Goal: Use online tool/utility: Utilize a website feature to perform a specific function

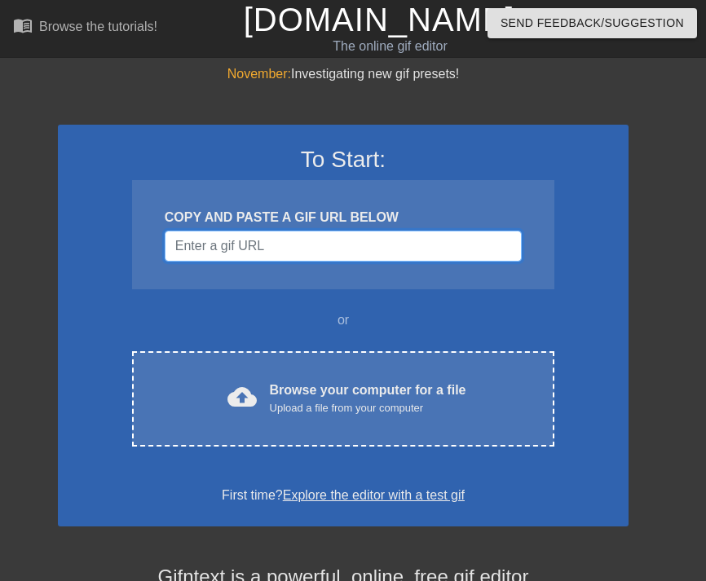
click at [211, 231] on input "Username" at bounding box center [343, 246] width 357 height 31
paste input "AYVES"
type input "AYVES"
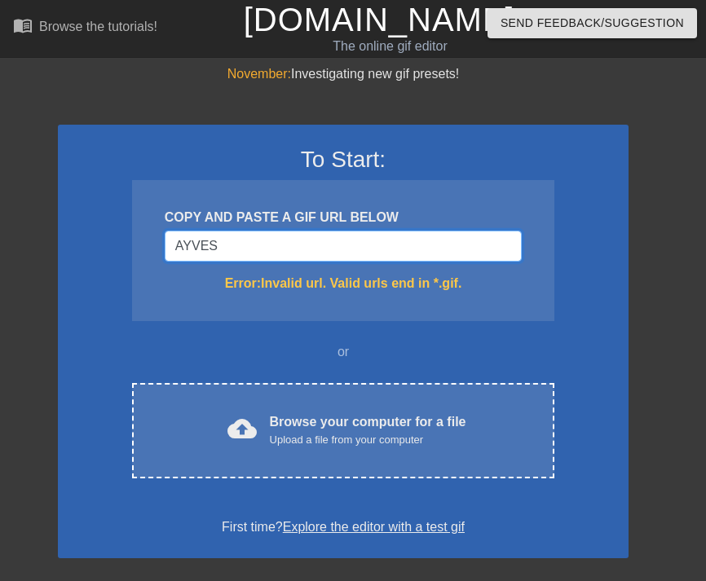
click at [284, 252] on input "AYVES" at bounding box center [343, 246] width 357 height 31
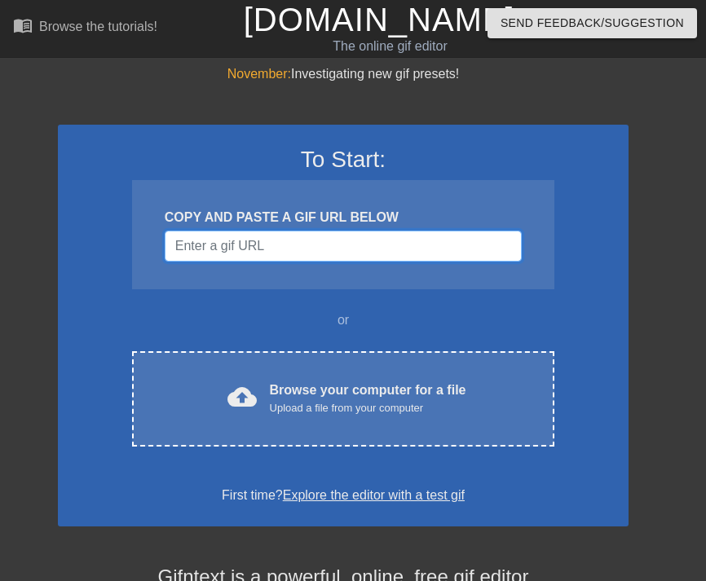
click at [328, 250] on input "Username" at bounding box center [343, 246] width 357 height 31
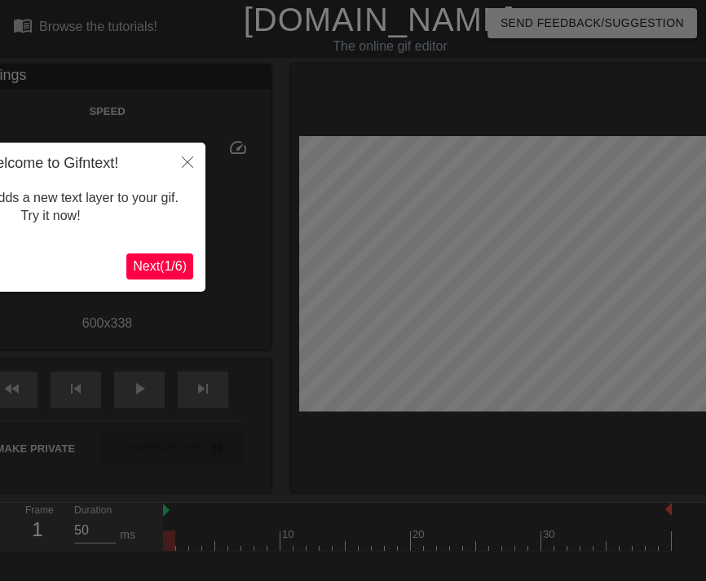
scroll to position [40, 0]
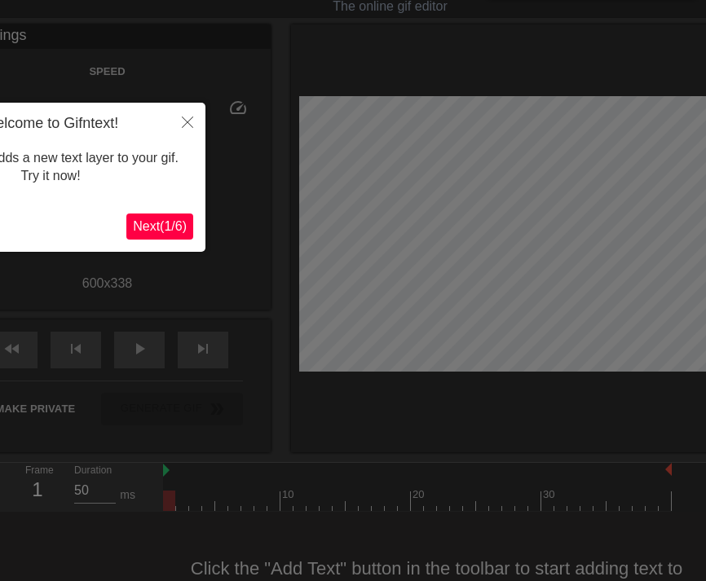
click at [155, 239] on button "Next ( 1 / 6 )" at bounding box center [159, 227] width 67 height 26
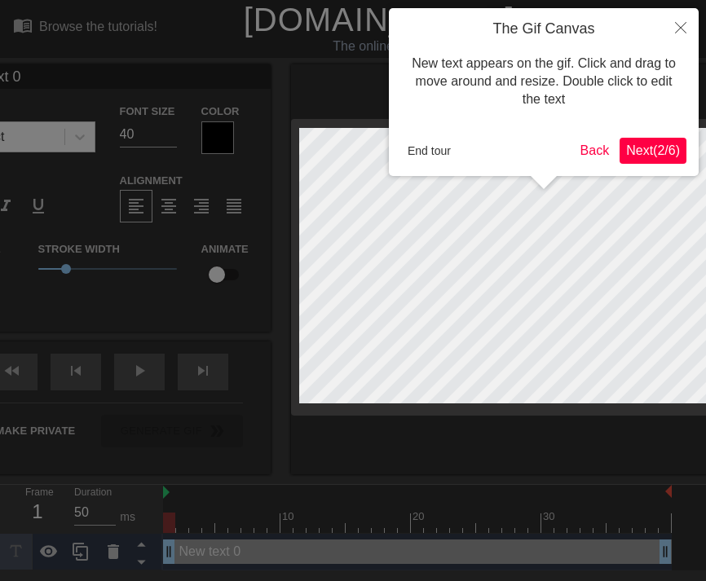
click at [648, 143] on span "Next ( 2 / 6 )" at bounding box center [653, 150] width 54 height 14
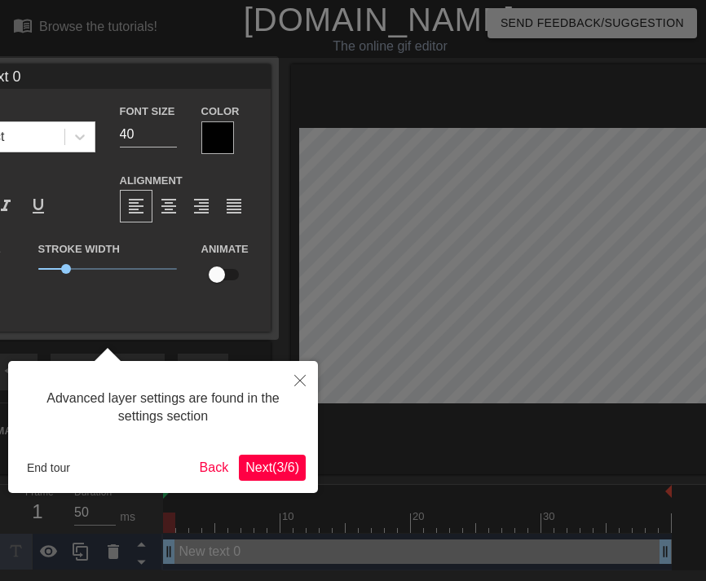
click at [271, 464] on span "Next ( 3 / 6 )" at bounding box center [272, 467] width 54 height 14
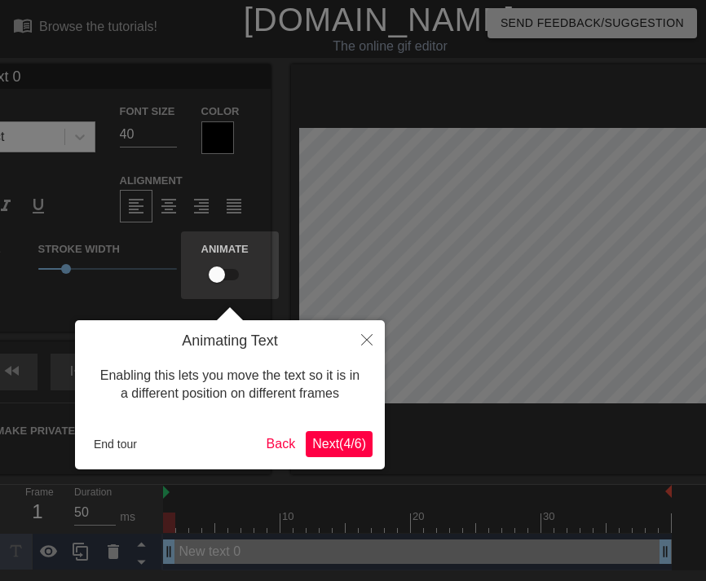
click at [325, 440] on span "Next ( 4 / 6 )" at bounding box center [339, 444] width 54 height 14
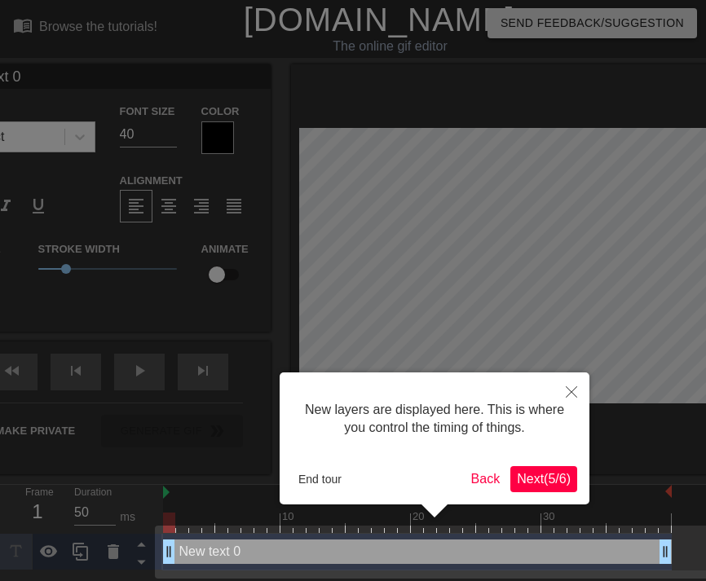
scroll to position [4, 0]
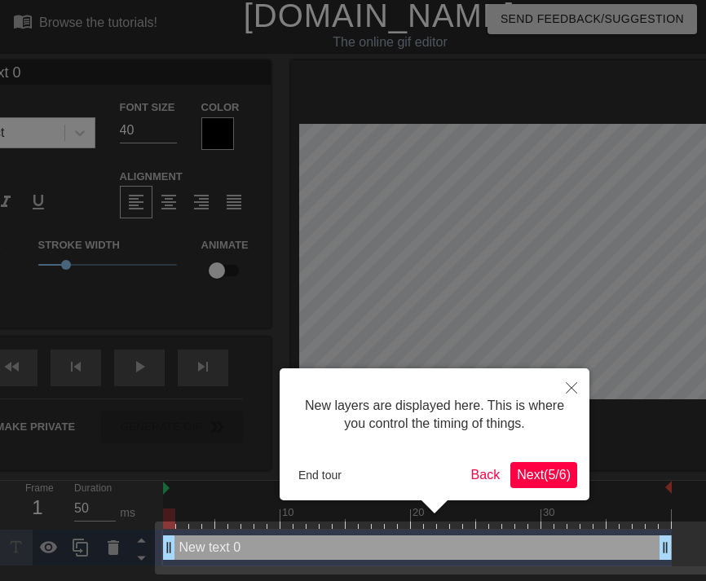
click at [510, 468] on button "Next ( 5 / 6 )" at bounding box center [543, 475] width 67 height 26
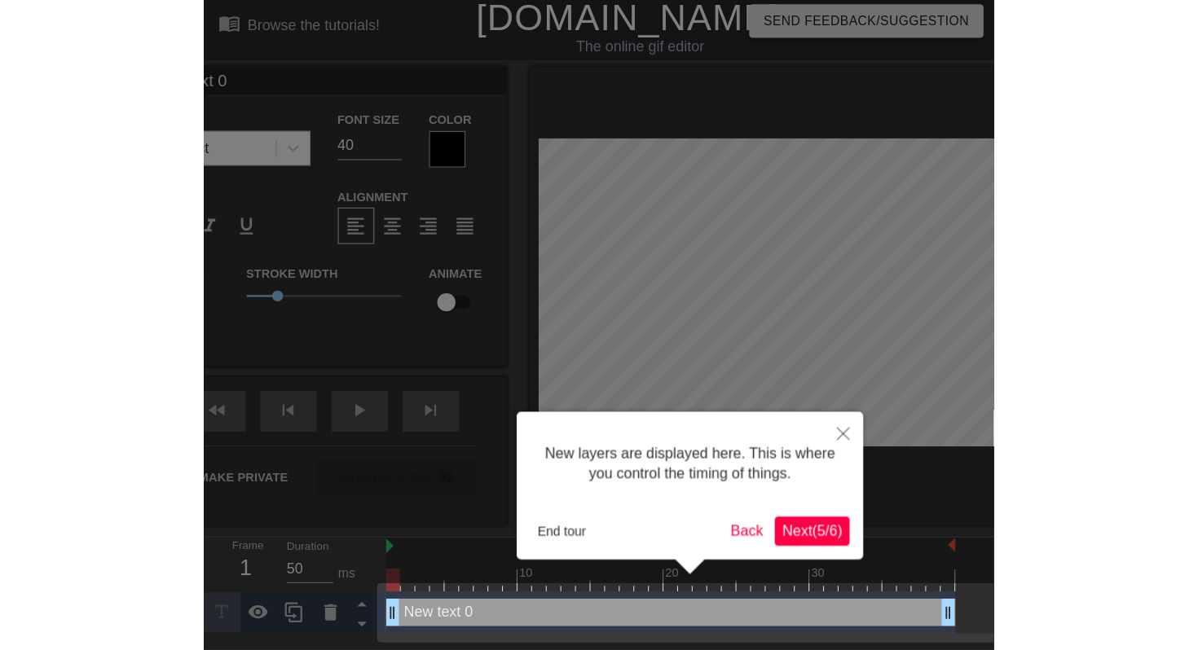
scroll to position [0, 0]
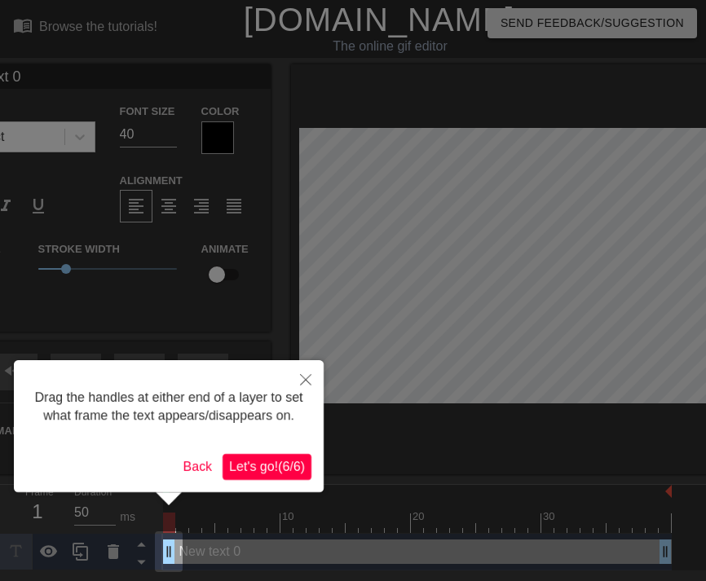
click at [265, 480] on button "Let's go! ( 6 / 6 )" at bounding box center [266, 467] width 89 height 26
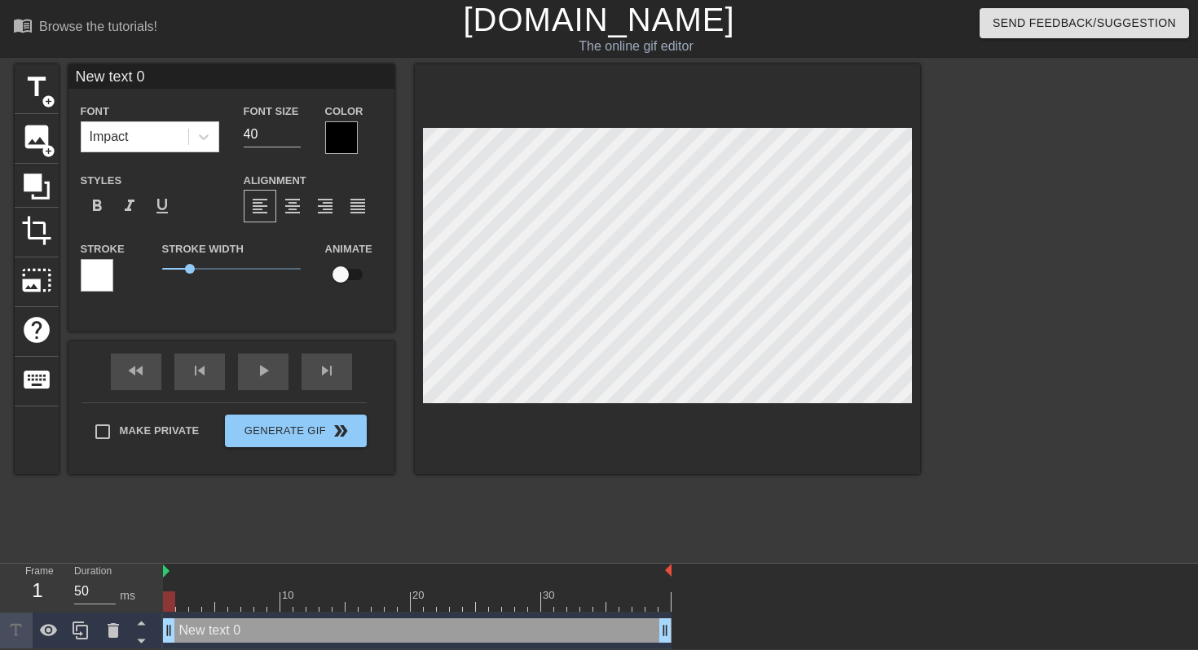
click at [340, 147] on div at bounding box center [341, 137] width 33 height 33
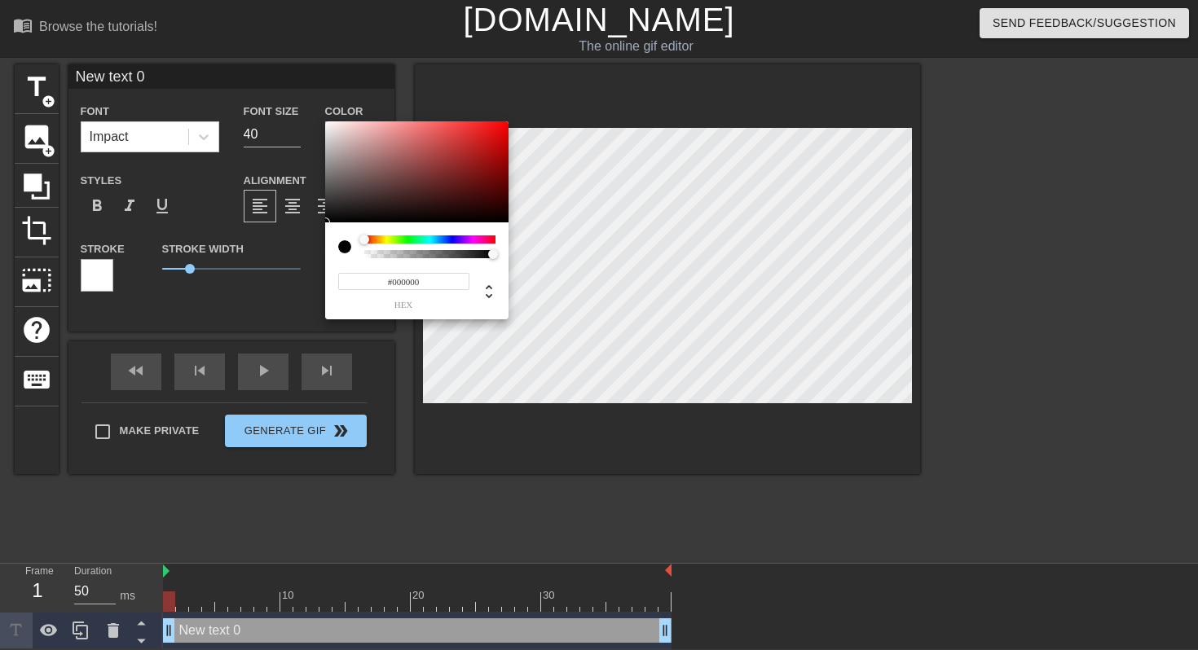
click at [497, 263] on div "#000000 hex" at bounding box center [416, 270] width 183 height 97
click at [495, 262] on div "#000000 hex" at bounding box center [416, 270] width 183 height 97
type input "0"
drag, startPoint x: 494, startPoint y: 257, endPoint x: 221, endPoint y: 304, distance: 277.1
click at [221, 304] on div "0 r 0 g 0 b 0 a" at bounding box center [599, 325] width 1198 height 650
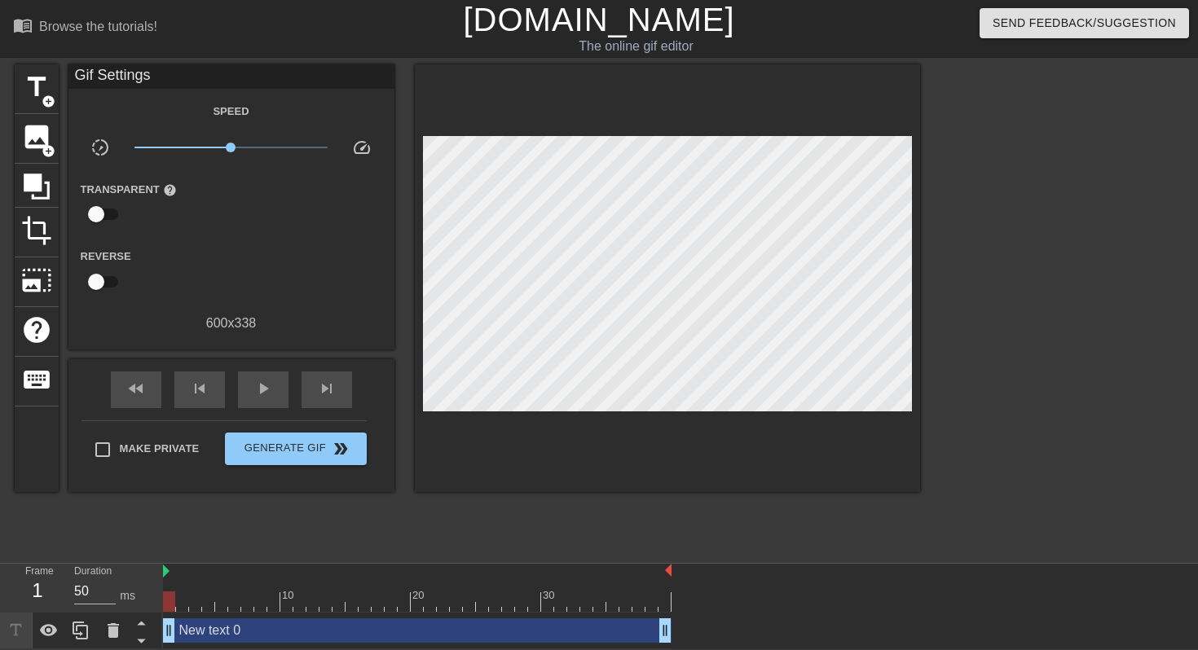
click at [221, 317] on div "600 x 338" at bounding box center [231, 324] width 326 height 20
click at [46, 114] on div "image add_circle" at bounding box center [37, 139] width 44 height 50
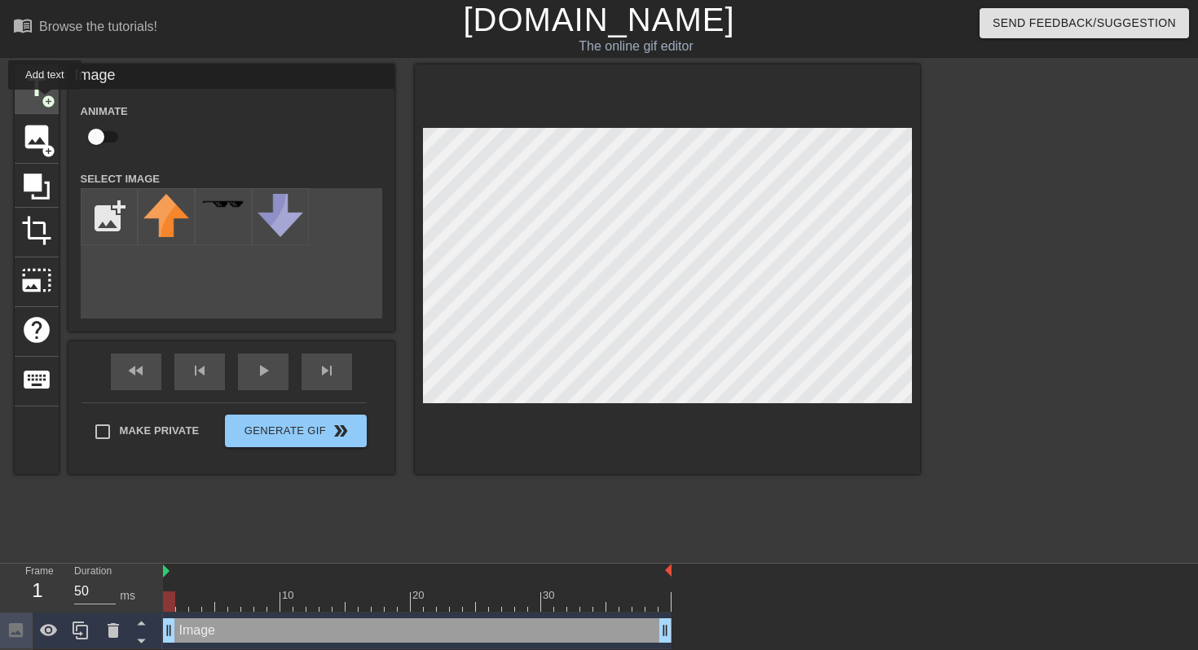
click at [46, 101] on span "add_circle" at bounding box center [49, 102] width 14 height 14
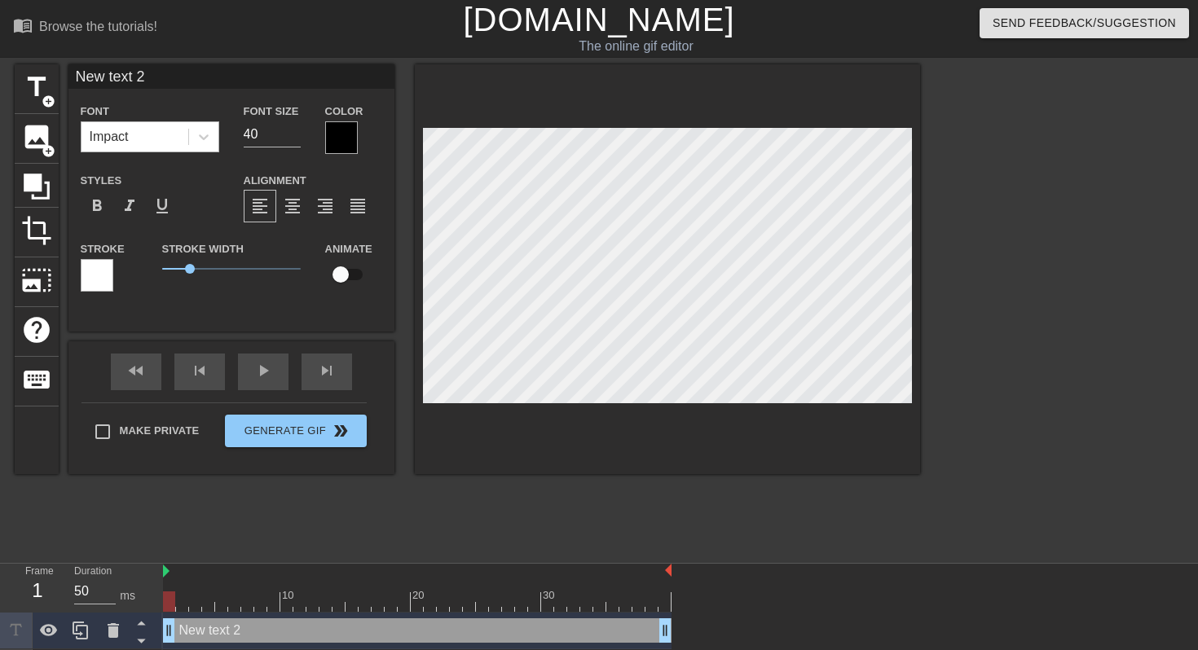
click at [160, 135] on div "Impact" at bounding box center [134, 136] width 107 height 29
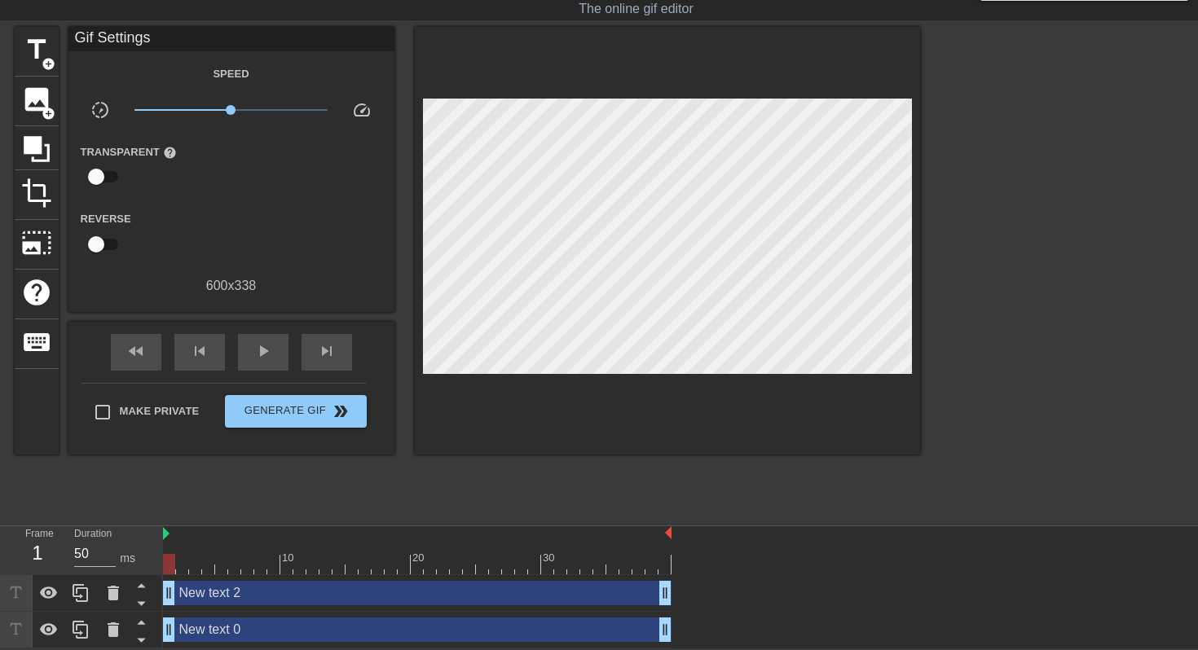
click at [429, 580] on div "New text 0 drag_handle drag_handle" at bounding box center [417, 630] width 509 height 37
click at [430, 580] on div "New text 0 drag_handle drag_handle" at bounding box center [417, 630] width 509 height 24
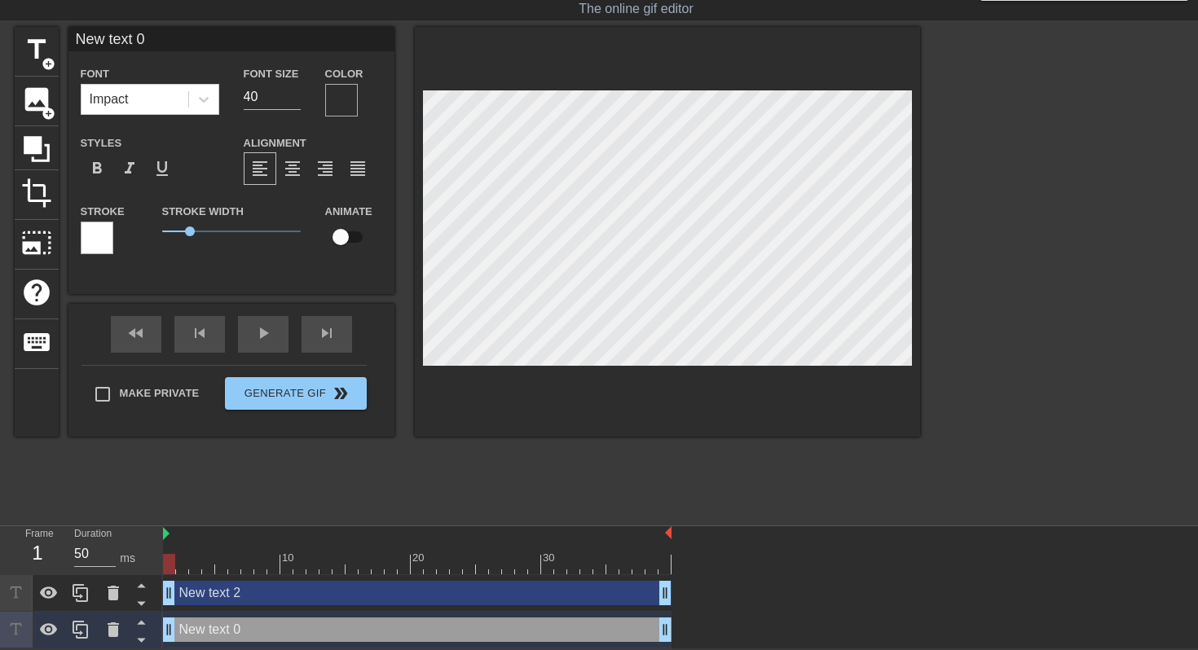
scroll to position [0, 2]
type input "A"
type textarea "A"
type input "AY"
type textarea "AY"
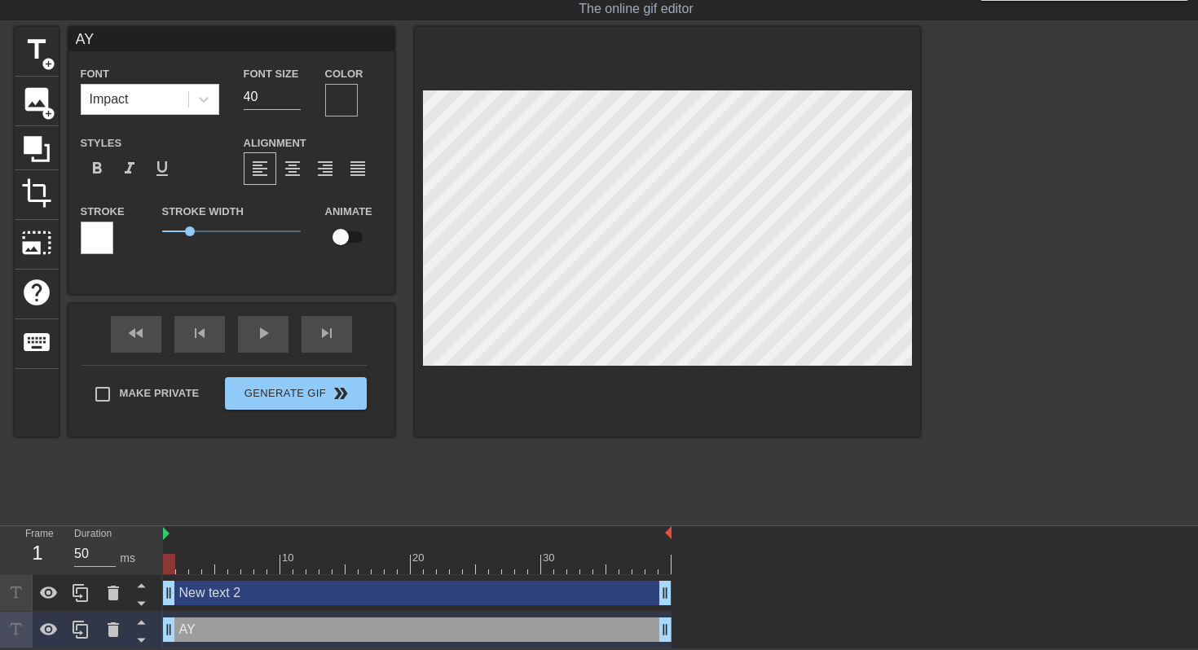
type input "AYV"
type textarea "AYV"
type input "AYVE"
type textarea "AYVE"
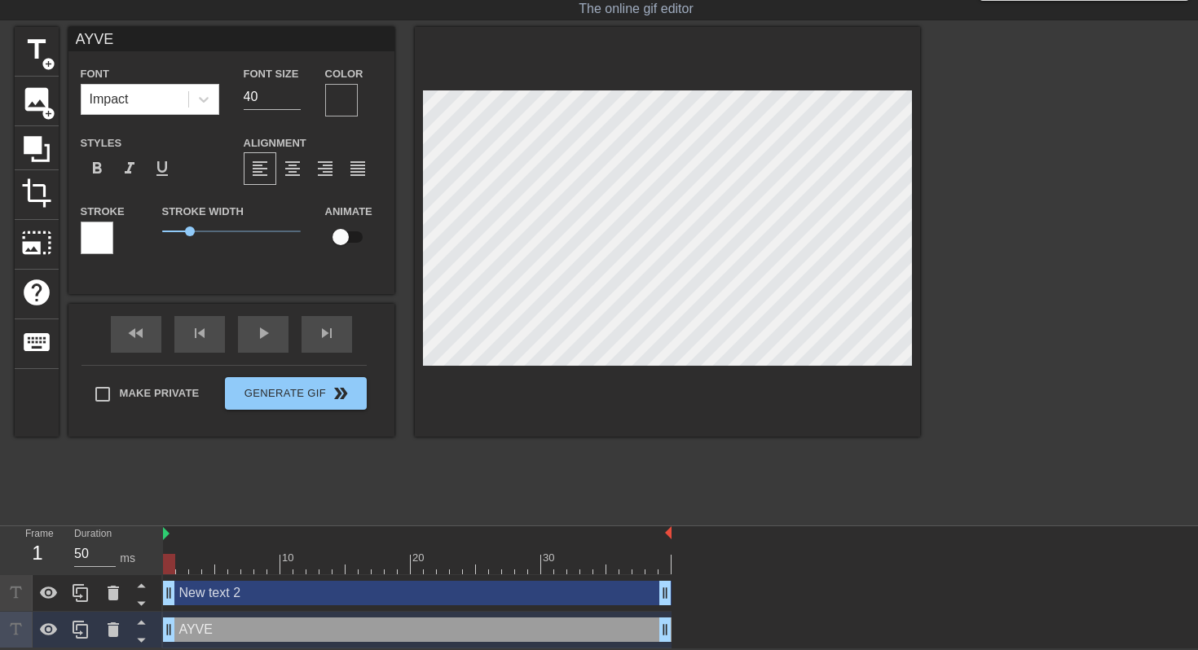
type input "AYVES"
type textarea "AYVES"
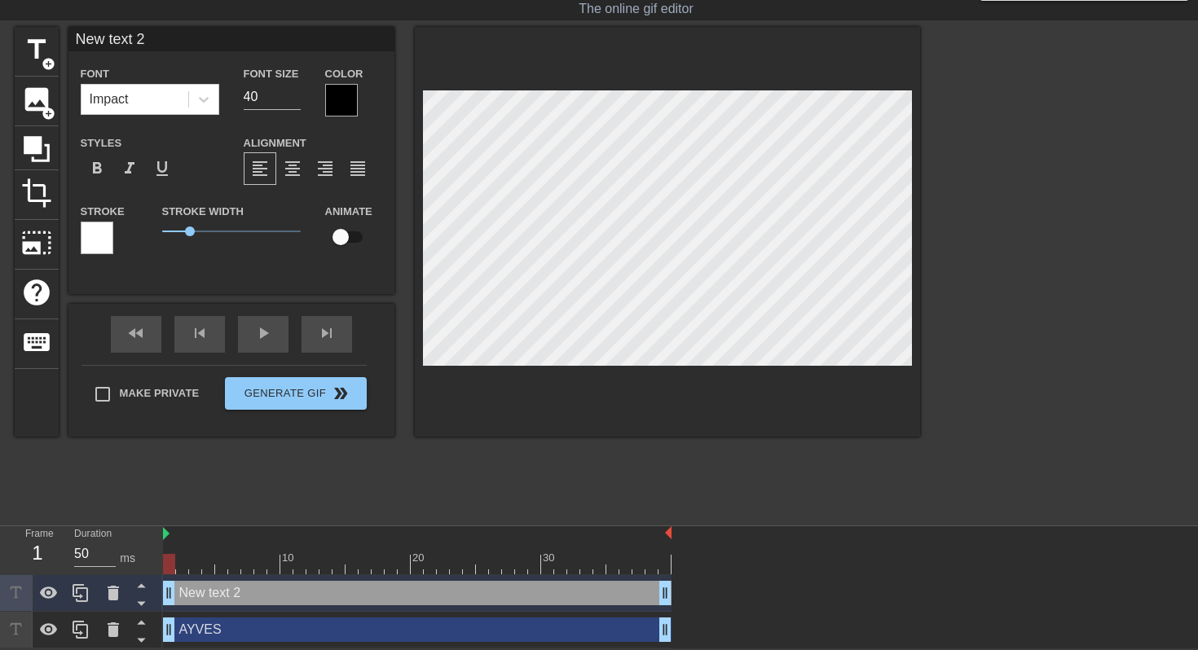
type input "W"
type textarea "W"
type input "WR"
type textarea "WR"
type input "WRI"
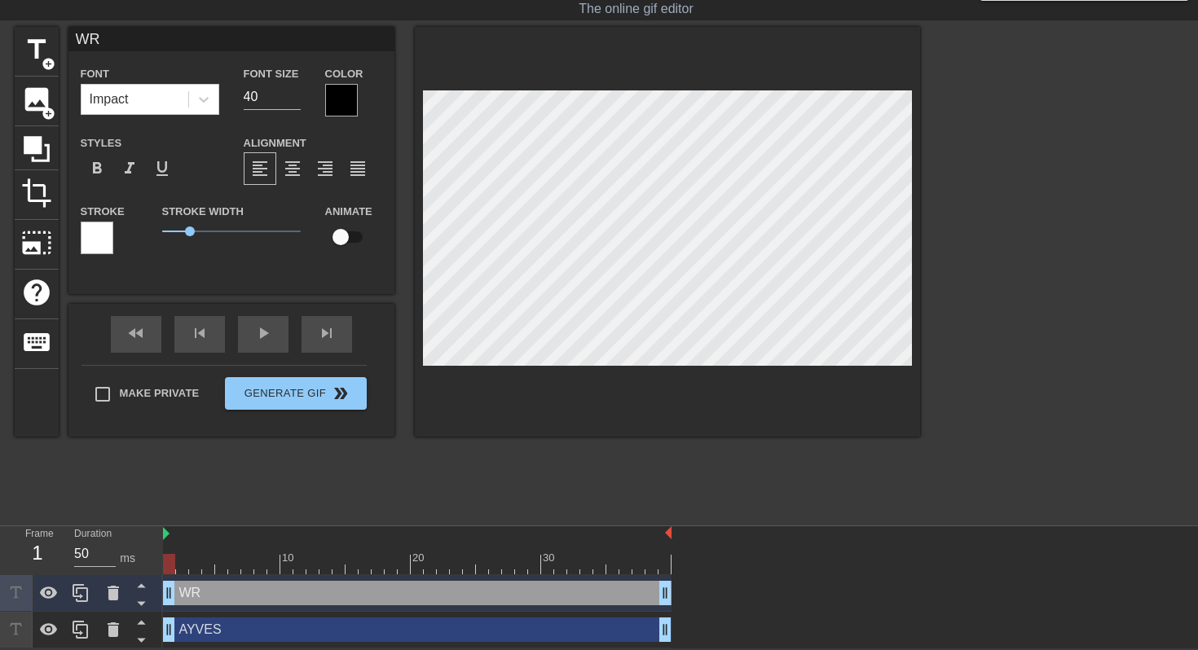
type textarea "WRI"
type input "WRIT"
type textarea "WRIT"
type input "WRITE"
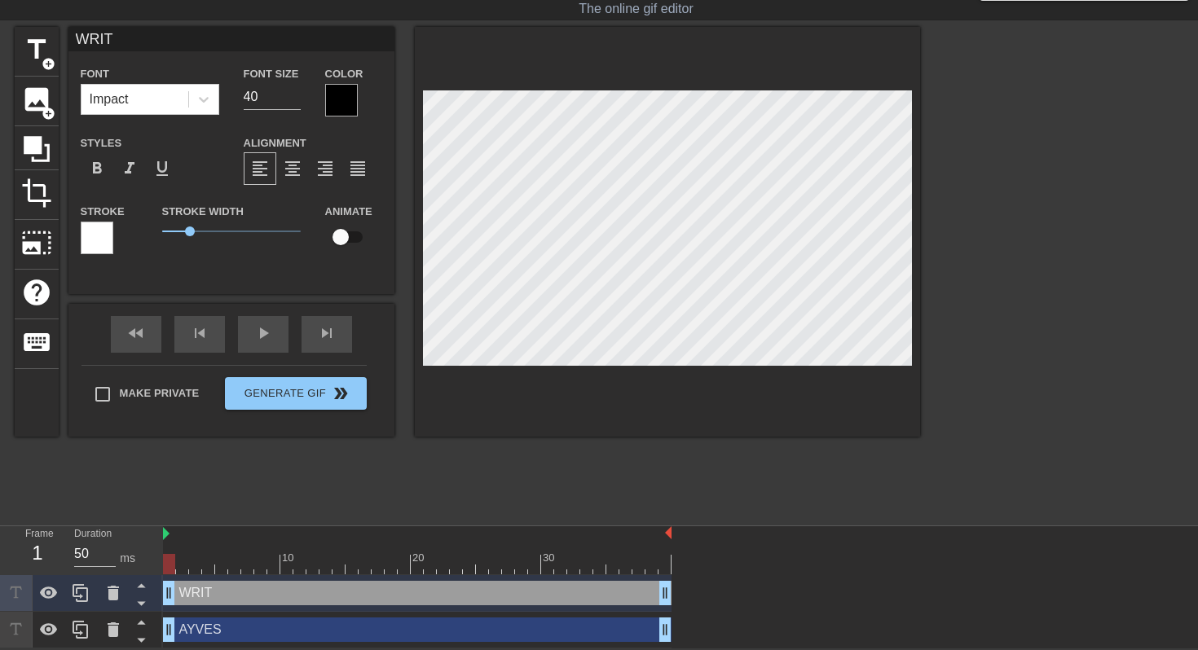
type textarea "WRITE"
type input "WRITER"
type textarea "WRITER"
type input "WRITER'"
type textarea "WRITER'"
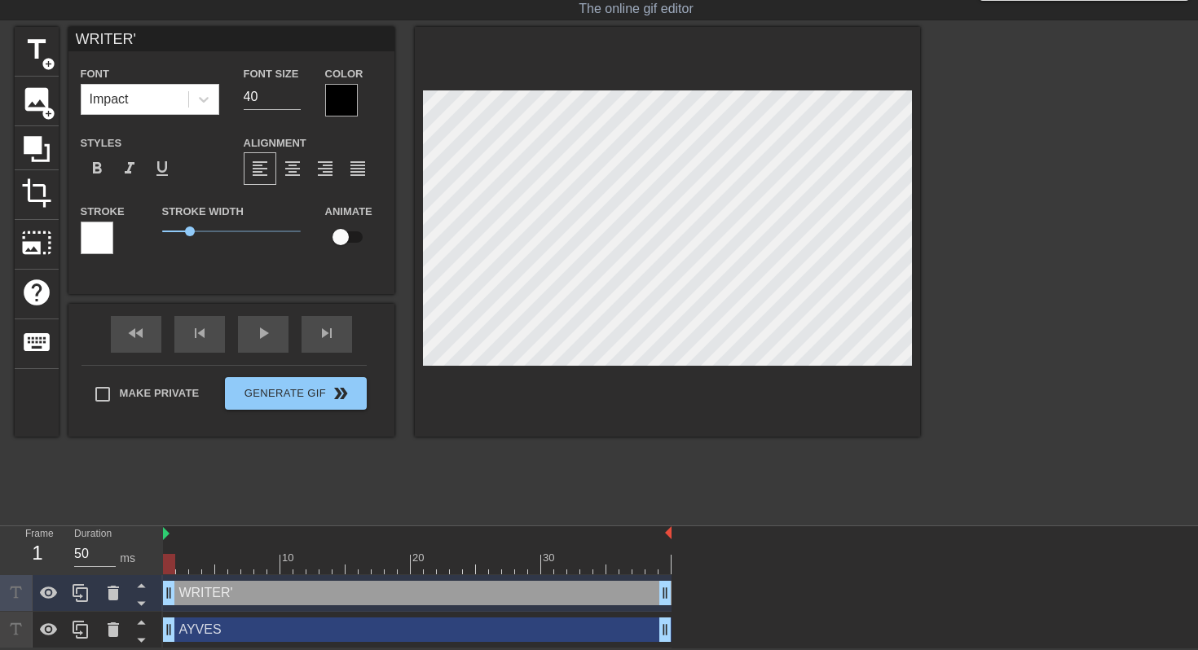
type input "WRITER'S"
type textarea "WRITER'S"
type input "WRITER'S"
type textarea "WRITER'S"
type input "WRITER'S B"
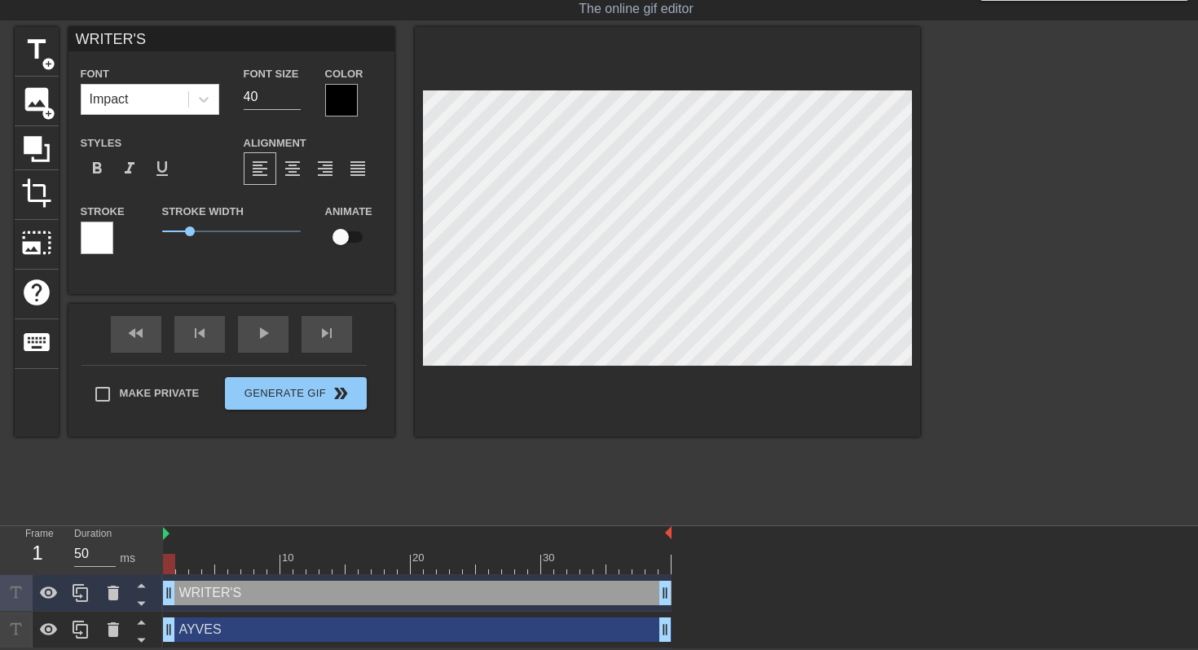
type textarea "WRITER'S B"
type input "WRITER'S BL"
type textarea "WRITER'S BL"
type input "WRITER'S BLO"
type textarea "WRITER'S BLO"
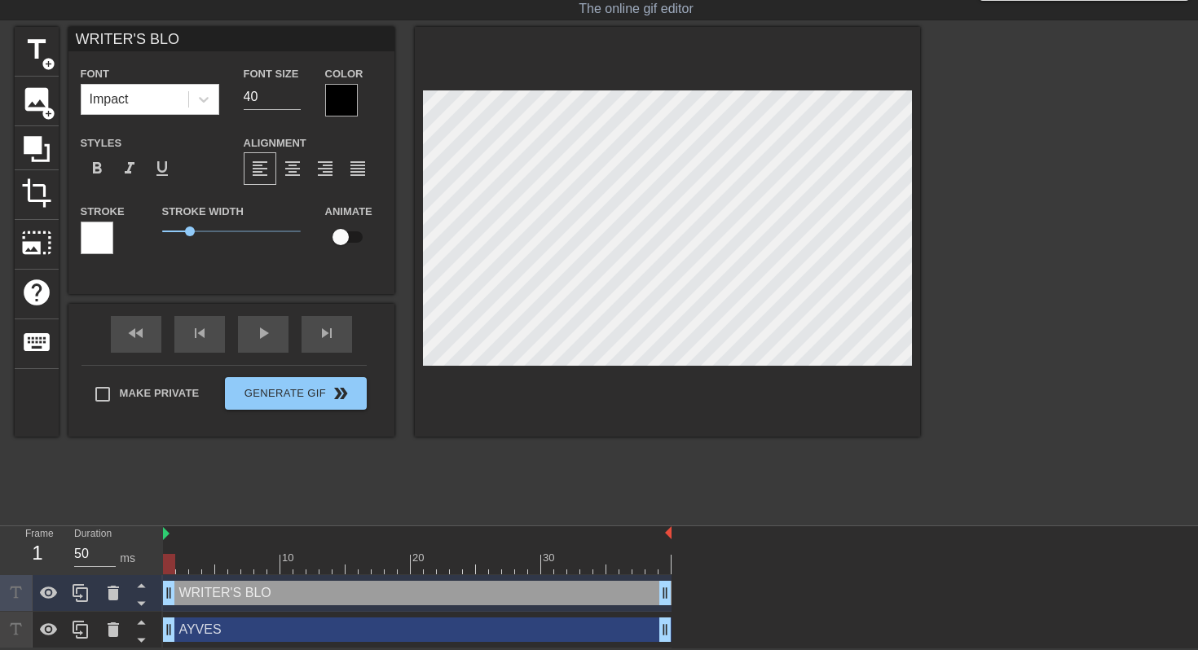
scroll to position [0, 5]
type input "WRITER'S BLOC"
type textarea "WRITER'S BLOC"
type input "WRITER'S BLOCK"
type textarea "WRITER'S BLOCK"
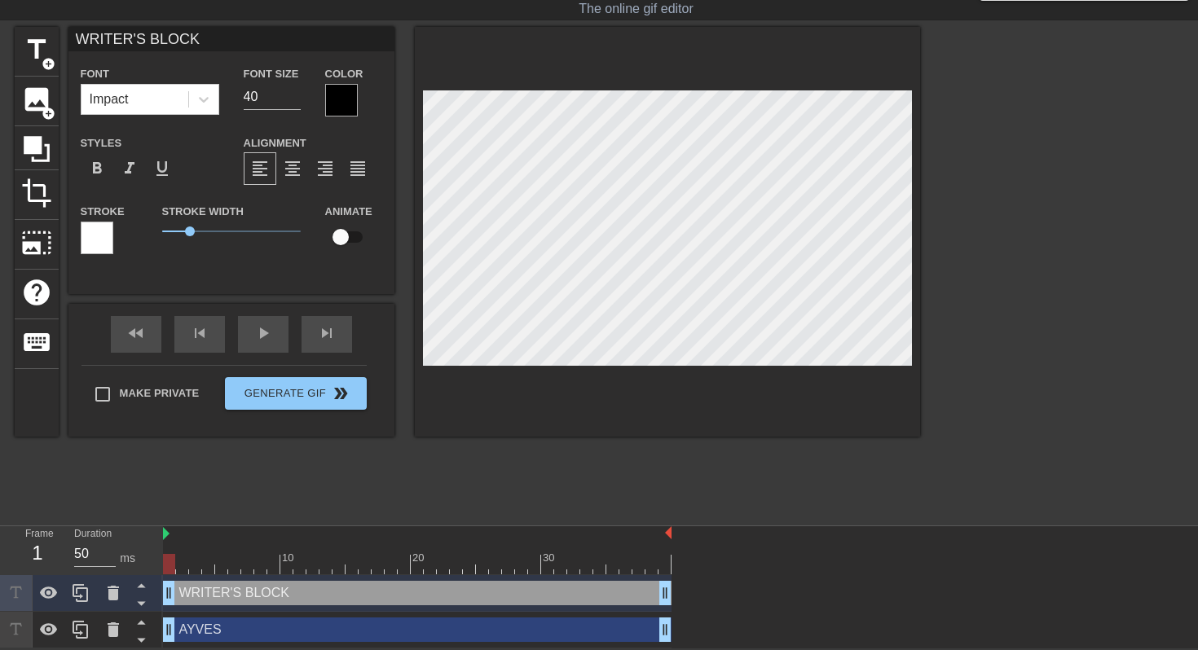
click at [350, 106] on div at bounding box center [341, 100] width 33 height 33
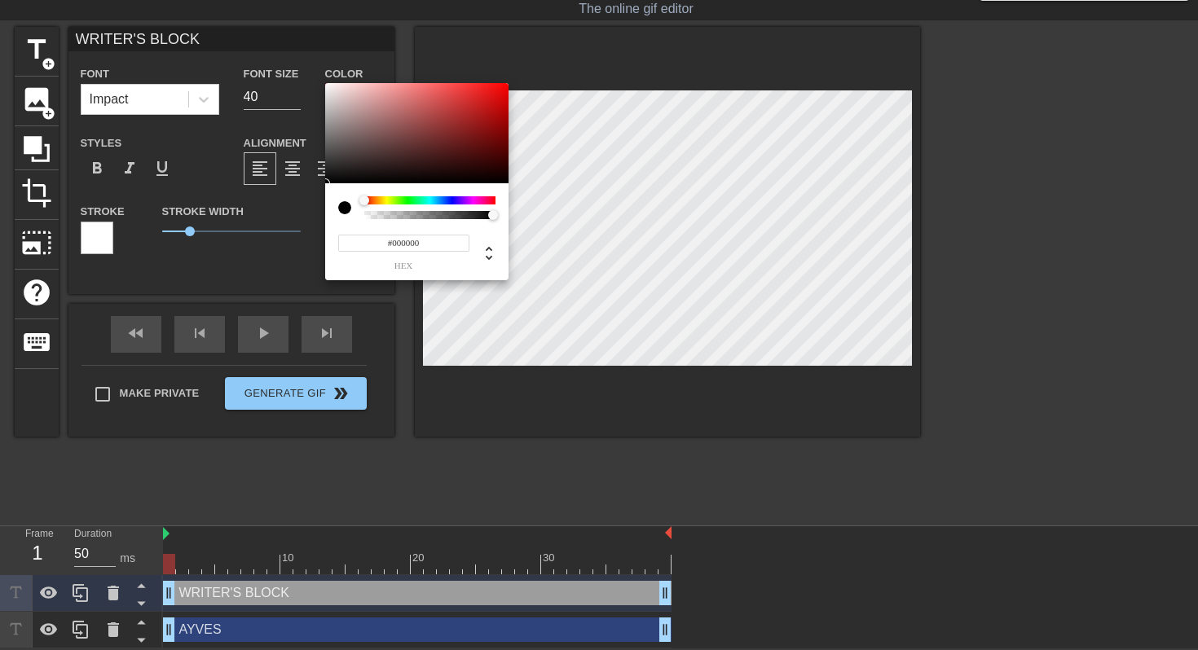
type input "0"
drag, startPoint x: 380, startPoint y: 215, endPoint x: 291, endPoint y: 209, distance: 89.0
click at [291, 210] on div "0 r 0 g 0 b 0 a" at bounding box center [599, 325] width 1198 height 650
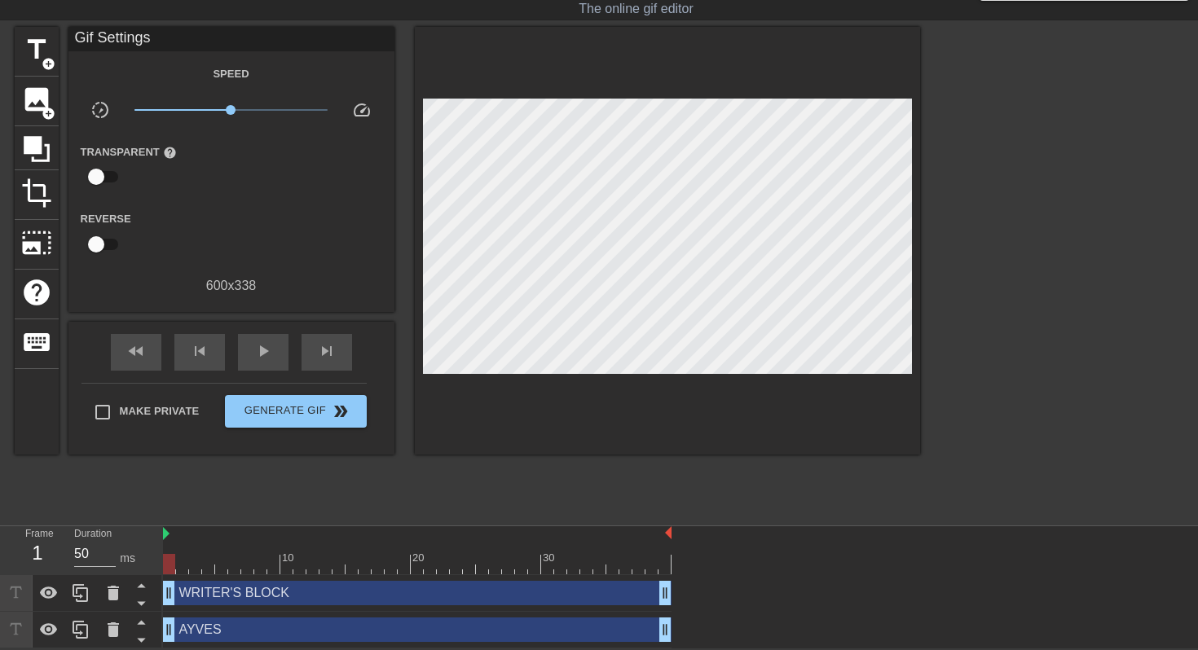
click at [252, 580] on div "WRITER'S BLOCK drag_handle drag_handle" at bounding box center [417, 593] width 509 height 24
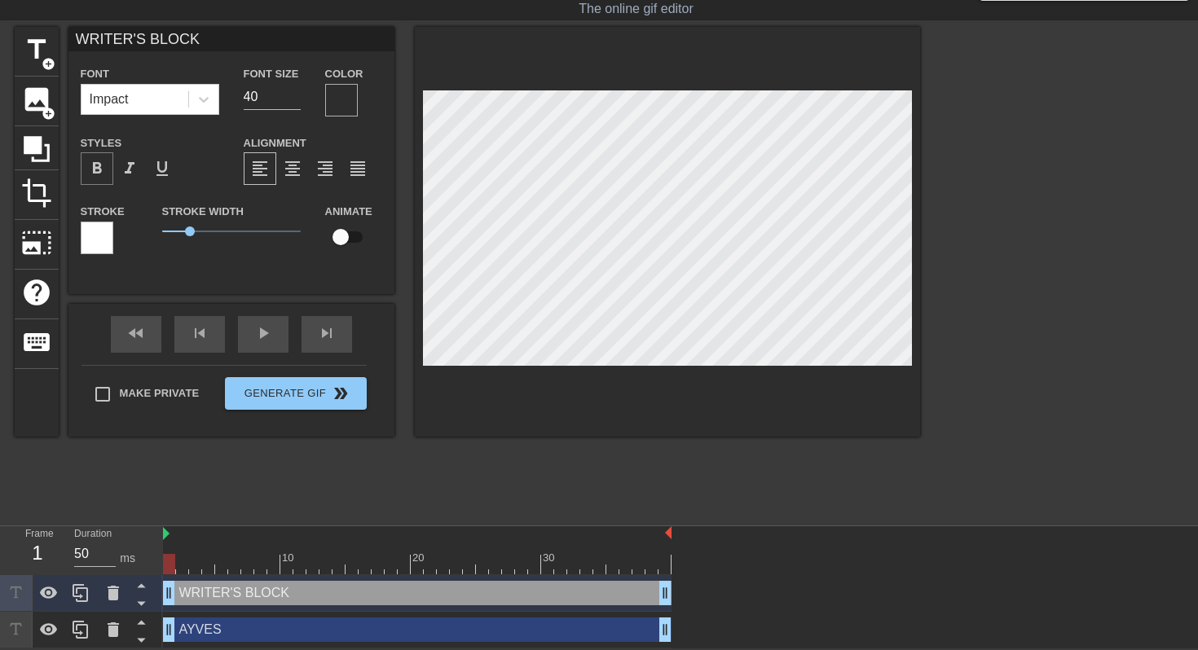
click at [108, 169] on div "format_bold" at bounding box center [97, 168] width 33 height 33
click at [108, 167] on div "format_bold" at bounding box center [97, 168] width 33 height 33
click at [331, 108] on div at bounding box center [341, 100] width 33 height 33
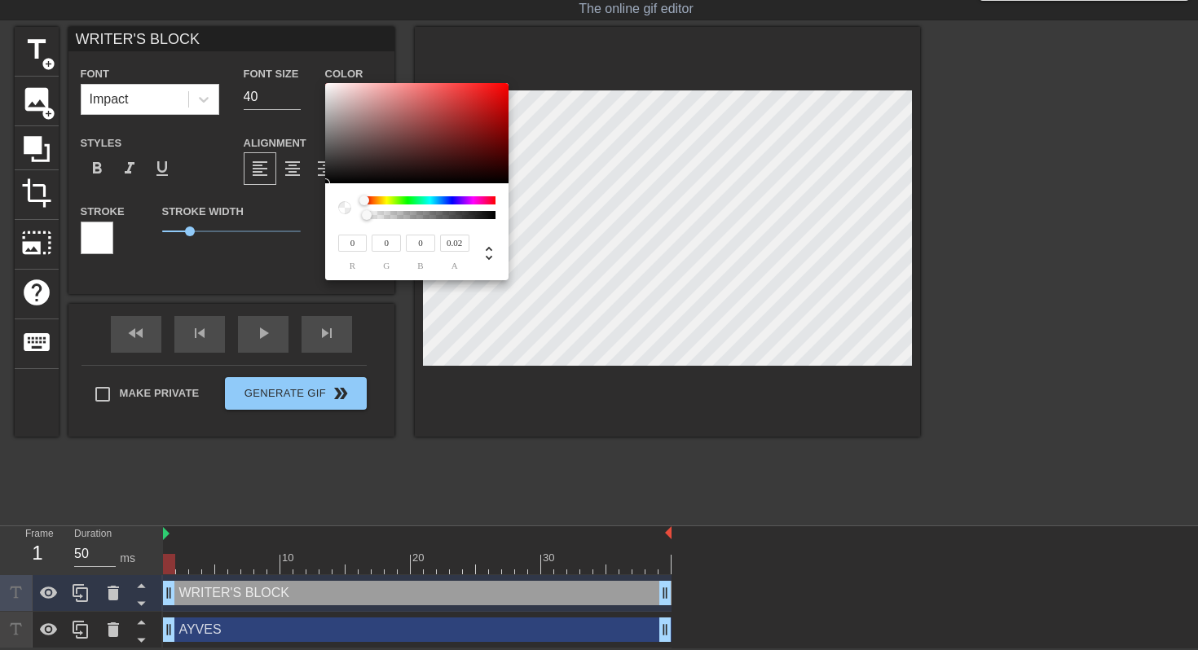
type input "0"
drag, startPoint x: 368, startPoint y: 214, endPoint x: 338, endPoint y: 215, distance: 30.2
click at [338, 215] on div at bounding box center [416, 207] width 157 height 23
drag, startPoint x: 364, startPoint y: 195, endPoint x: 489, endPoint y: 197, distance: 124.7
click at [489, 197] on div "0 r 0 g 0 b 0 a" at bounding box center [416, 231] width 183 height 97
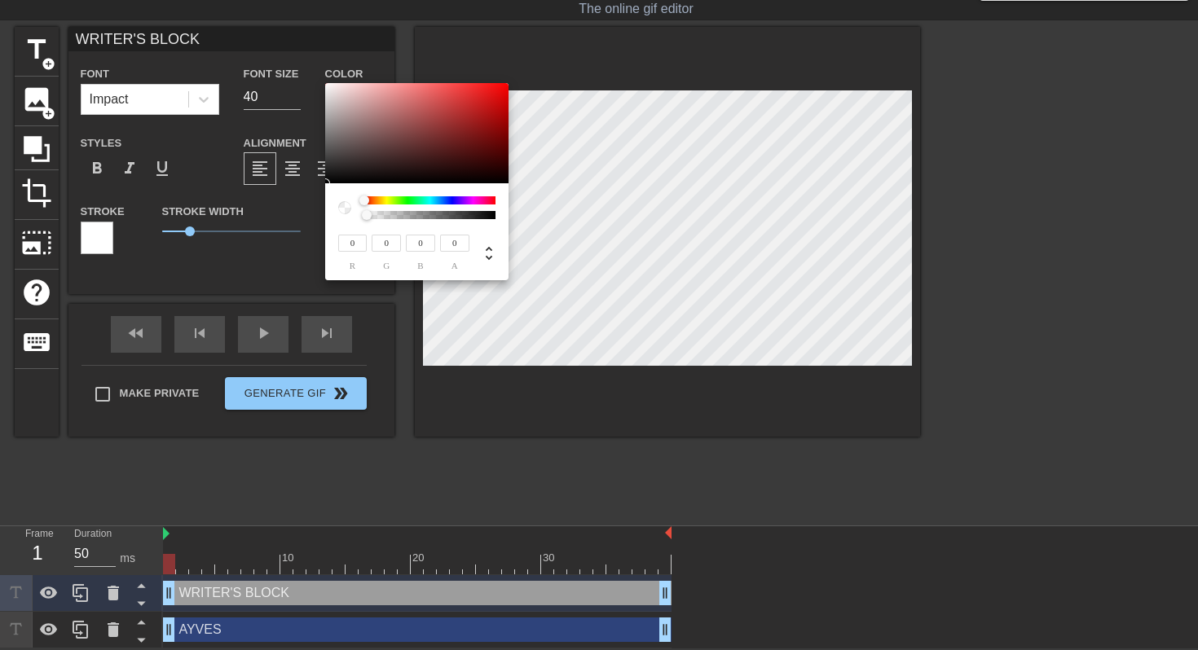
drag, startPoint x: 377, startPoint y: 205, endPoint x: 389, endPoint y: 205, distance: 11.4
click at [393, 205] on div at bounding box center [429, 207] width 131 height 23
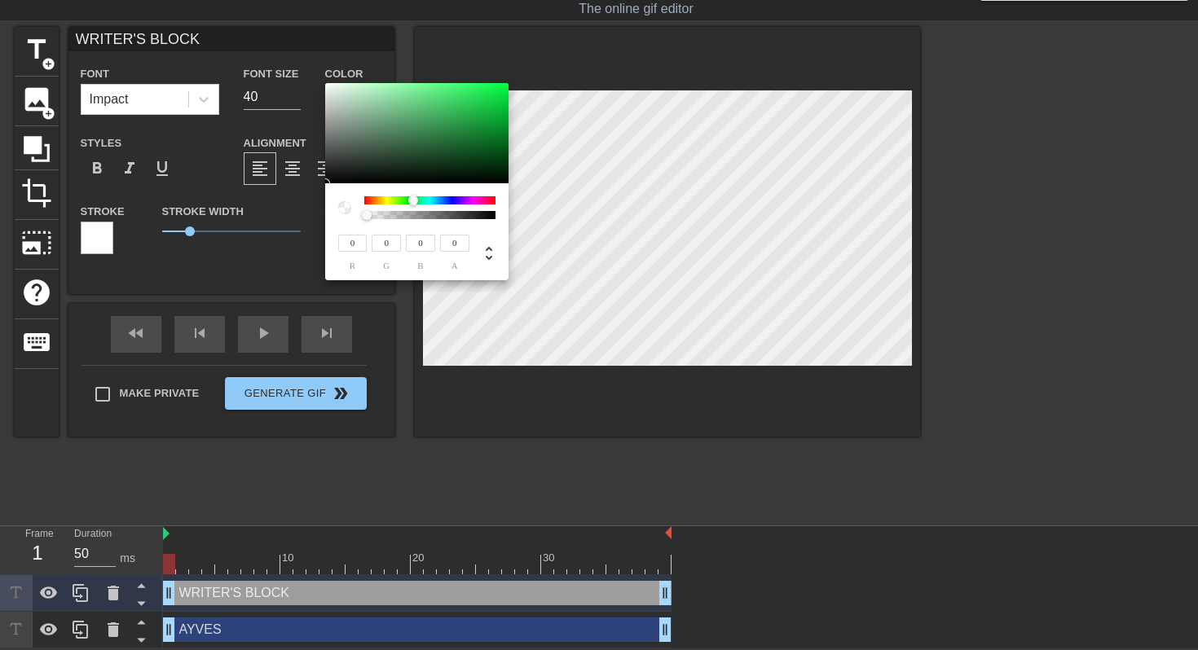
drag, startPoint x: 371, startPoint y: 204, endPoint x: 413, endPoint y: 200, distance: 42.6
click at [413, 200] on div at bounding box center [418, 201] width 10 height 10
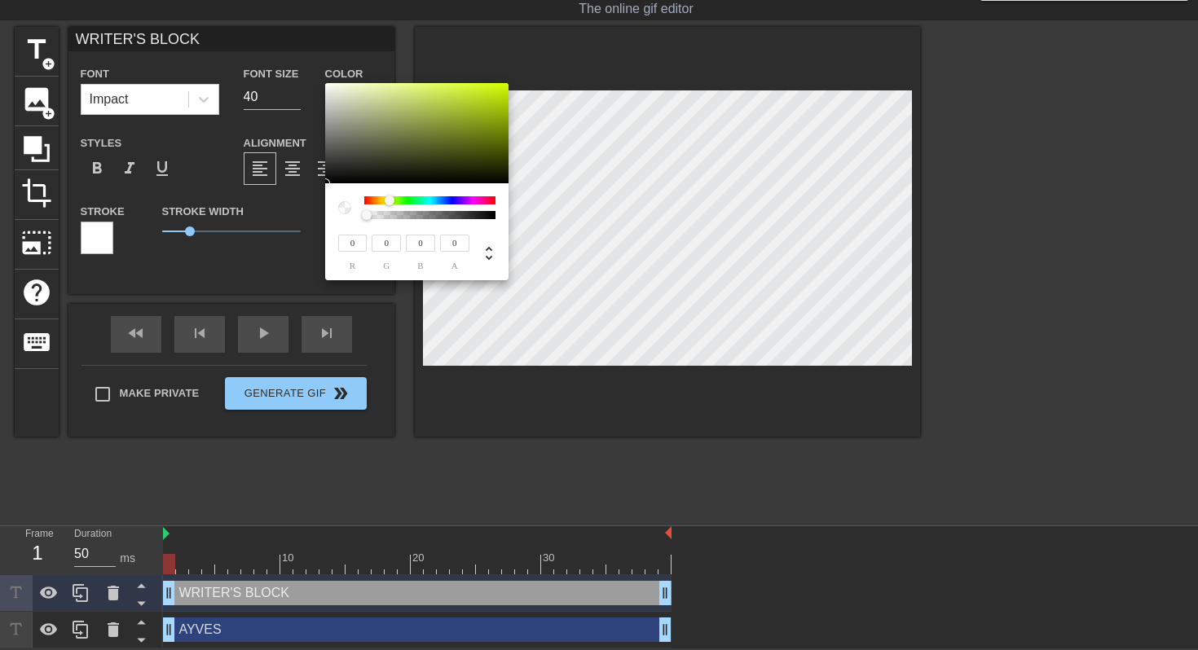
drag, startPoint x: 413, startPoint y: 200, endPoint x: 346, endPoint y: 202, distance: 67.7
click at [346, 202] on div at bounding box center [416, 207] width 157 height 23
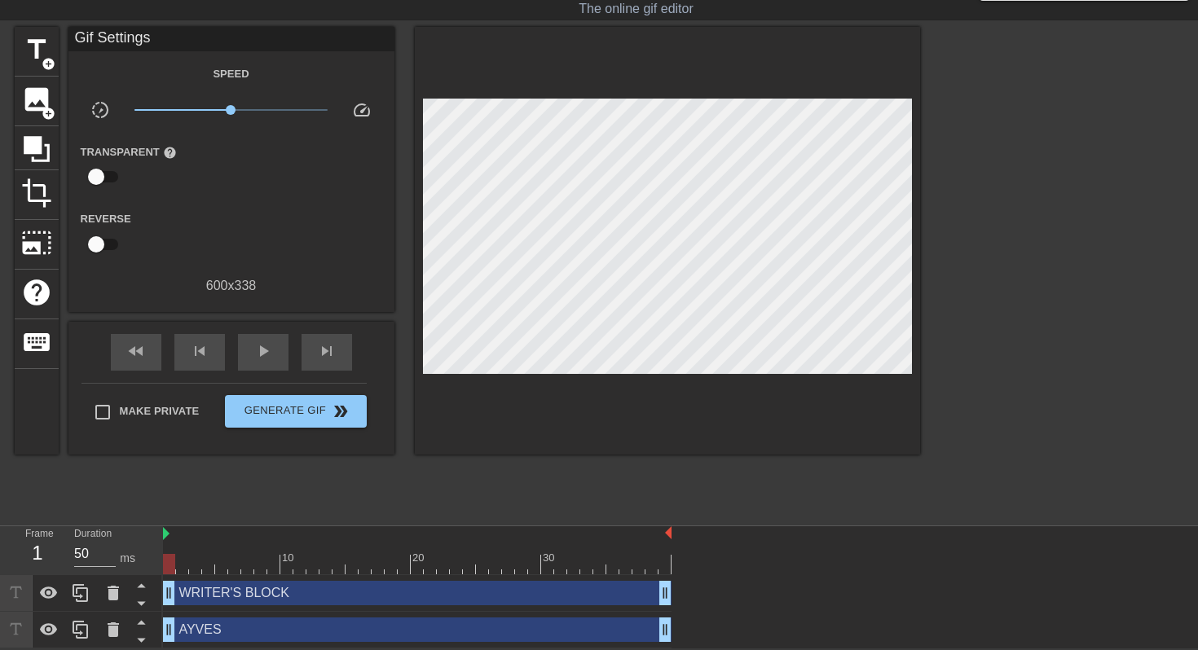
click at [311, 286] on div "600 x 338" at bounding box center [231, 286] width 326 height 20
click at [39, 67] on div "title add_circle" at bounding box center [37, 52] width 44 height 50
click at [32, 57] on span "title" at bounding box center [36, 49] width 31 height 31
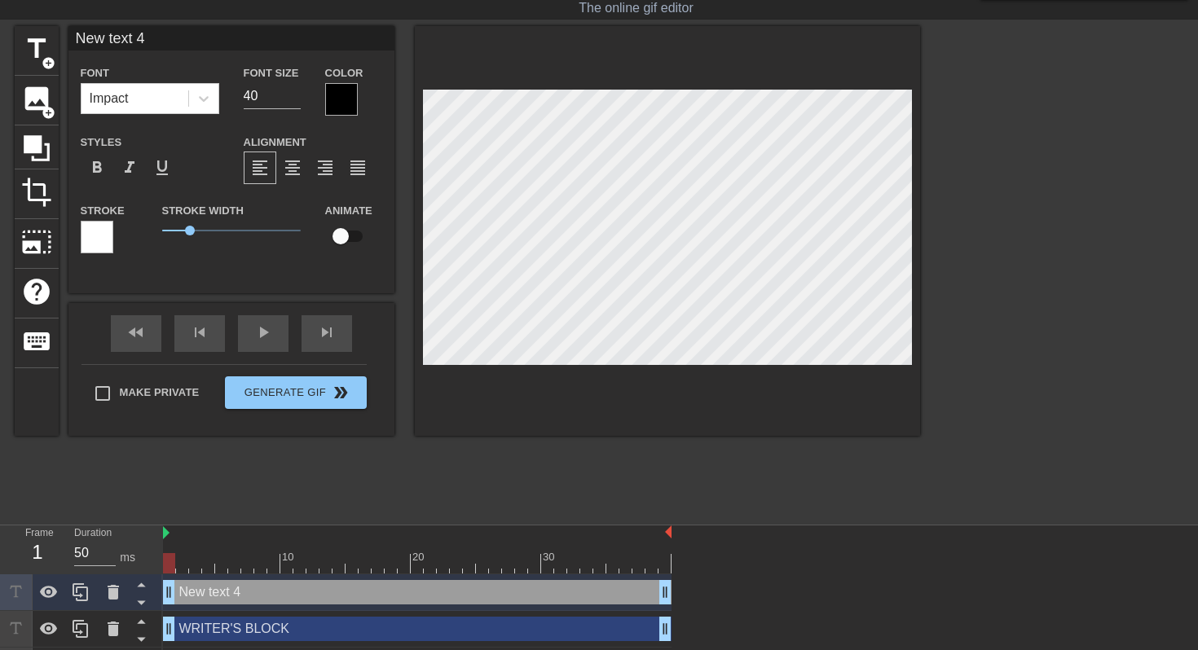
click at [314, 580] on div "New text 4 drag_handle drag_handle" at bounding box center [417, 592] width 509 height 24
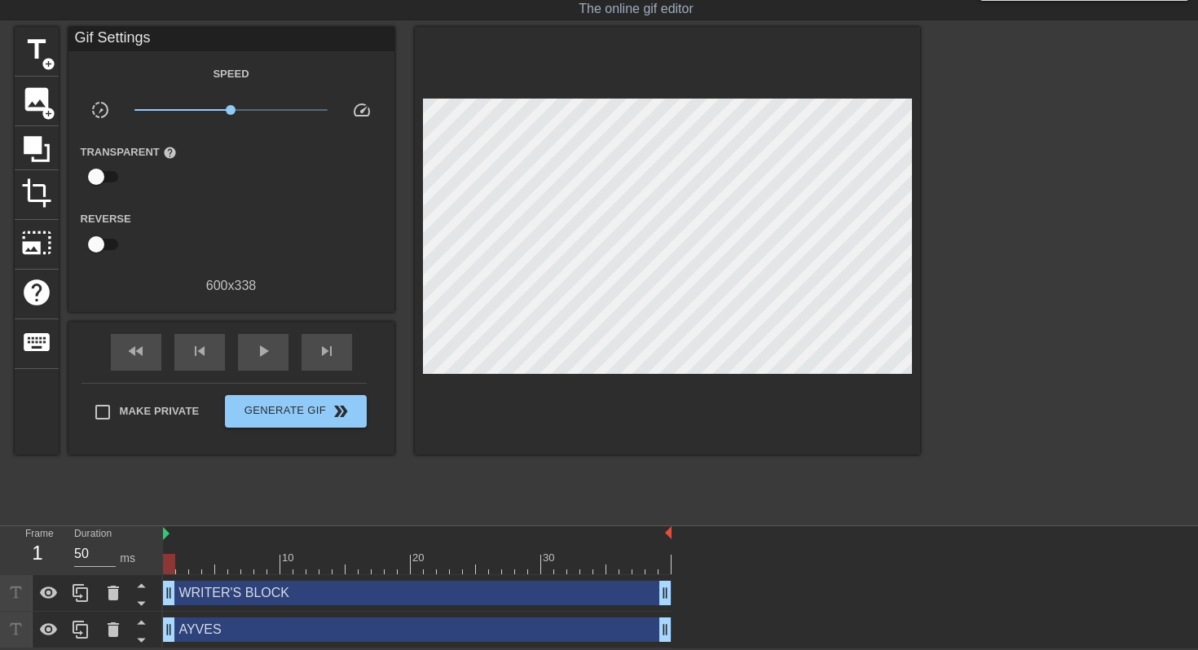
click at [315, 580] on div "WRITER'S BLOCK drag_handle drag_handle" at bounding box center [417, 593] width 509 height 24
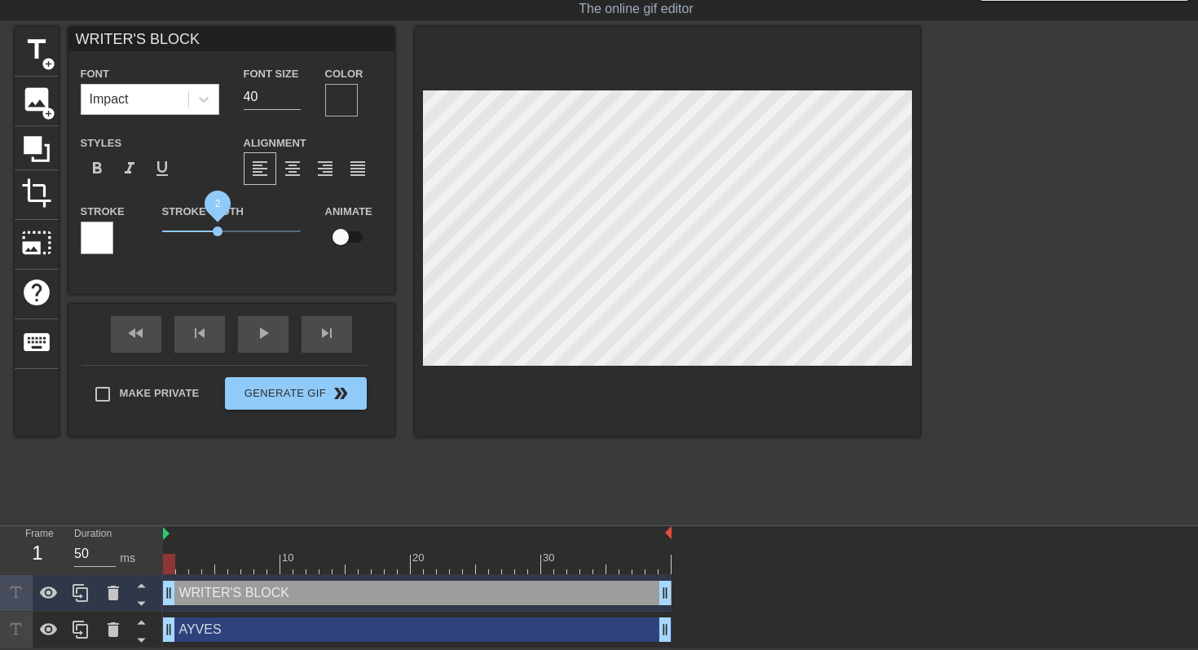
drag, startPoint x: 190, startPoint y: 235, endPoint x: 217, endPoint y: 260, distance: 36.9
click at [217, 260] on div "Stroke Width 2" at bounding box center [231, 235] width 163 height 68
click at [92, 239] on div at bounding box center [97, 238] width 33 height 33
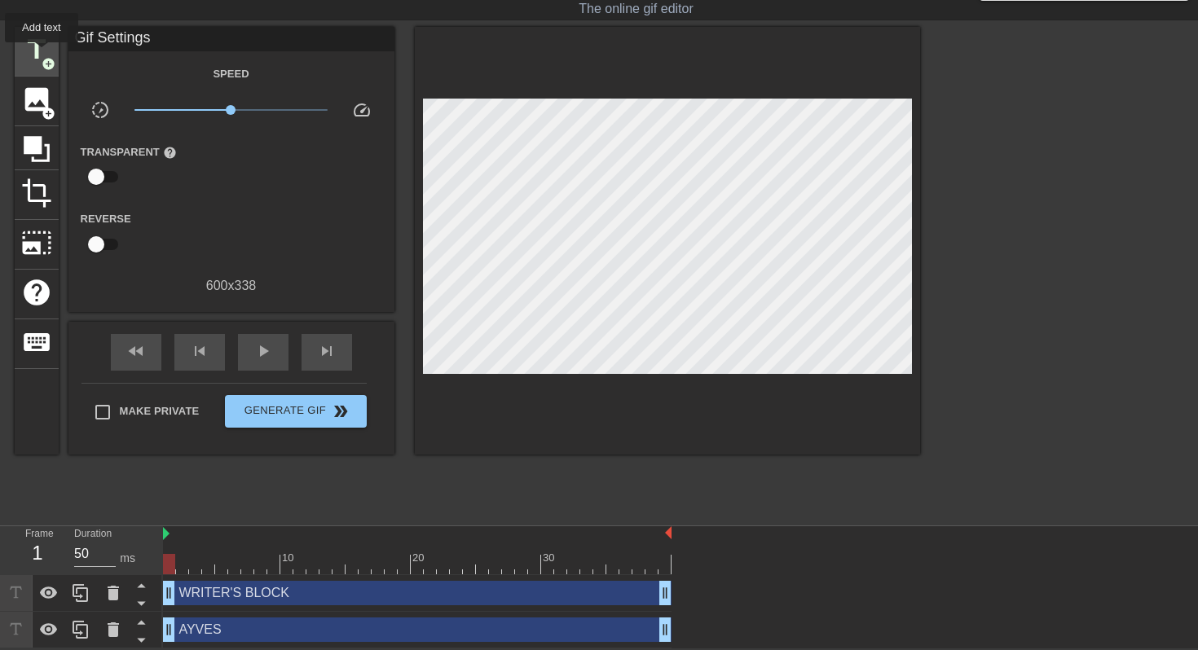
click at [42, 54] on span "title" at bounding box center [36, 49] width 31 height 31
click at [348, 580] on div "WRITER'S BLOCK drag_handle drag_handle" at bounding box center [417, 593] width 509 height 24
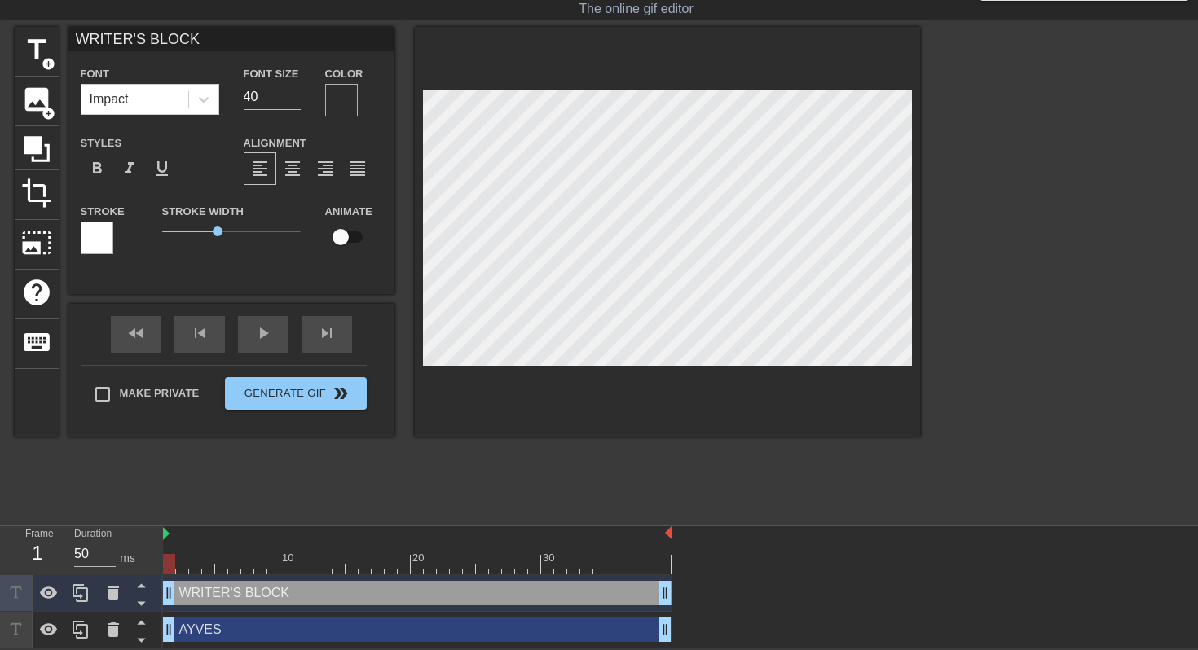
click at [329, 97] on div at bounding box center [341, 100] width 33 height 33
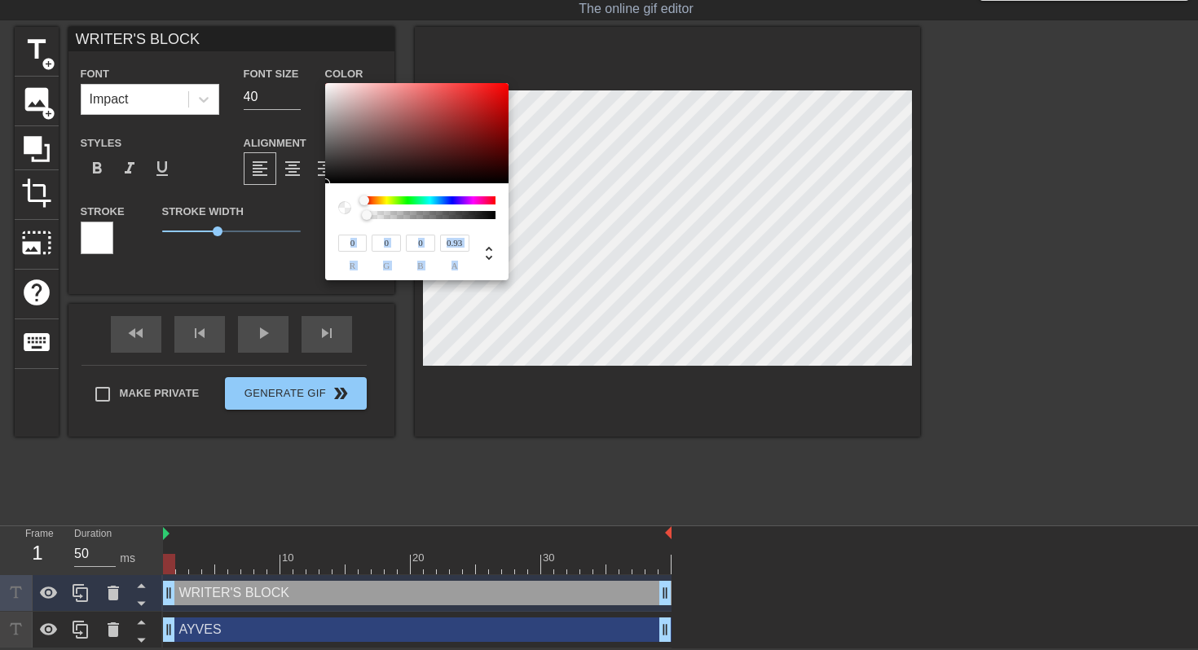
type input "1"
drag, startPoint x: 370, startPoint y: 216, endPoint x: 548, endPoint y: 237, distance: 179.7
click at [548, 237] on div "0 r 0 g 0 b 1 a" at bounding box center [599, 325] width 1198 height 650
type input "158"
type input "128"
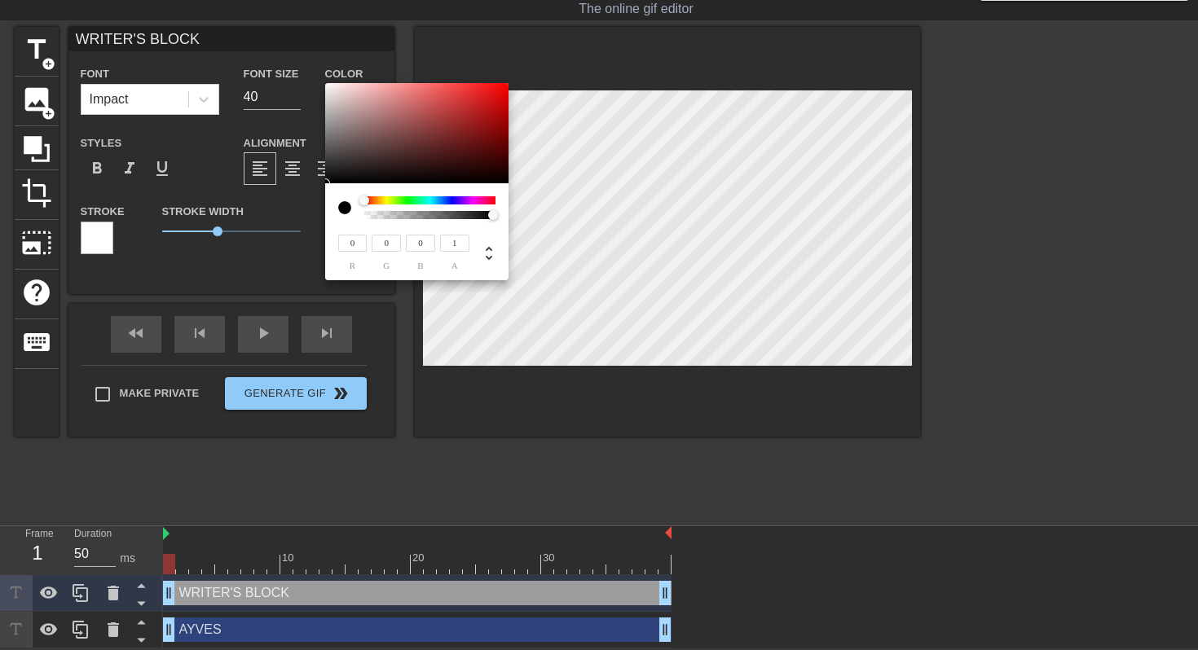
type input "128"
type input "160"
type input "132"
type input "239"
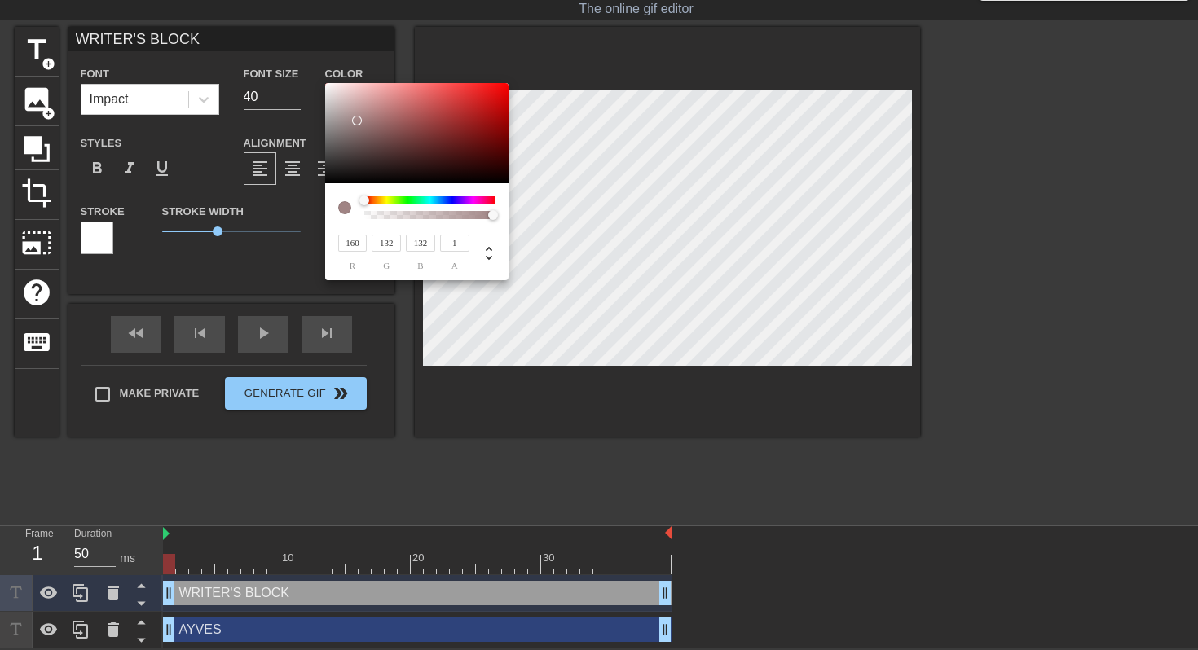
type input "227"
type input "241"
type input "235"
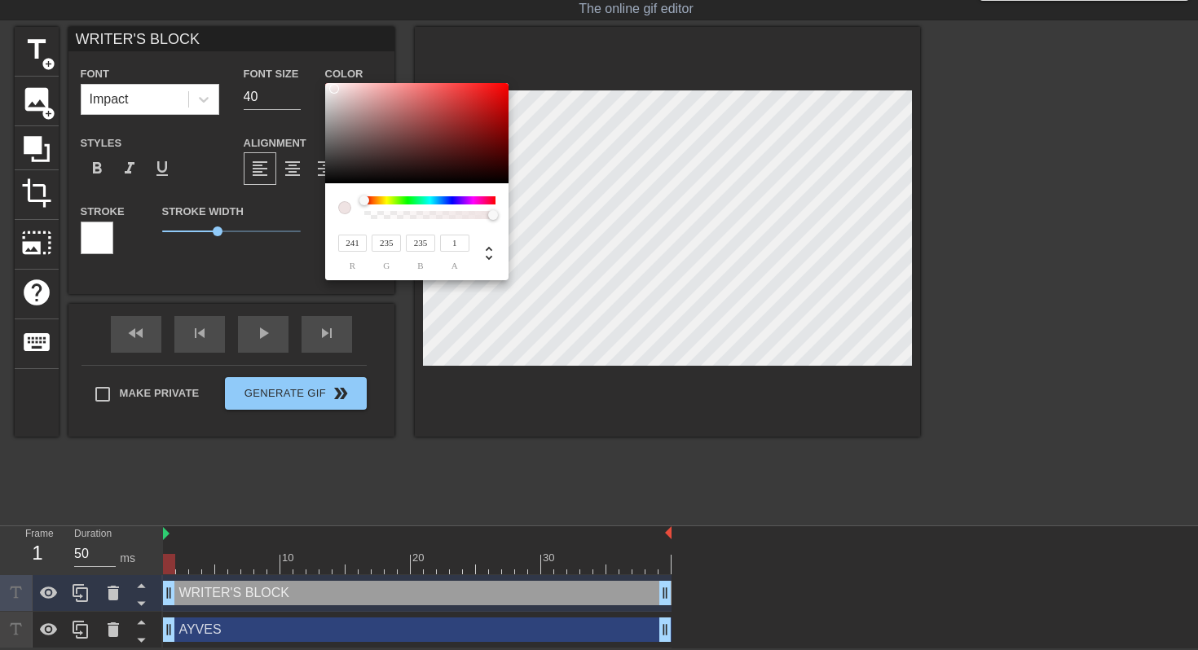
type input "253"
type input "197"
type input "255"
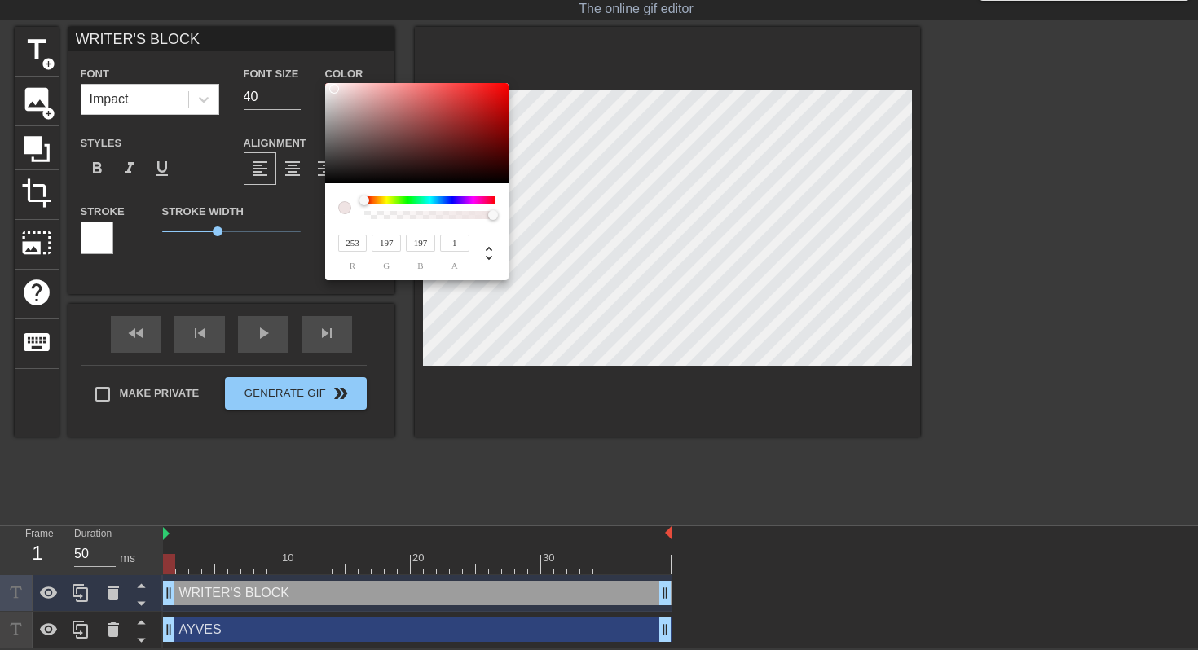
type input "255"
drag, startPoint x: 333, startPoint y: 90, endPoint x: 306, endPoint y: 69, distance: 34.4
click at [306, 69] on div "255 r 255 g 255 b 1 a" at bounding box center [599, 325] width 1198 height 650
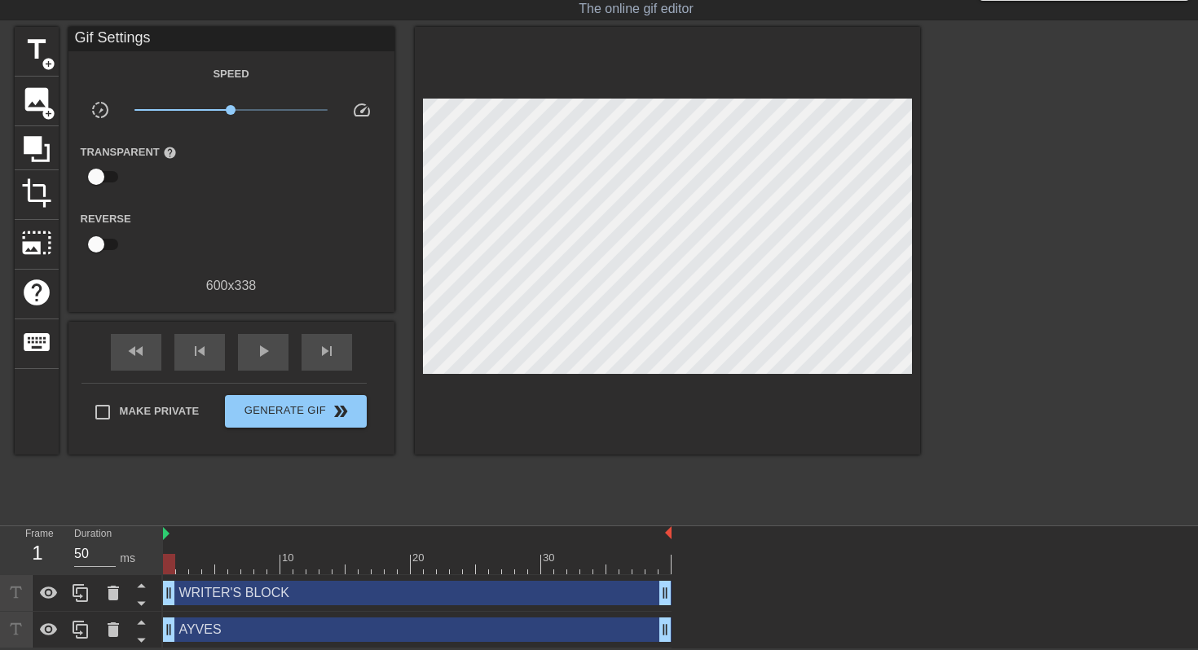
click at [235, 580] on div "WRITER'S BLOCK drag_handle drag_handle" at bounding box center [417, 593] width 509 height 24
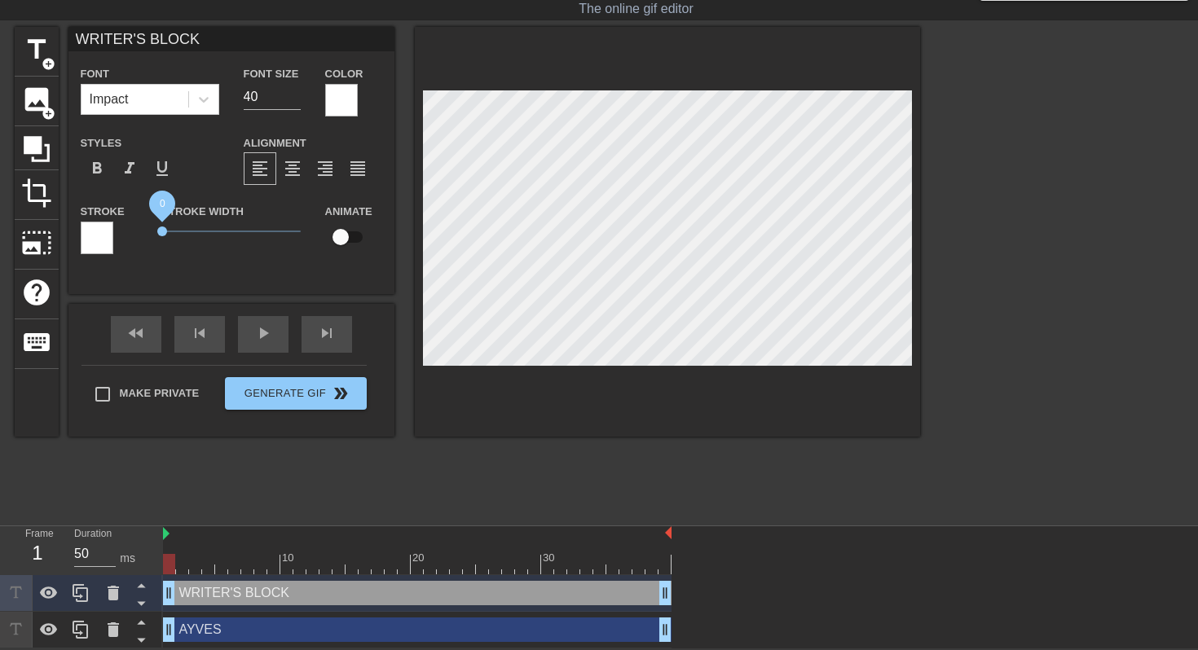
drag, startPoint x: 214, startPoint y: 217, endPoint x: 134, endPoint y: 224, distance: 80.2
click at [134, 224] on div "Stroke Stroke Width 0 Animate" at bounding box center [231, 235] width 326 height 68
click at [202, 580] on div "AYVES drag_handle drag_handle" at bounding box center [417, 630] width 509 height 24
type input "AYVES"
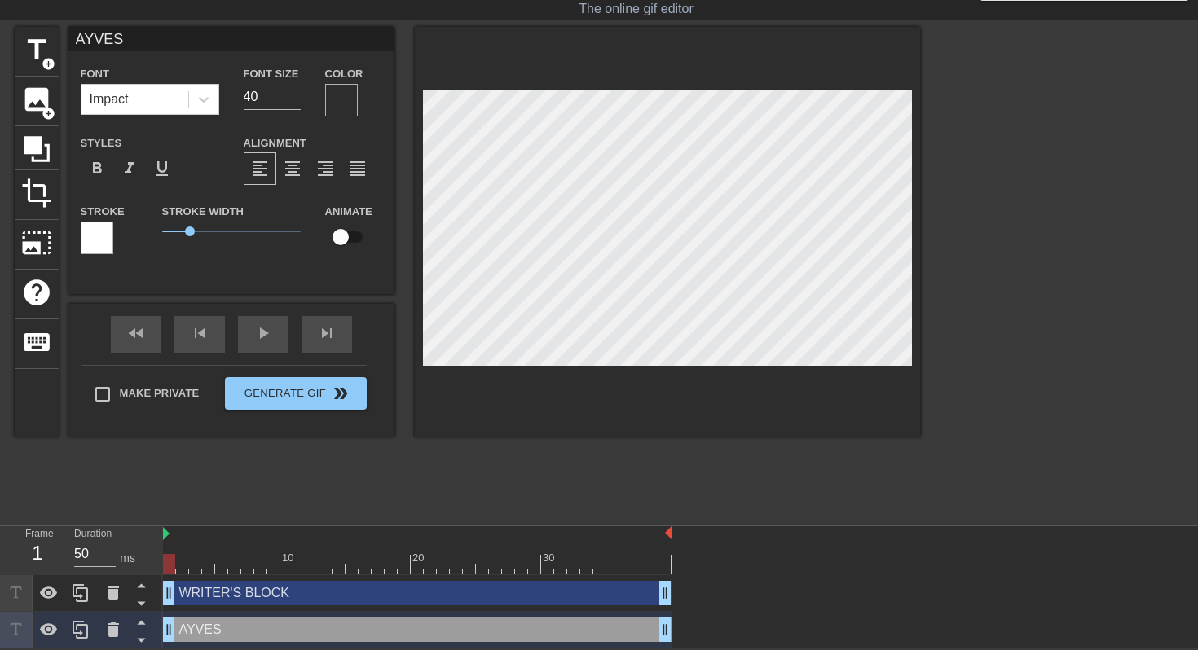
click at [350, 86] on div at bounding box center [341, 100] width 33 height 33
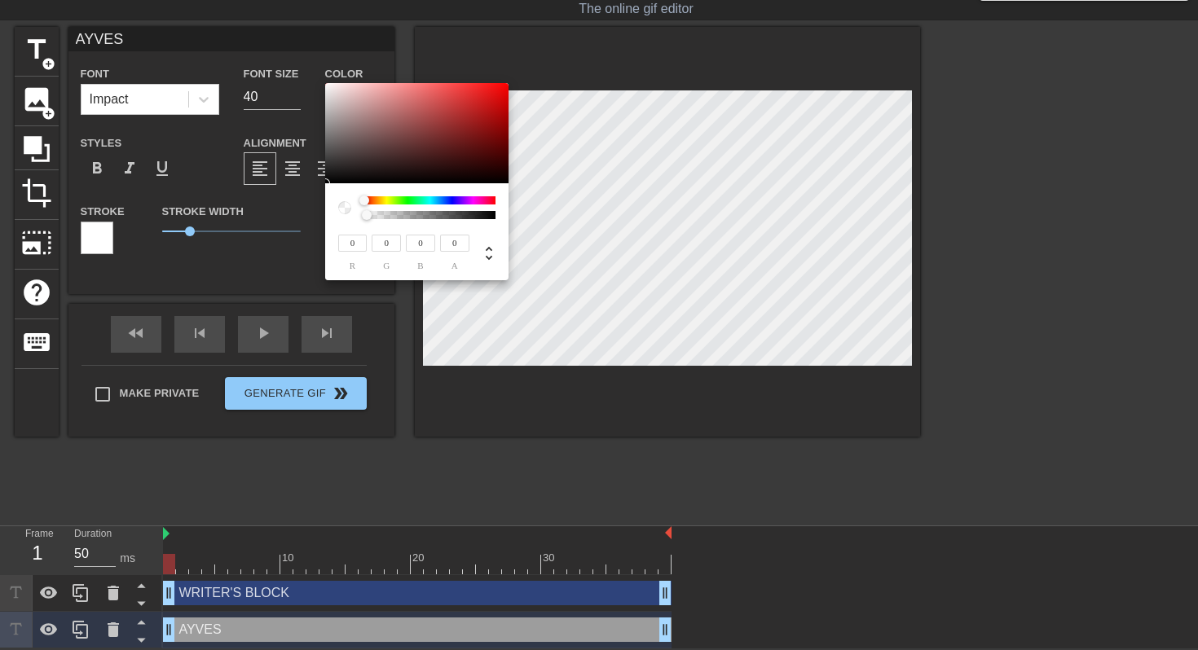
type input "144"
type input "113"
type input "160"
type input "136"
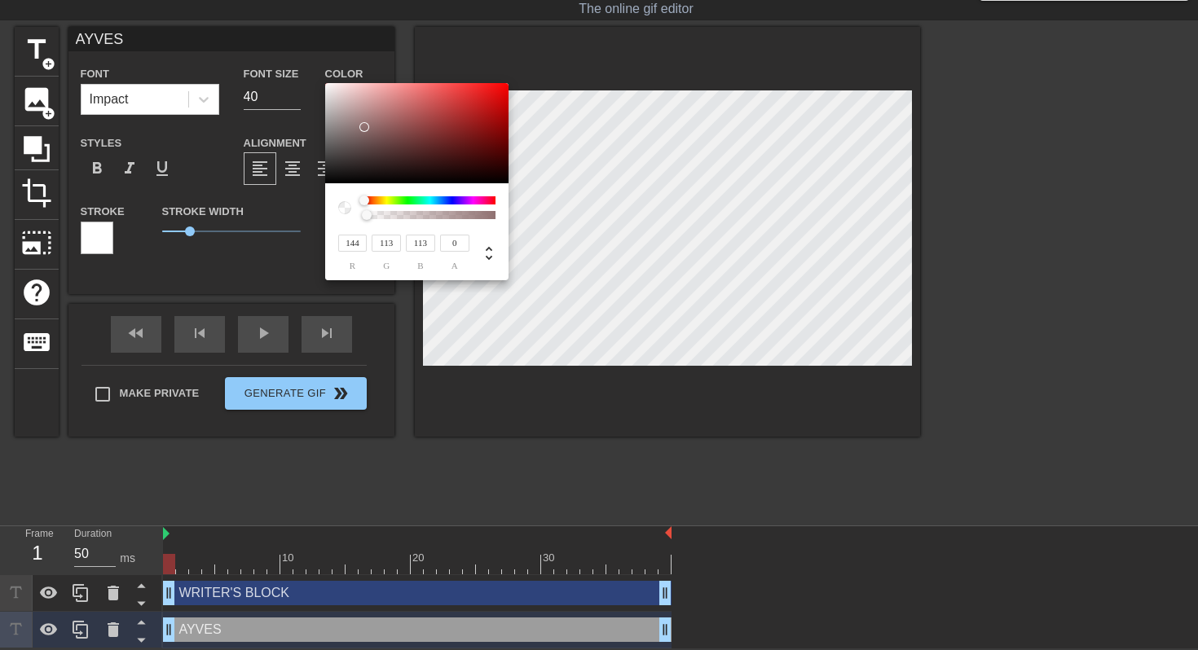
type input "136"
type input "234"
type input "78"
type input "255"
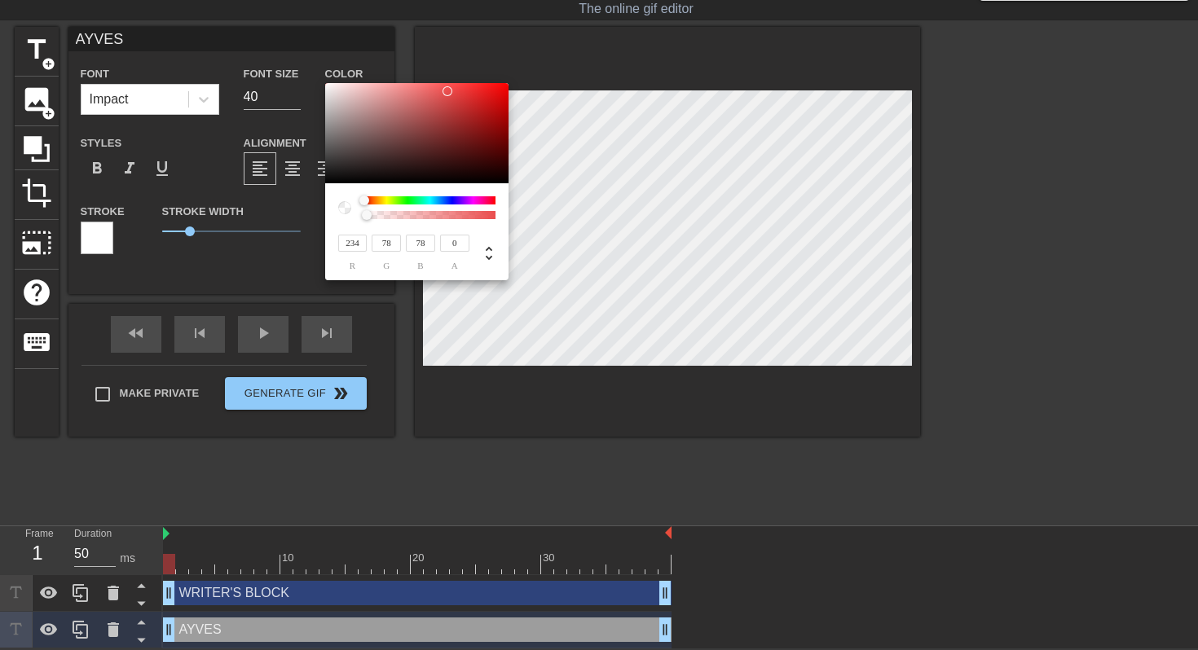
type input "255"
drag, startPoint x: 364, startPoint y: 127, endPoint x: 301, endPoint y: 48, distance: 101.4
click at [301, 48] on div "255 r 255 g 255 b 0 a" at bounding box center [599, 325] width 1198 height 650
drag, startPoint x: 371, startPoint y: 222, endPoint x: 410, endPoint y: 209, distance: 41.0
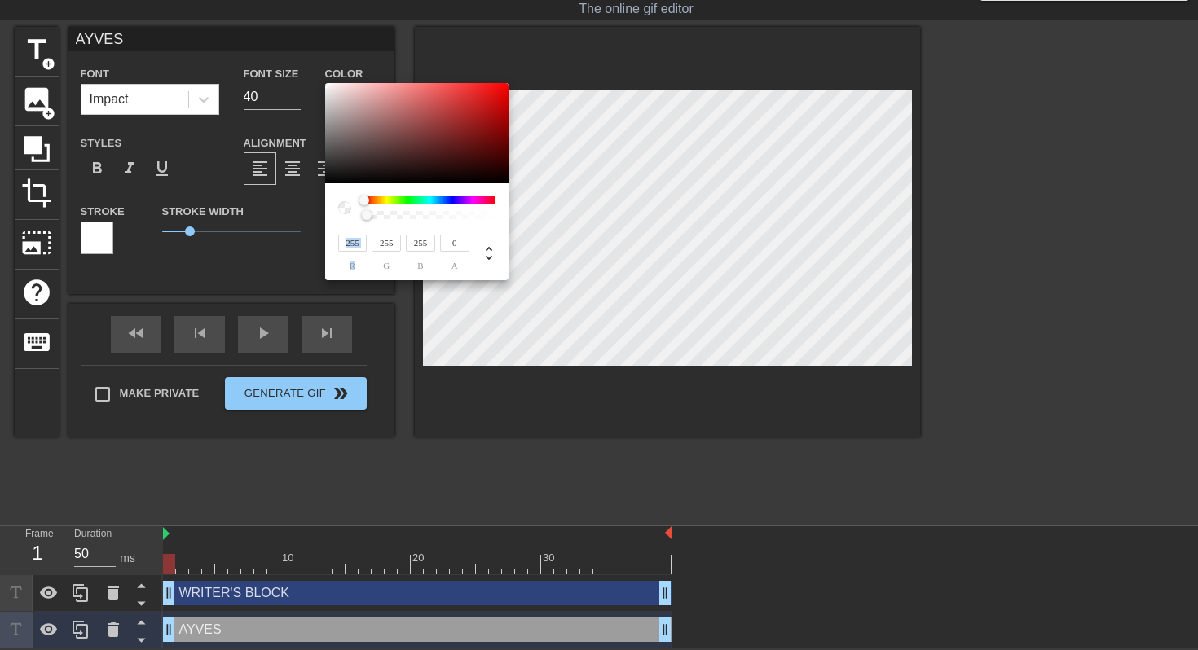
click at [429, 214] on div "255 r 255 g 255 b 0 a" at bounding box center [416, 231] width 183 height 97
type input "1"
drag, startPoint x: 369, startPoint y: 219, endPoint x: 559, endPoint y: 250, distance: 192.4
click at [559, 249] on div "255 r 255 g 255 b 1 a" at bounding box center [599, 325] width 1198 height 650
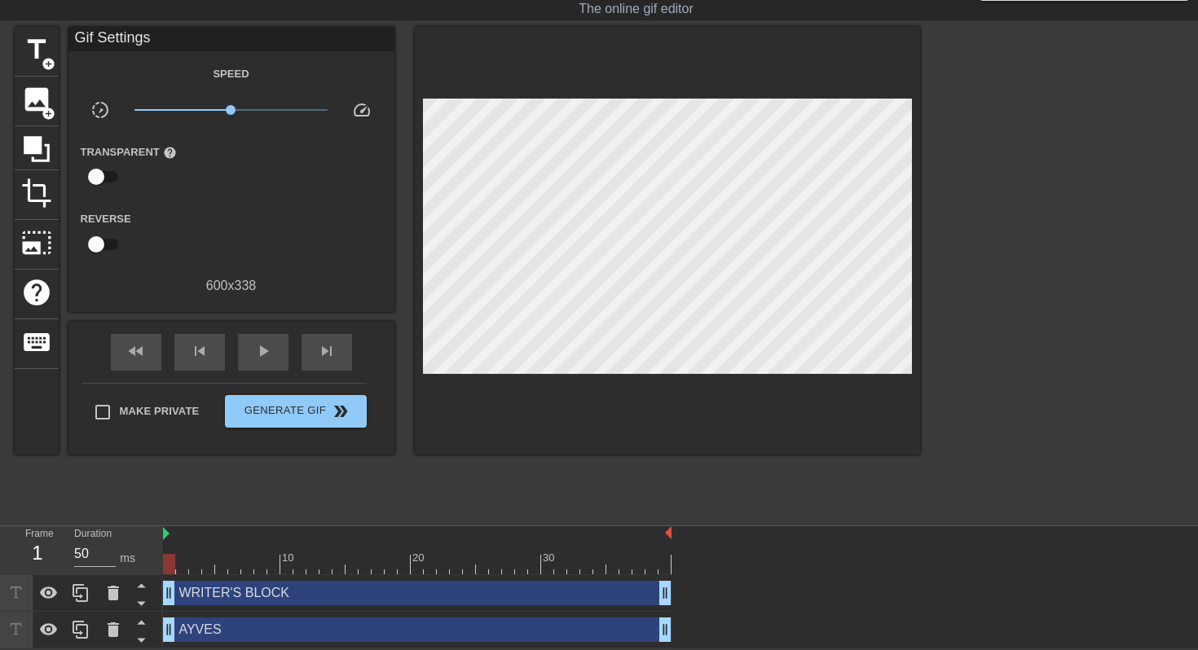
drag, startPoint x: 192, startPoint y: 232, endPoint x: 119, endPoint y: 235, distance: 72.6
click at [192, 580] on div "AYVES drag_handle drag_handle" at bounding box center [417, 630] width 509 height 24
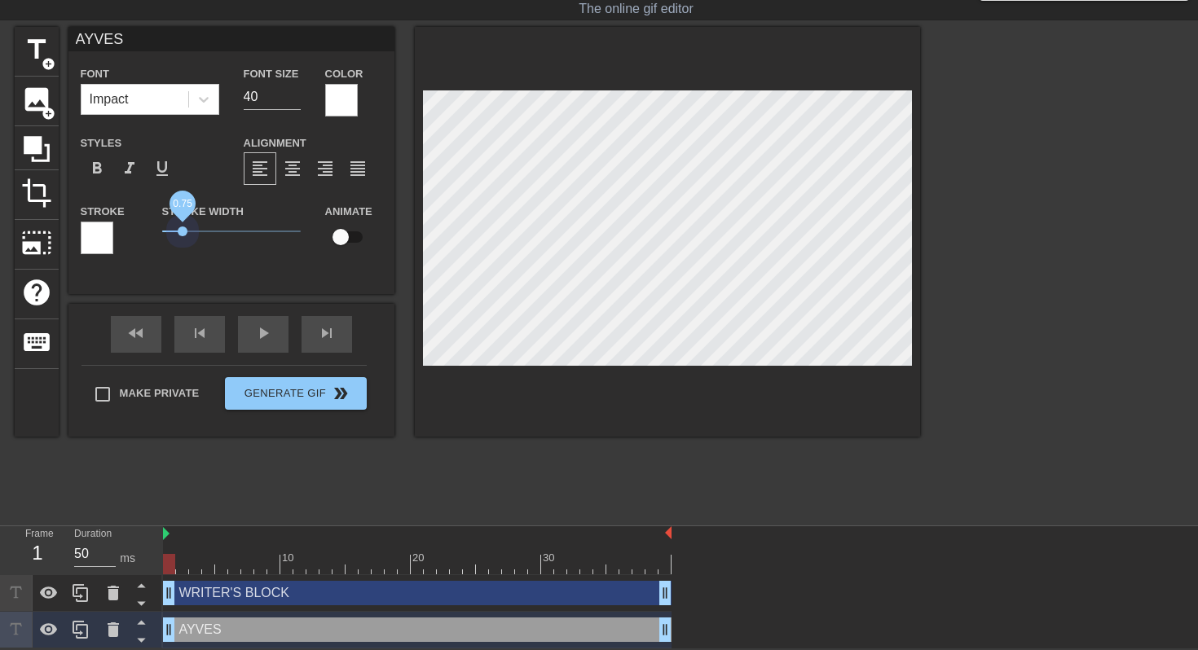
drag, startPoint x: 185, startPoint y: 230, endPoint x: 148, endPoint y: 235, distance: 37.0
click at [148, 235] on div "Stroke Stroke Width 0.75 Animate" at bounding box center [231, 235] width 326 height 68
click at [251, 580] on div "WRITER'S BLOCK drag_handle drag_handle" at bounding box center [417, 593] width 509 height 24
type input "WRITER'S BLOCK"
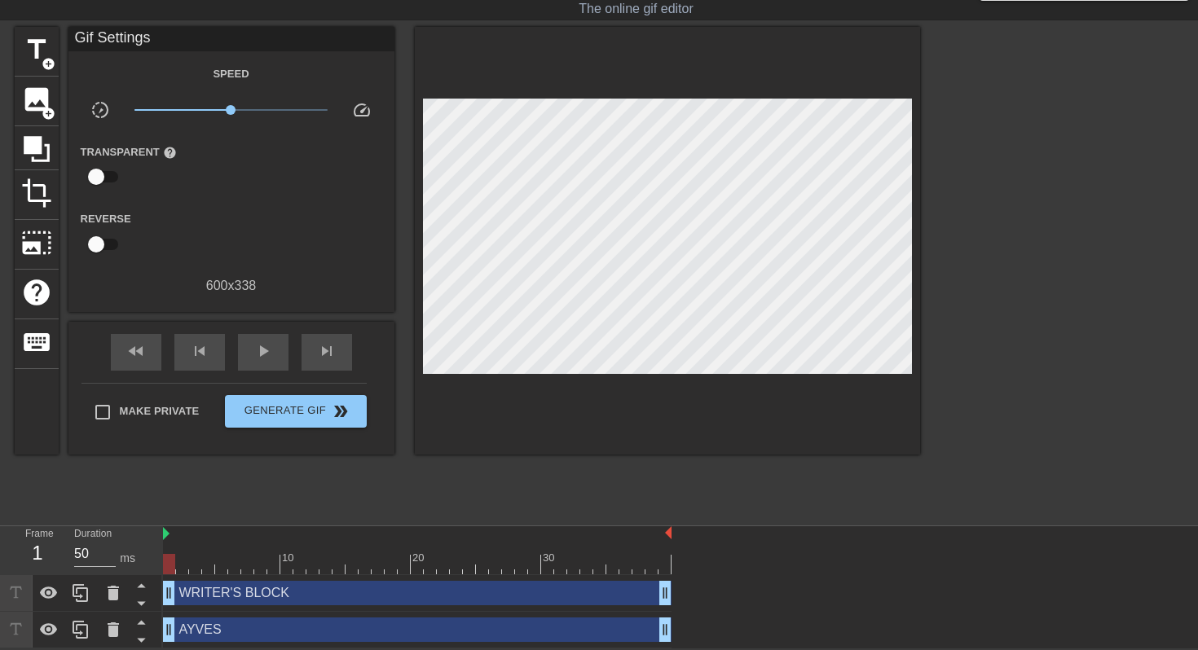
click at [354, 297] on div "Gif Settings Speed slow_motion_video x1.00 speed Transparent help Reverse 600 x…" at bounding box center [231, 241] width 326 height 428
click at [43, 57] on span "add_circle" at bounding box center [49, 64] width 14 height 14
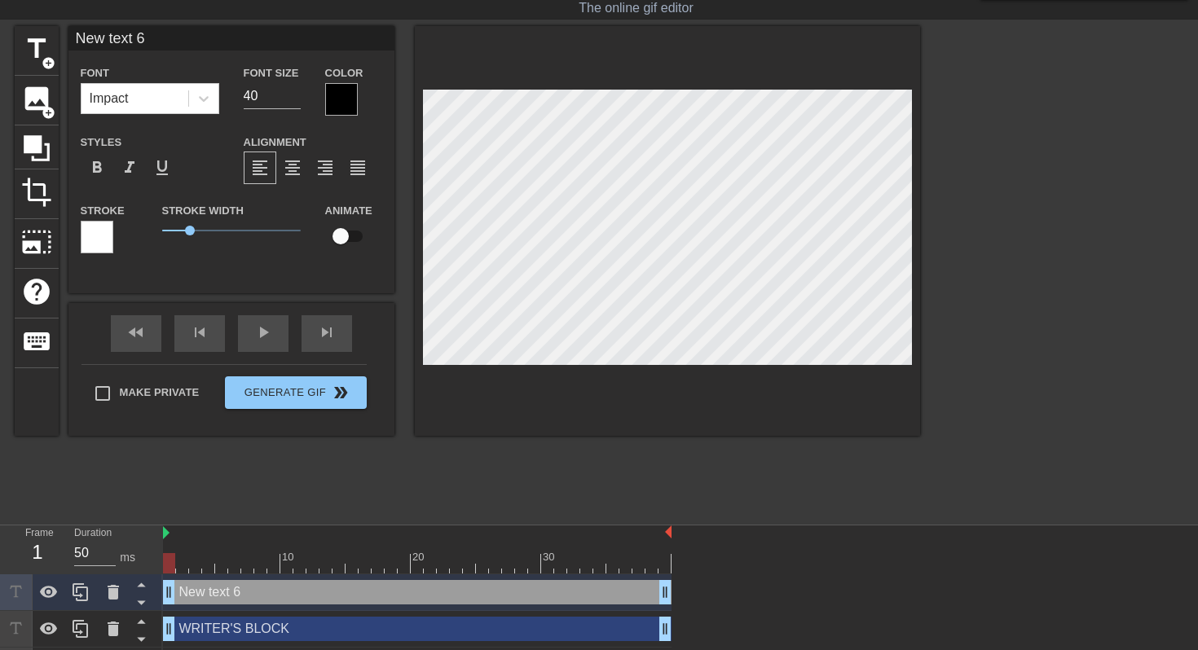
click at [397, 580] on div "New text 6 drag_handle drag_handle" at bounding box center [417, 592] width 509 height 24
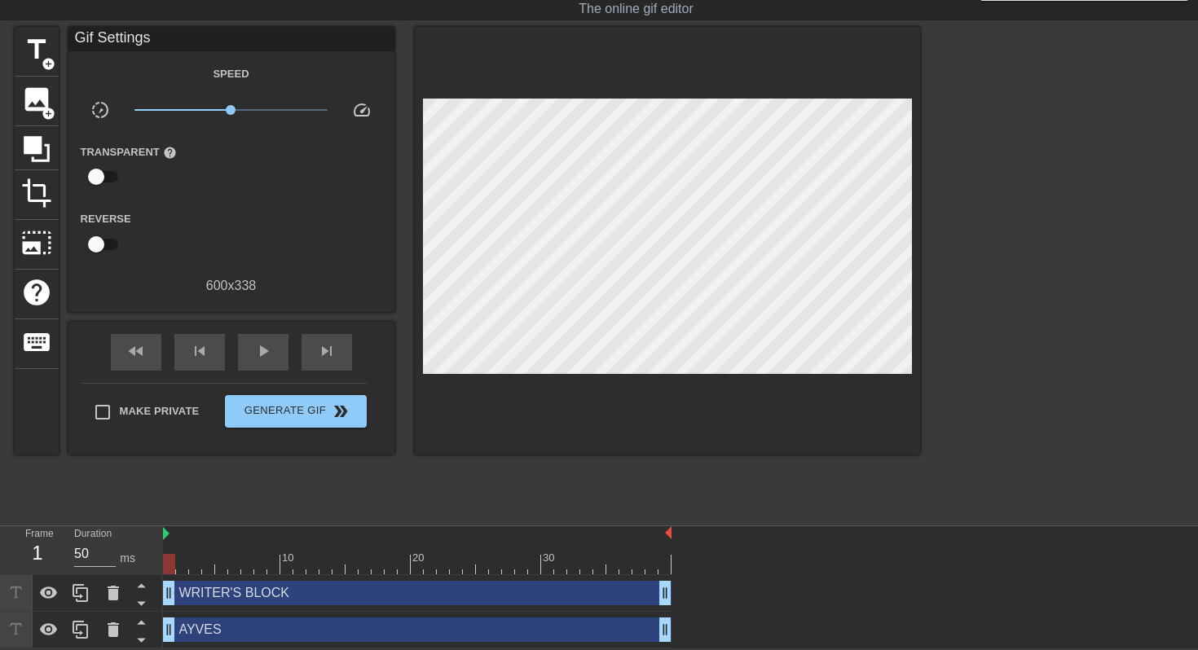
click at [183, 580] on div "WRITER'S BLOCK drag_handle drag_handle" at bounding box center [417, 593] width 509 height 24
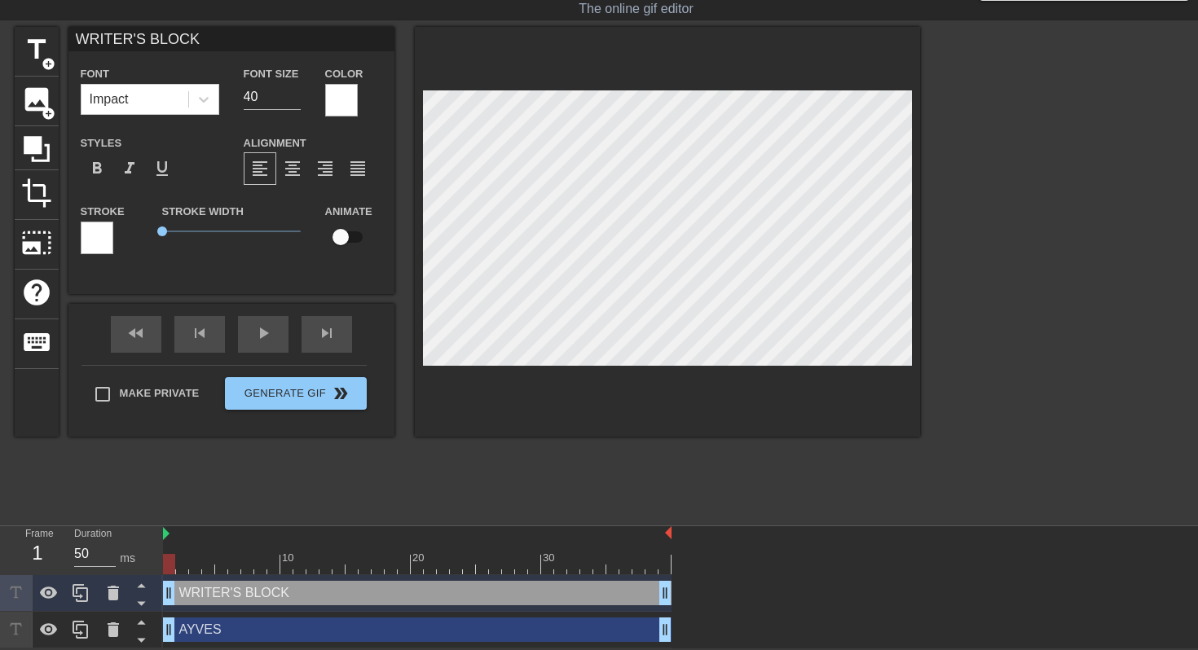
click at [348, 233] on input "checkbox" at bounding box center [340, 237] width 93 height 31
checkbox input "true"
click at [226, 580] on div "AYVES drag_handle drag_handle" at bounding box center [417, 630] width 509 height 24
type input "AYVES"
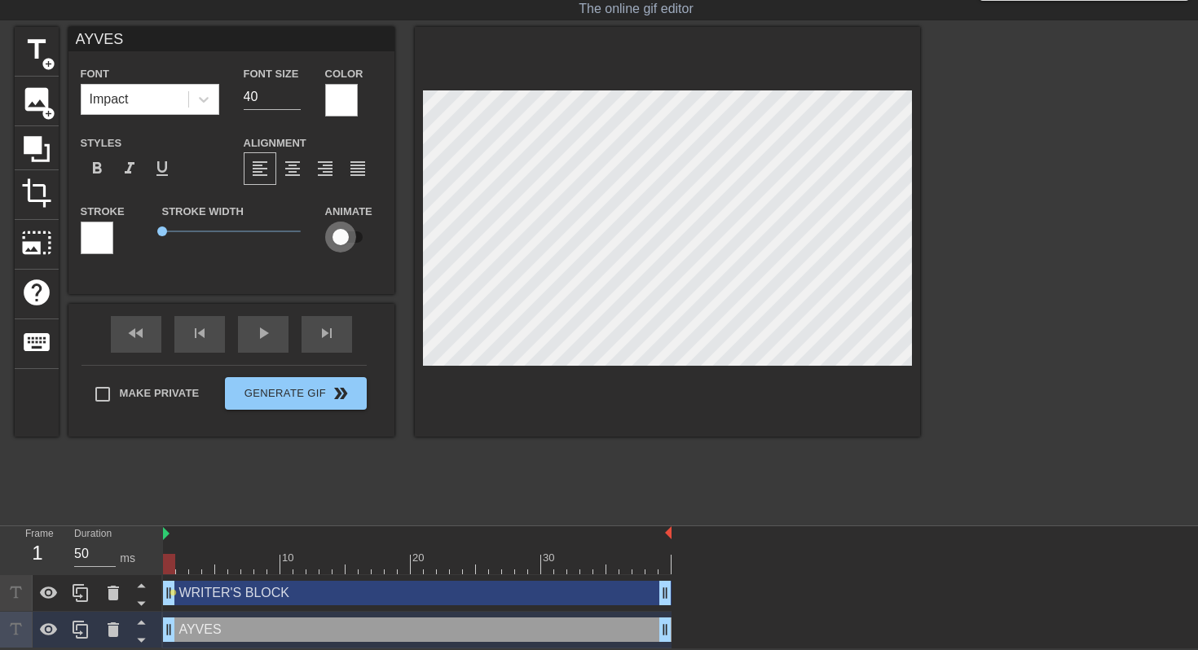
click at [352, 232] on input "checkbox" at bounding box center [340, 237] width 93 height 31
checkbox input "true"
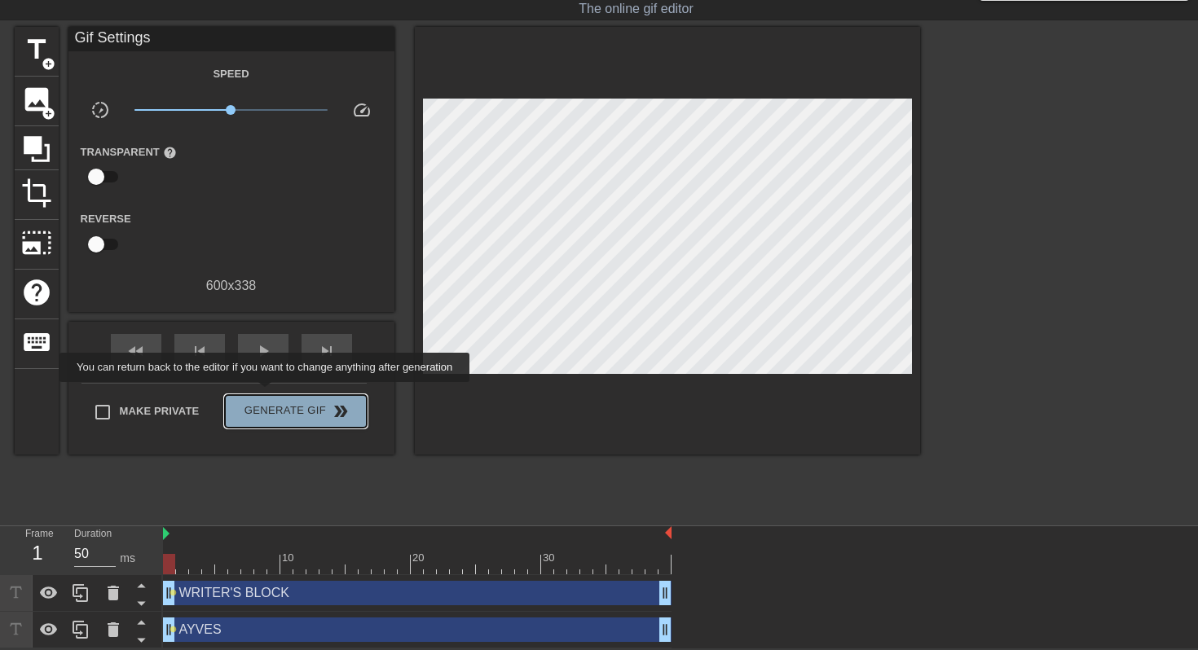
click at [275, 395] on button "Generate Gif double_arrow" at bounding box center [295, 411] width 141 height 33
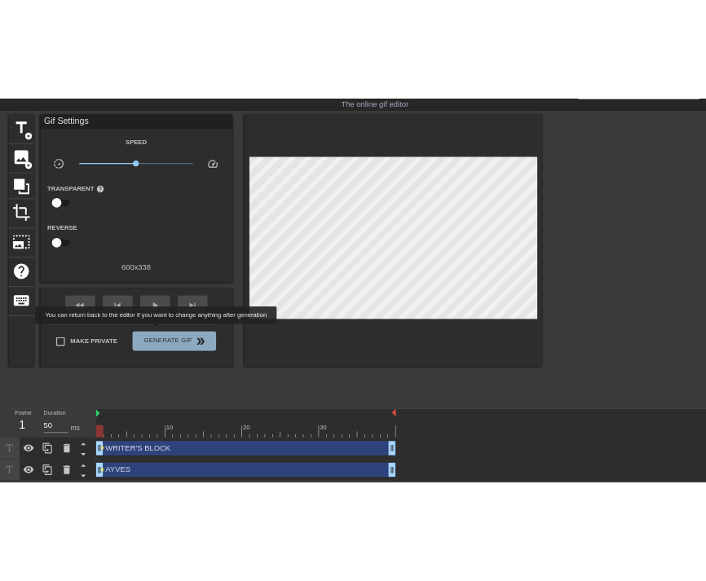
scroll to position [0, 0]
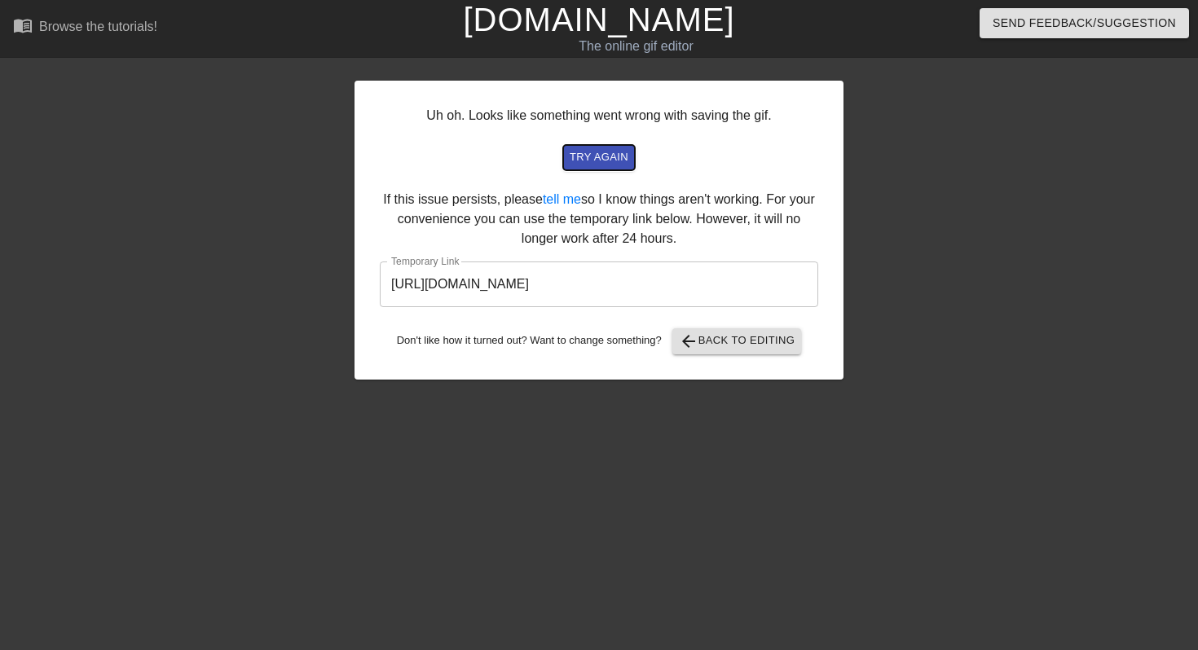
click at [591, 149] on span "try again" at bounding box center [599, 157] width 59 height 19
click at [705, 281] on input "[URL][DOMAIN_NAME]" at bounding box center [599, 285] width 438 height 46
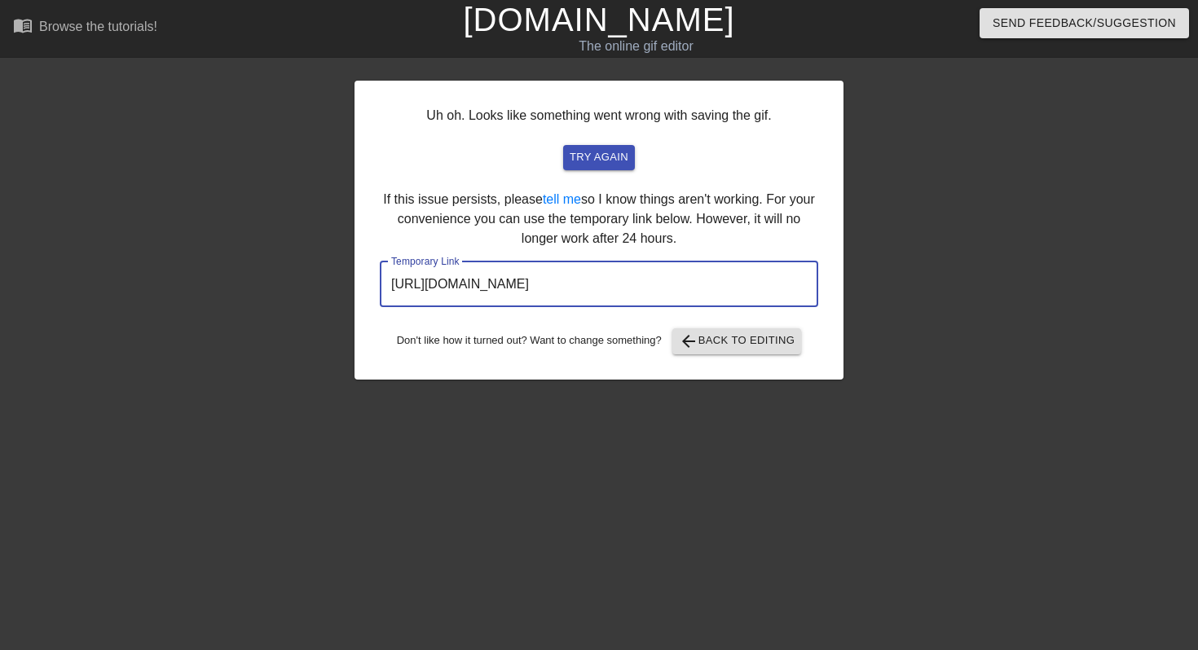
click at [691, 288] on input "[URL][DOMAIN_NAME]" at bounding box center [599, 285] width 438 height 46
click at [253, 232] on div at bounding box center [212, 308] width 244 height 489
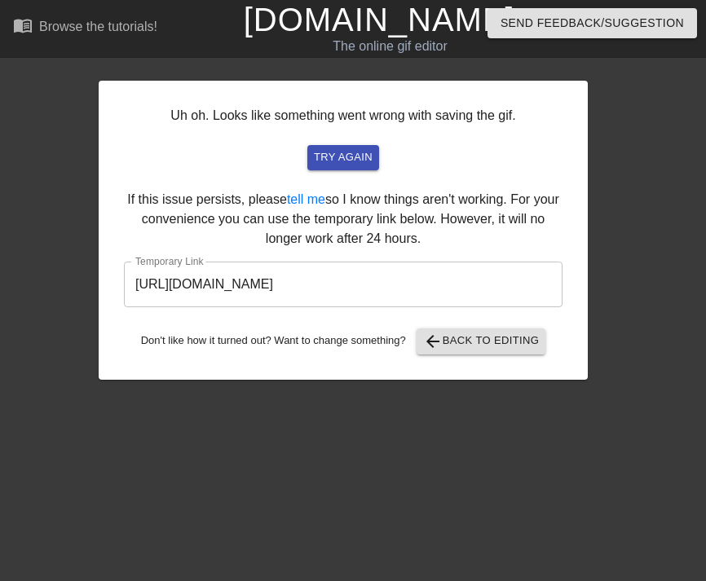
click at [455, 320] on div "Uh oh. Looks like something went wrong with saving the gif. try again If this i…" at bounding box center [343, 230] width 489 height 299
click at [455, 333] on span "arrow_back Back to Editing" at bounding box center [481, 342] width 117 height 20
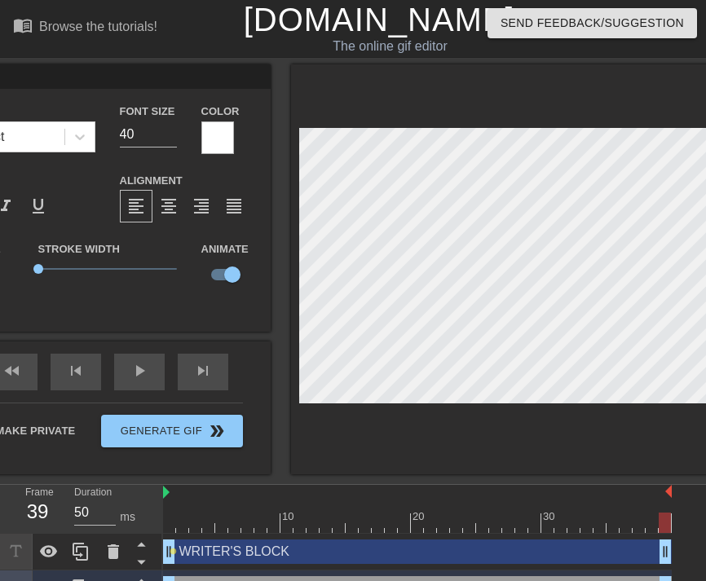
type input "WRITER'S BLOCK"
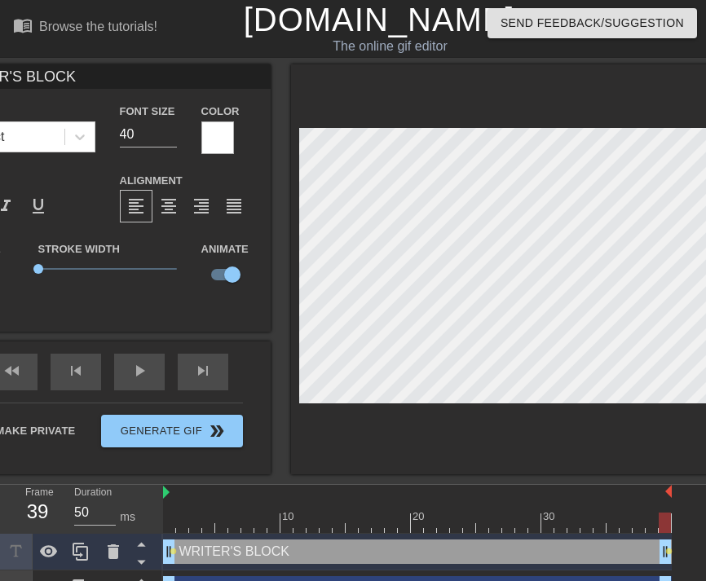
scroll to position [29, 0]
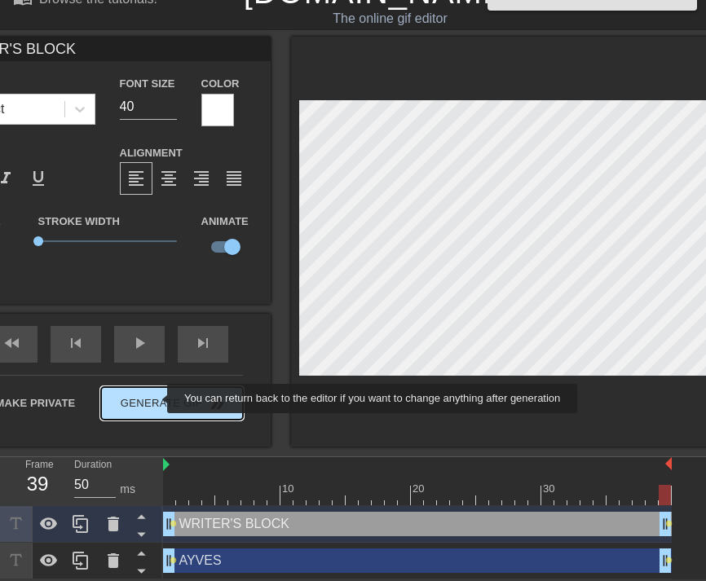
click at [156, 399] on div "Make Private Generate Gif double_arrow" at bounding box center [100, 407] width 285 height 64
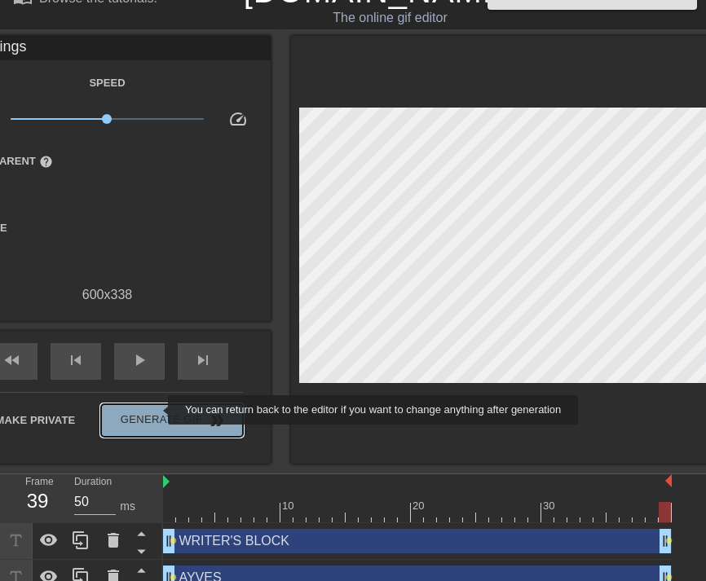
click at [157, 411] on span "Generate Gif double_arrow" at bounding box center [172, 421] width 128 height 20
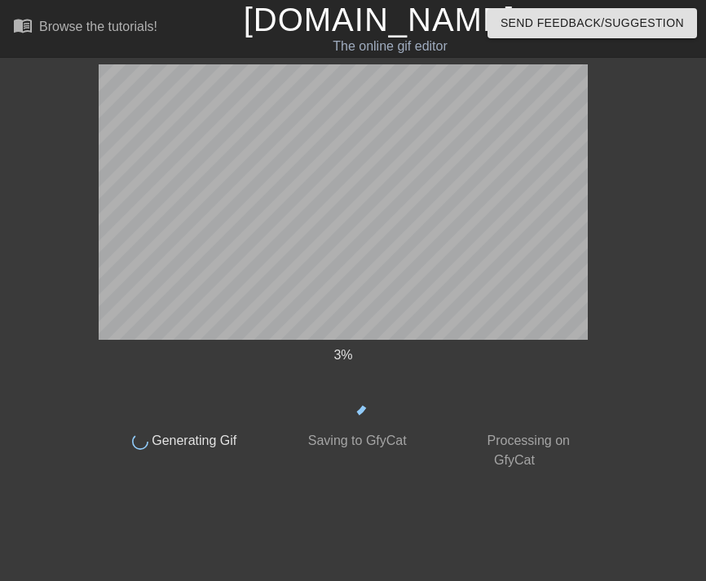
scroll to position [0, 0]
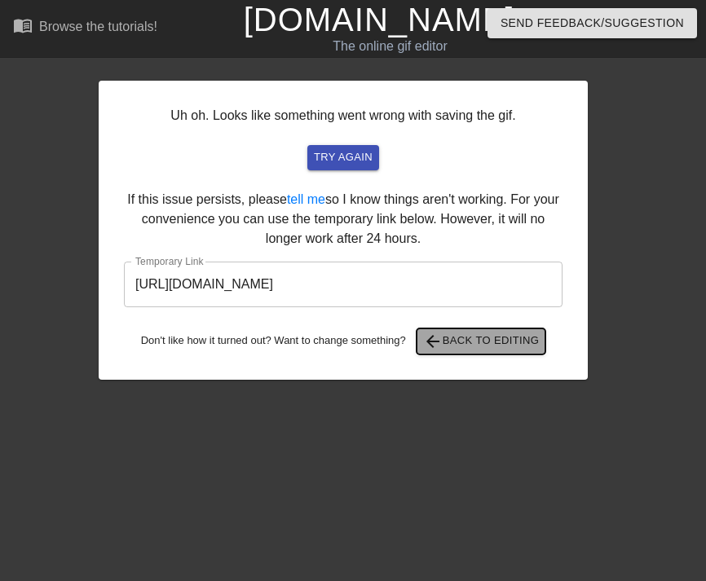
click at [509, 354] on button "arrow_back Back to Editing" at bounding box center [481, 341] width 130 height 26
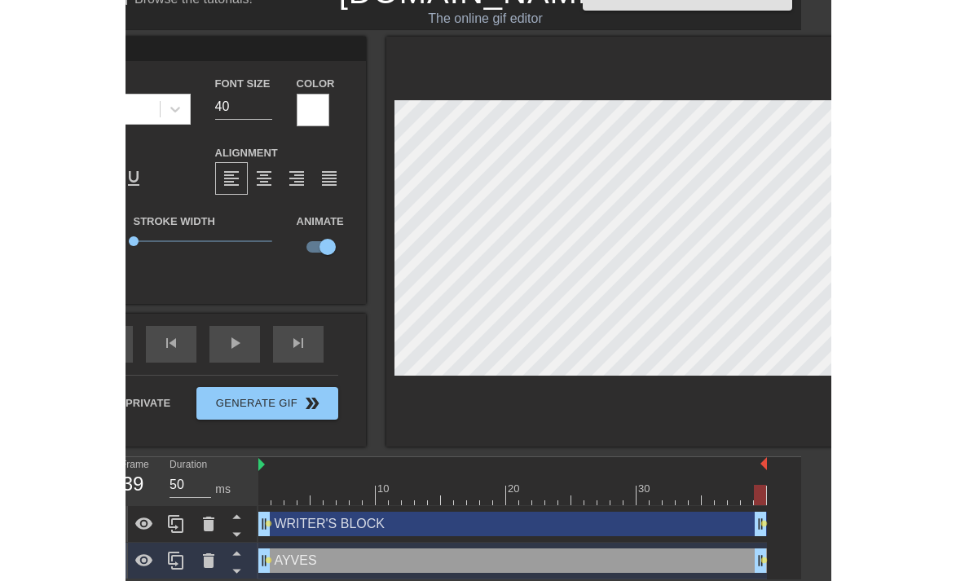
scroll to position [29, 0]
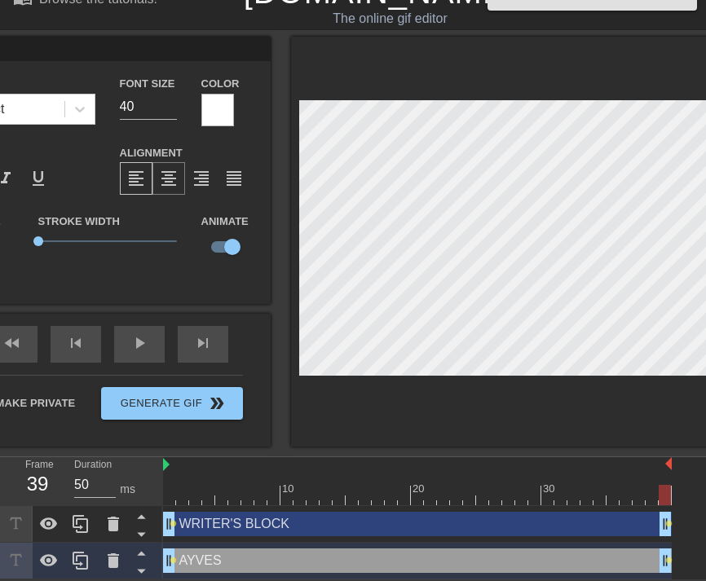
click at [171, 174] on span "format_align_center" at bounding box center [169, 179] width 20 height 20
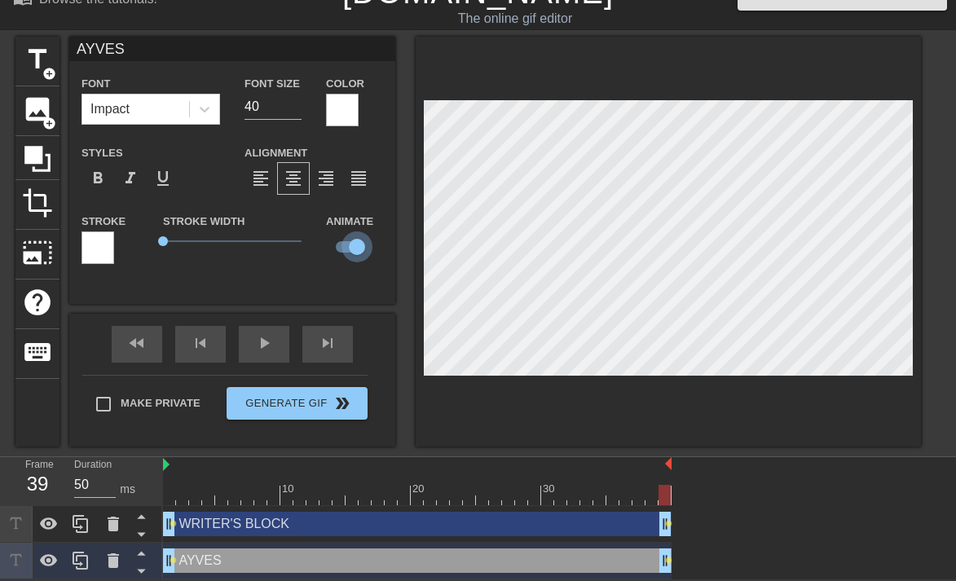
click at [353, 237] on input "checkbox" at bounding box center [356, 246] width 93 height 31
checkbox input "false"
click at [473, 397] on div at bounding box center [668, 242] width 505 height 410
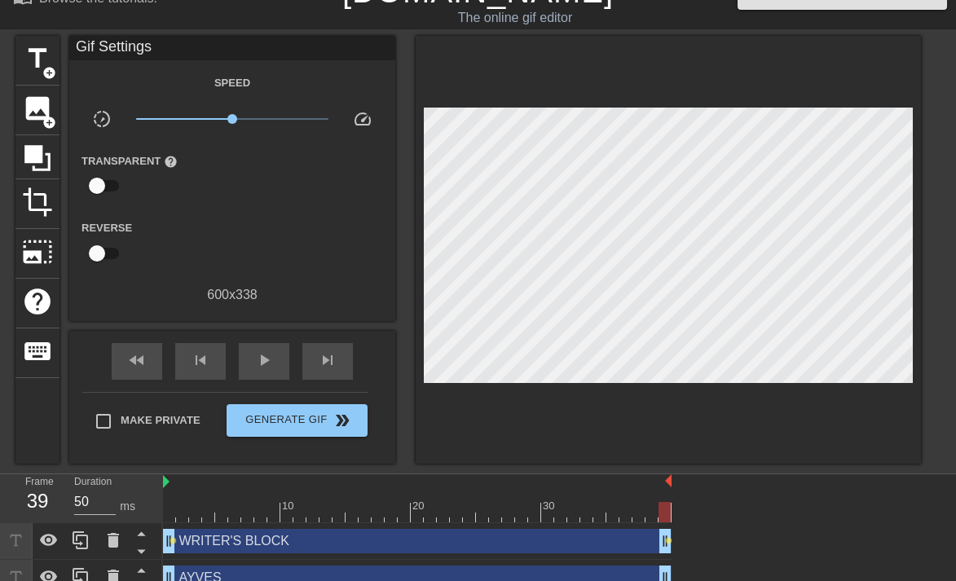
click at [172, 399] on div "Make Private Generate Gif double_arrow" at bounding box center [224, 424] width 285 height 64
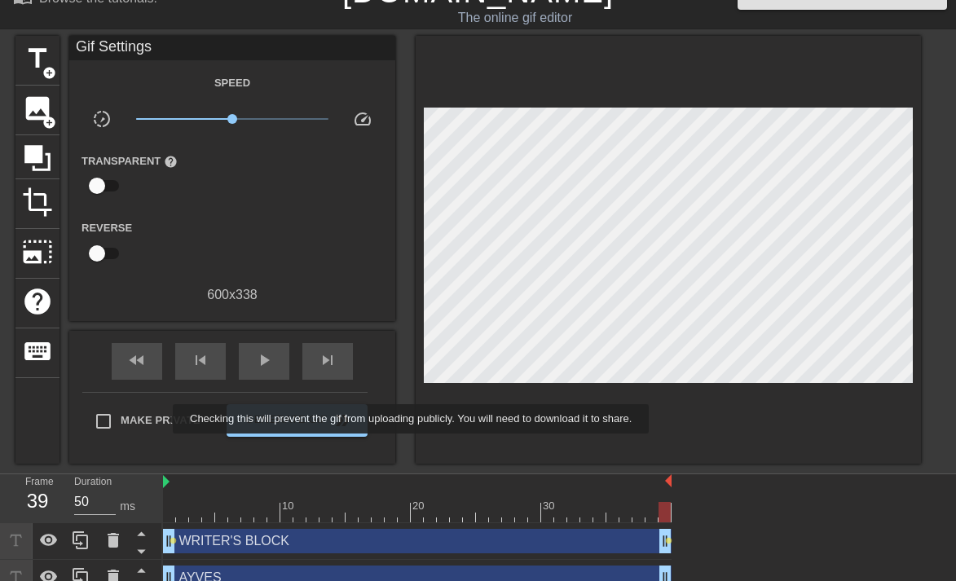
click at [162, 419] on span "Make Private" at bounding box center [161, 420] width 80 height 16
click at [121, 419] on input "Make Private" at bounding box center [103, 421] width 34 height 34
checkbox input "true"
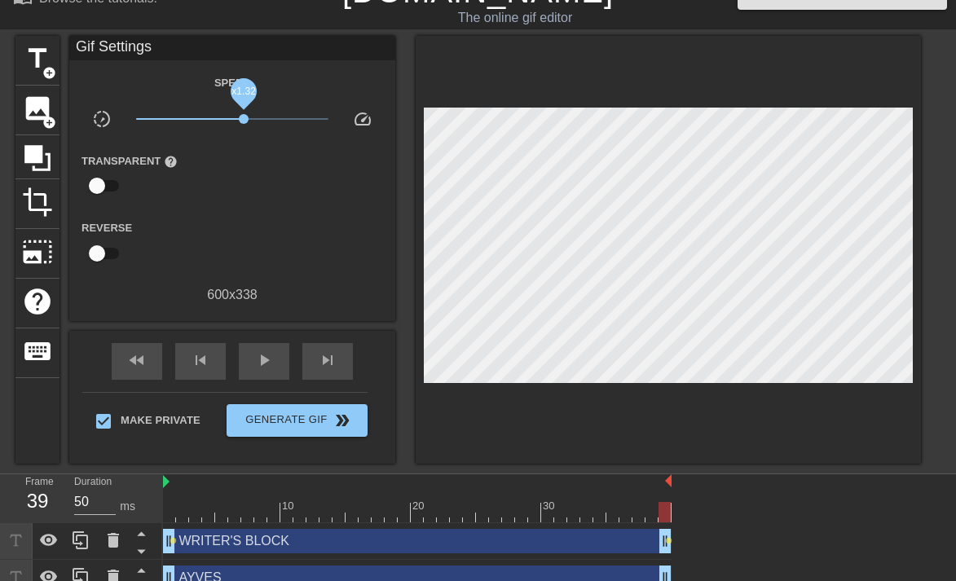
drag, startPoint x: 230, startPoint y: 119, endPoint x: 244, endPoint y: 119, distance: 13.9
click at [244, 119] on span "x1.32" at bounding box center [244, 119] width 10 height 10
drag, startPoint x: 242, startPoint y: 121, endPoint x: 233, endPoint y: 118, distance: 9.5
click at [233, 118] on span "x1.02" at bounding box center [233, 119] width 10 height 10
click at [258, 359] on span "play_arrow" at bounding box center [264, 360] width 20 height 20
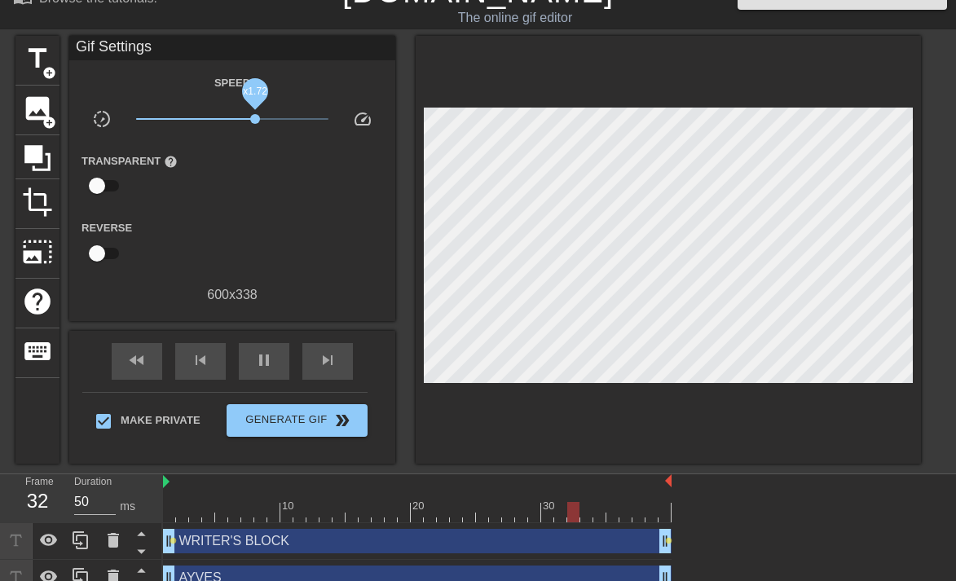
drag, startPoint x: 234, startPoint y: 119, endPoint x: 255, endPoint y: 122, distance: 21.4
click at [255, 122] on span "x1.72" at bounding box center [255, 119] width 10 height 10
click at [270, 358] on span "pause" at bounding box center [264, 360] width 20 height 20
click at [270, 359] on span "play_arrow" at bounding box center [264, 360] width 20 height 20
click at [270, 359] on span "pause" at bounding box center [264, 360] width 20 height 20
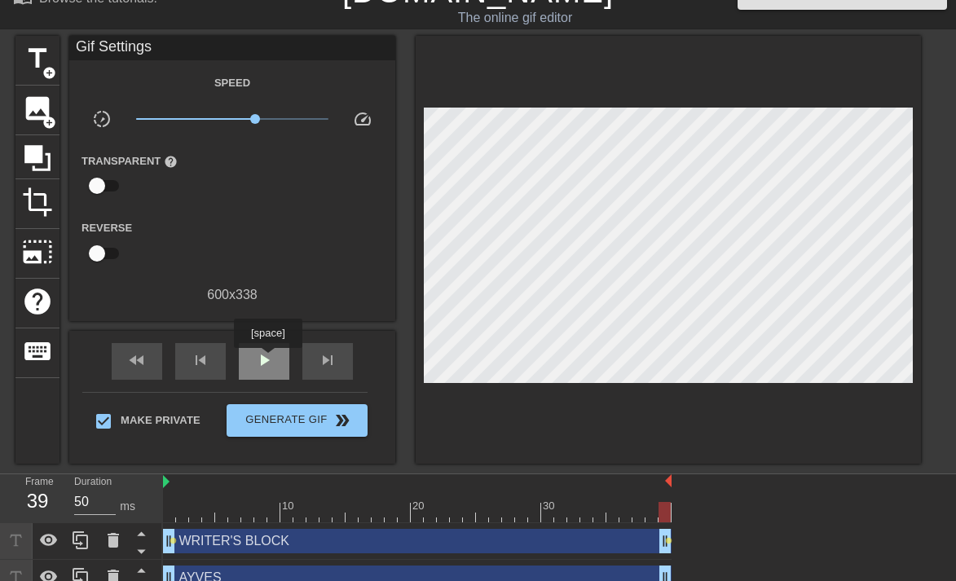
click at [270, 359] on span "play_arrow" at bounding box center [264, 360] width 20 height 20
click at [270, 359] on span "pause" at bounding box center [264, 360] width 20 height 20
click at [270, 359] on span "play_arrow" at bounding box center [264, 360] width 20 height 20
click at [270, 359] on span "pause" at bounding box center [264, 360] width 20 height 20
click at [207, 549] on div "WRITER'S BLOCK drag_handle drag_handle" at bounding box center [417, 541] width 509 height 24
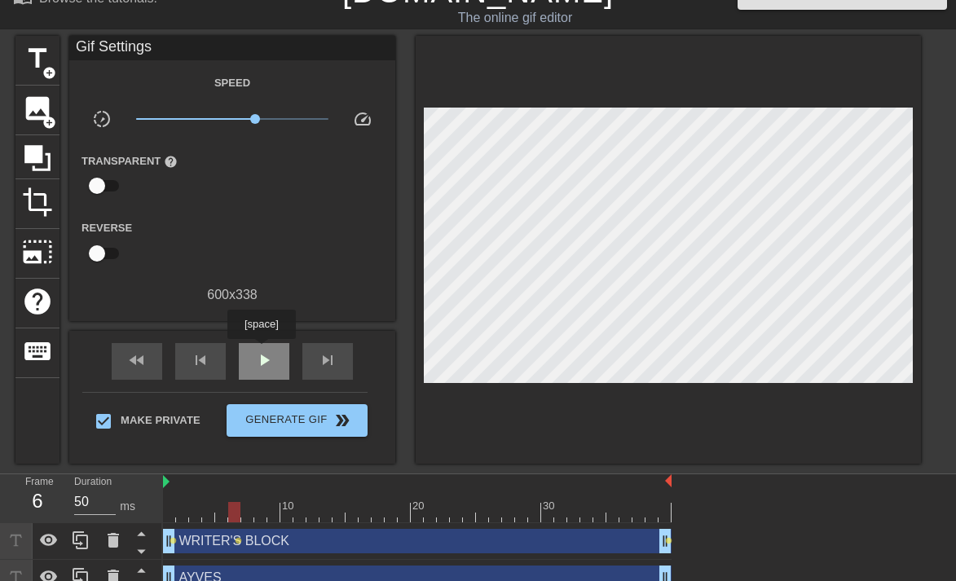
click at [263, 350] on span "play_arrow" at bounding box center [264, 360] width 20 height 20
click at [262, 359] on span "pause" at bounding box center [264, 360] width 20 height 20
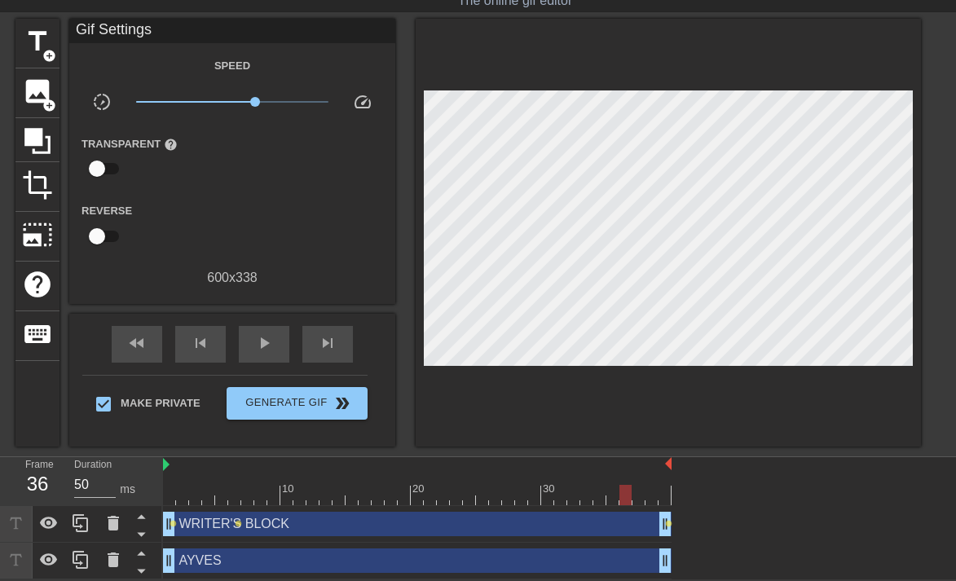
click at [242, 524] on div "WRITER'S BLOCK drag_handle drag_handle" at bounding box center [417, 524] width 509 height 24
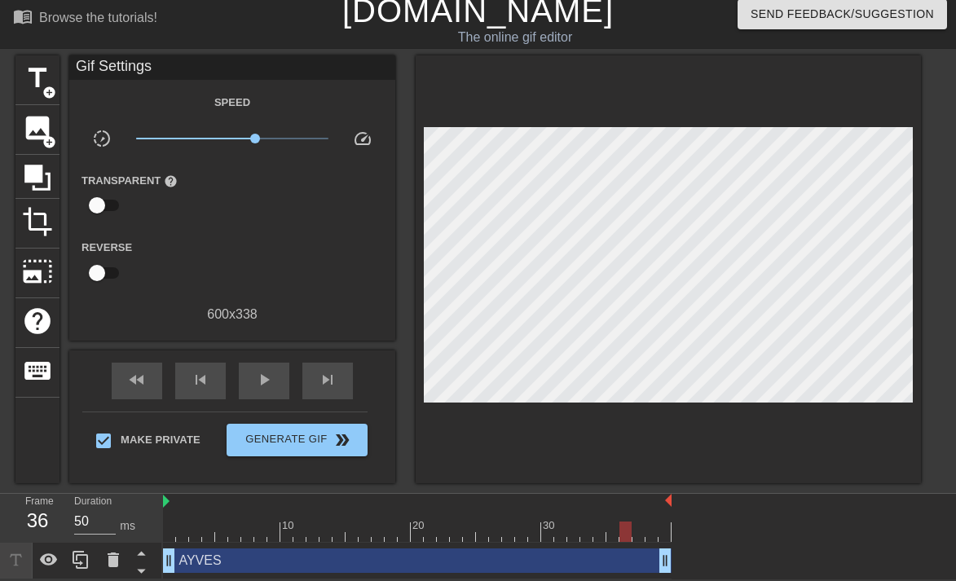
scroll to position [10, 0]
click at [36, 96] on div "title add_circle" at bounding box center [37, 80] width 44 height 50
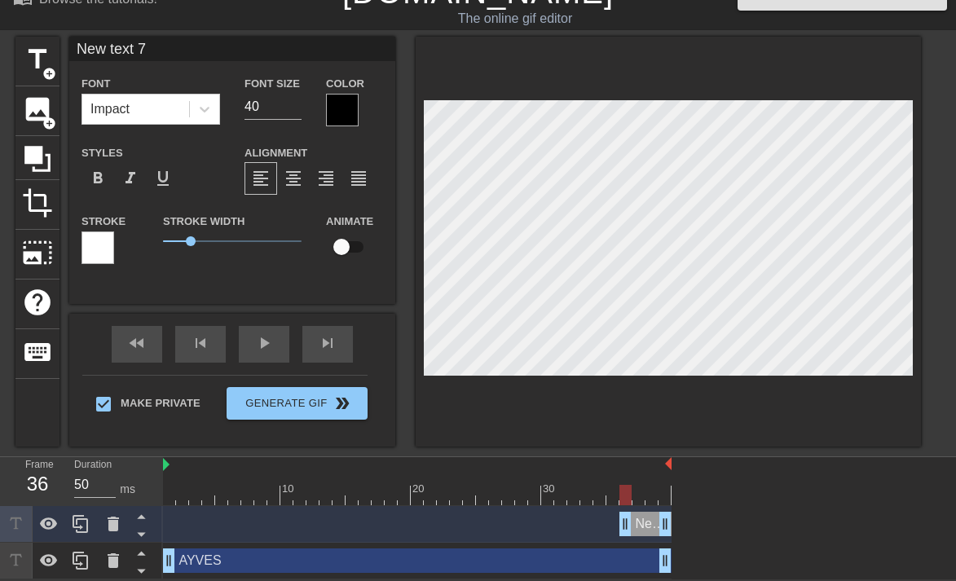
click at [352, 109] on div at bounding box center [342, 110] width 33 height 33
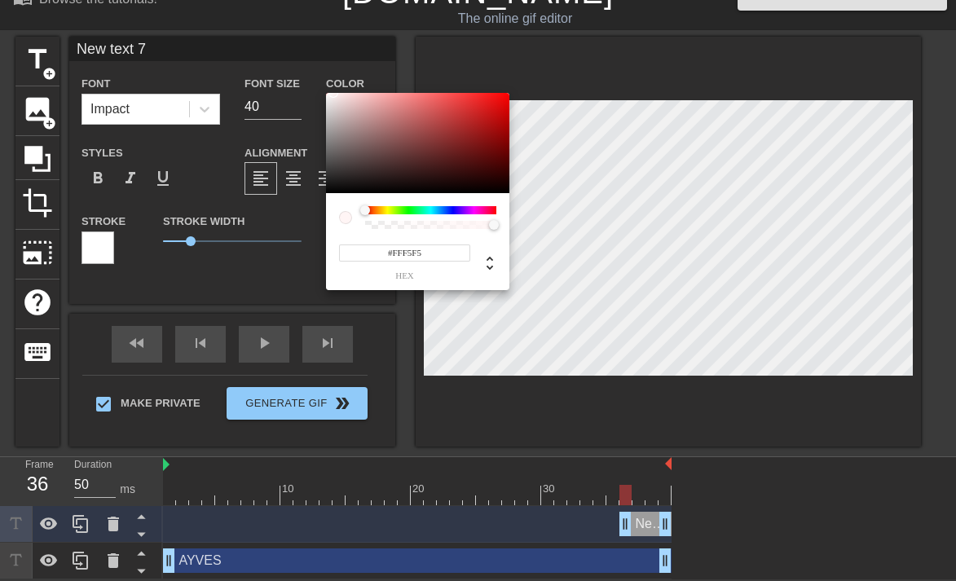
type input "#FFFFFF"
drag, startPoint x: 387, startPoint y: 158, endPoint x: 267, endPoint y: 35, distance: 171.7
click at [267, 35] on div "#FFFFFF hex" at bounding box center [478, 290] width 956 height 581
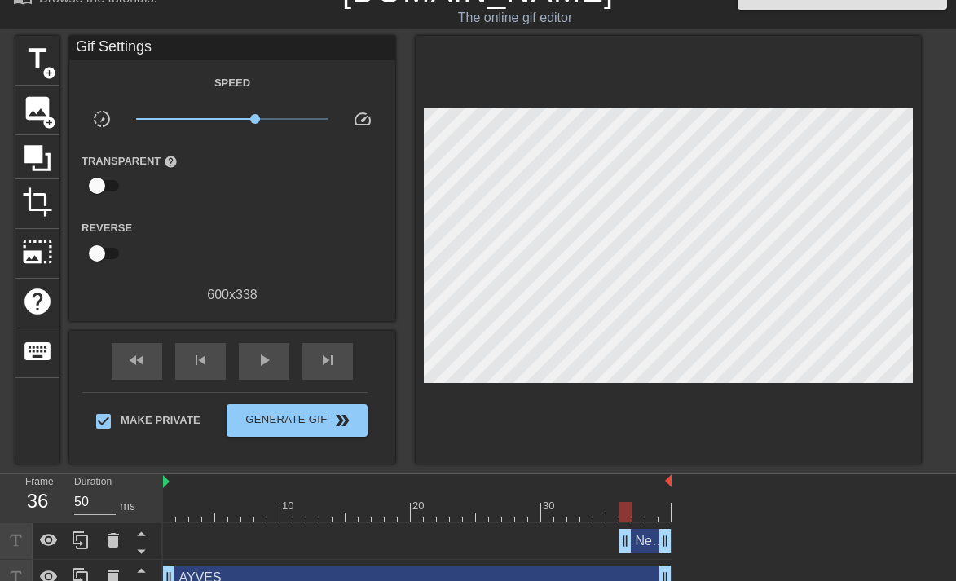
drag, startPoint x: 196, startPoint y: 231, endPoint x: 184, endPoint y: 236, distance: 12.1
click at [32, 55] on span "title" at bounding box center [37, 58] width 31 height 31
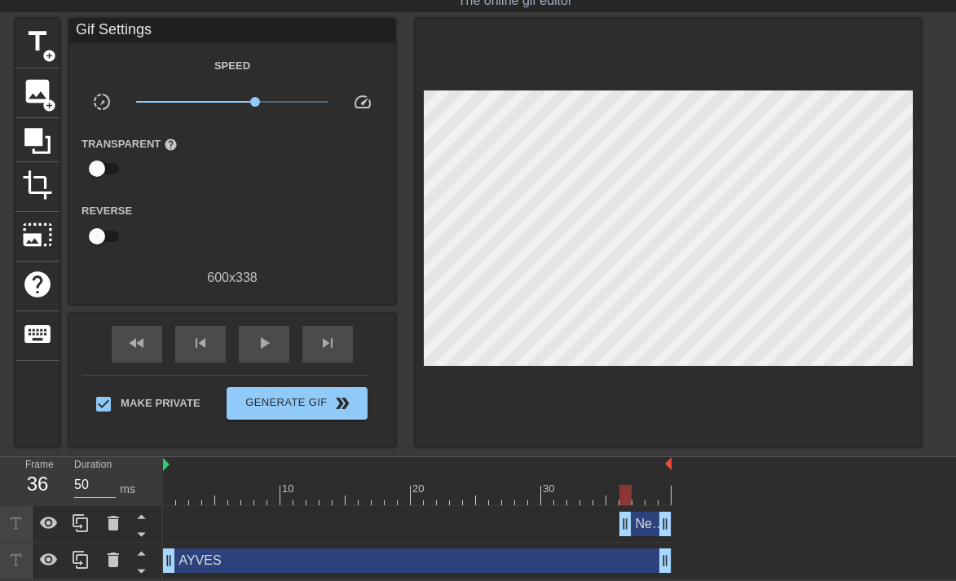
click at [638, 517] on div "New text 7 drag_handle drag_handle" at bounding box center [645, 524] width 52 height 24
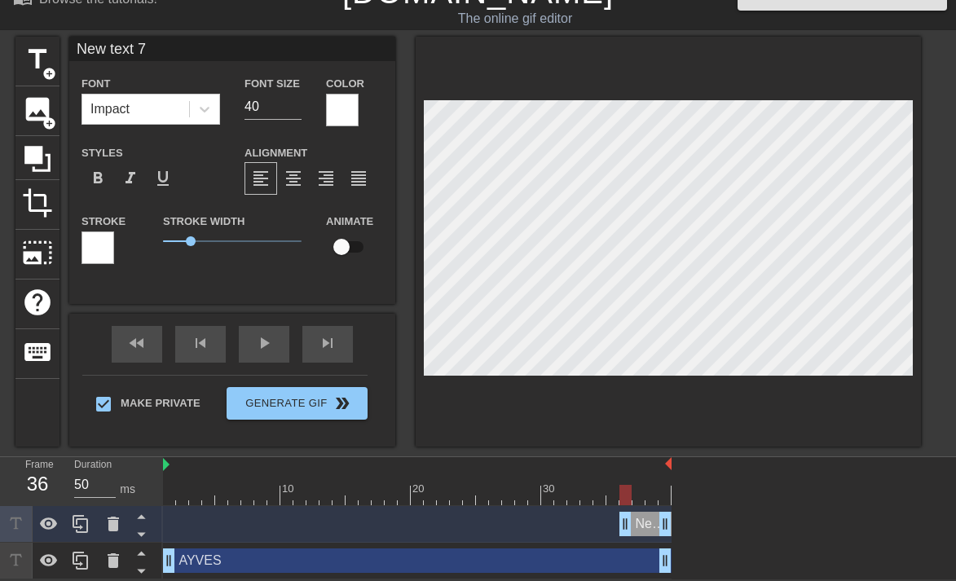
scroll to position [10, 0]
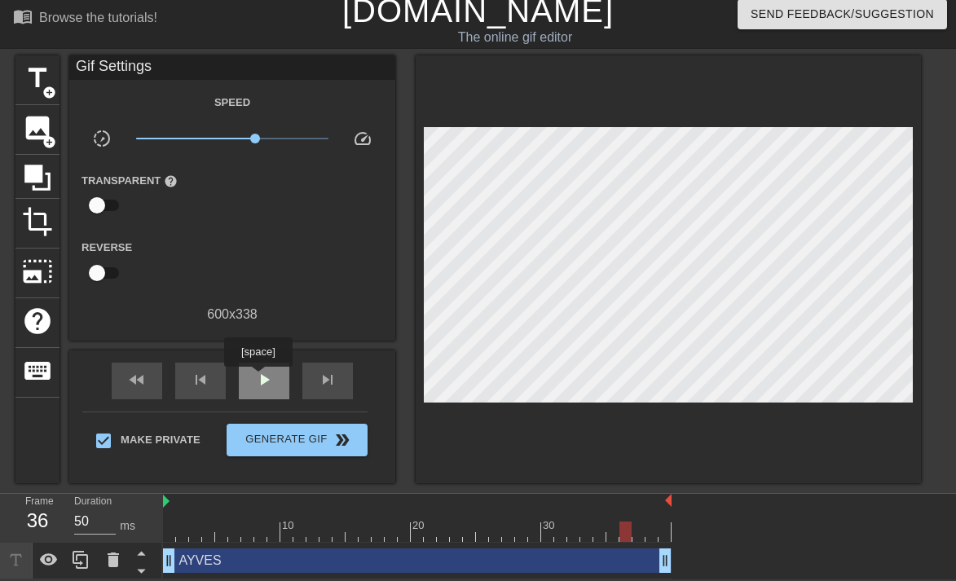
click at [260, 378] on span "play_arrow" at bounding box center [264, 380] width 20 height 20
click at [260, 380] on span "pause" at bounding box center [264, 380] width 20 height 20
drag, startPoint x: 236, startPoint y: 528, endPoint x: 99, endPoint y: 512, distance: 137.9
click at [99, 512] on div "Frame 1 Duration 50 ms 10 20 30 AYVES drag_handle drag_handle" at bounding box center [478, 537] width 956 height 86
click at [25, 90] on span "title" at bounding box center [37, 78] width 31 height 31
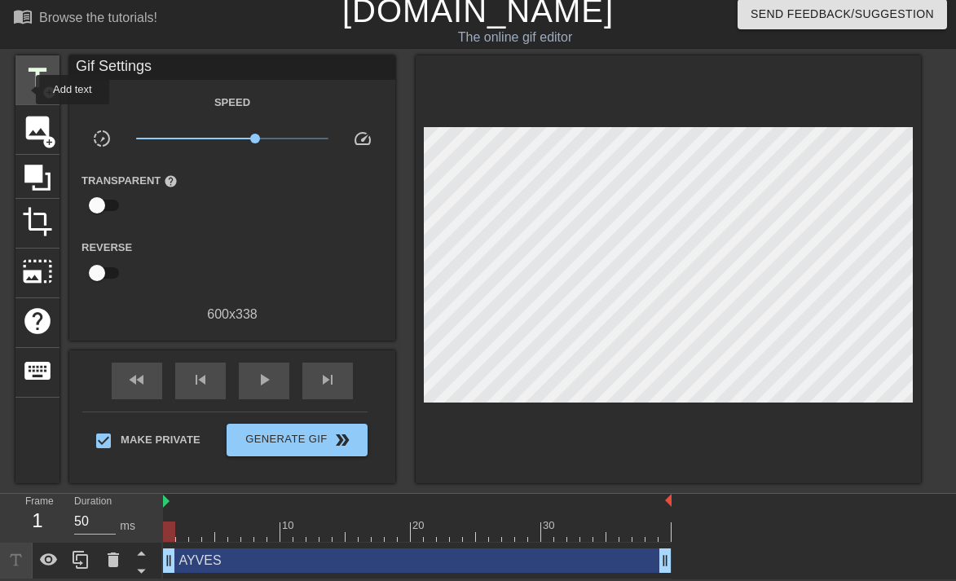
scroll to position [29, 0]
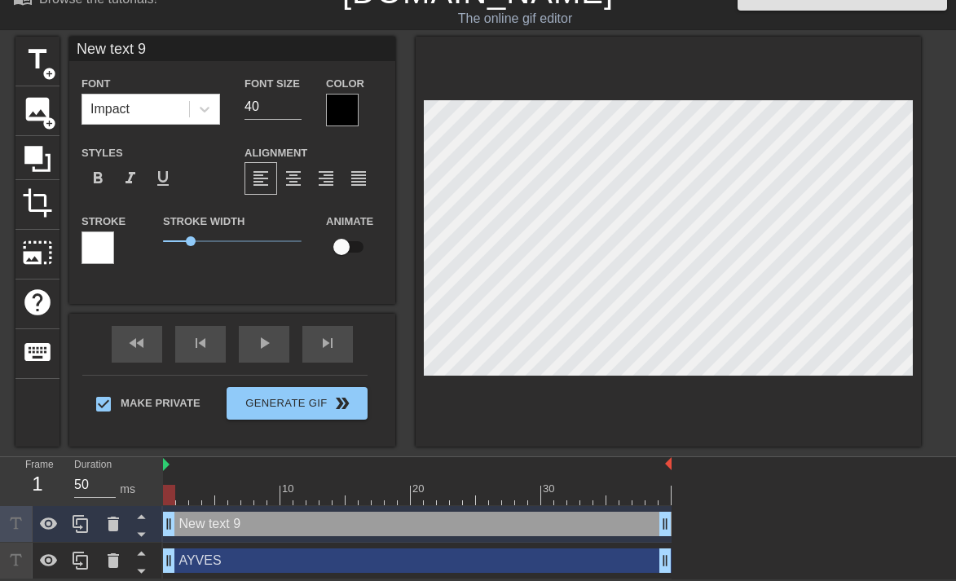
click at [218, 531] on div "New text 9 drag_handle drag_handle" at bounding box center [417, 524] width 509 height 24
type input "W"
type textarea "W"
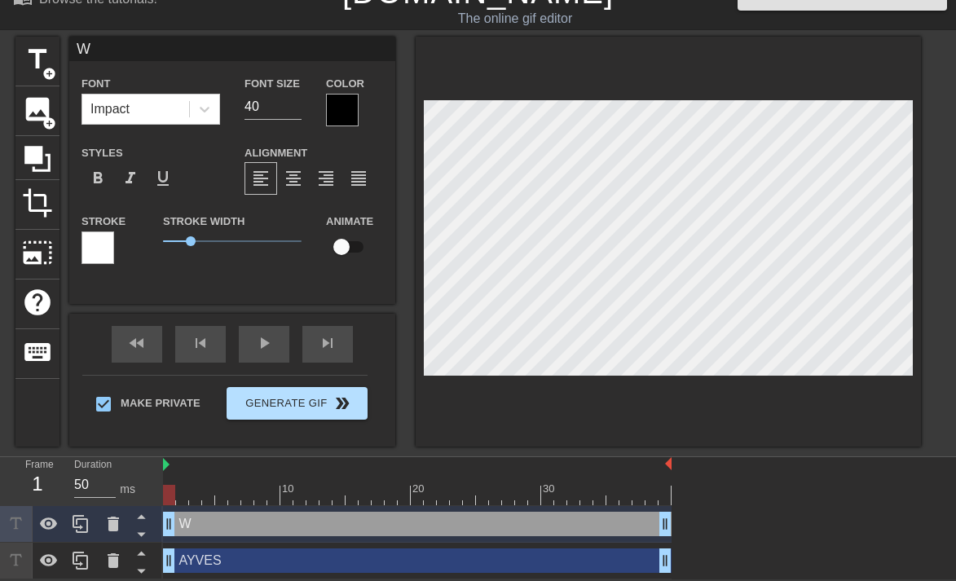
type input "WR"
type textarea "WR"
type input "WRI"
type textarea "WRI"
type input "WRIT"
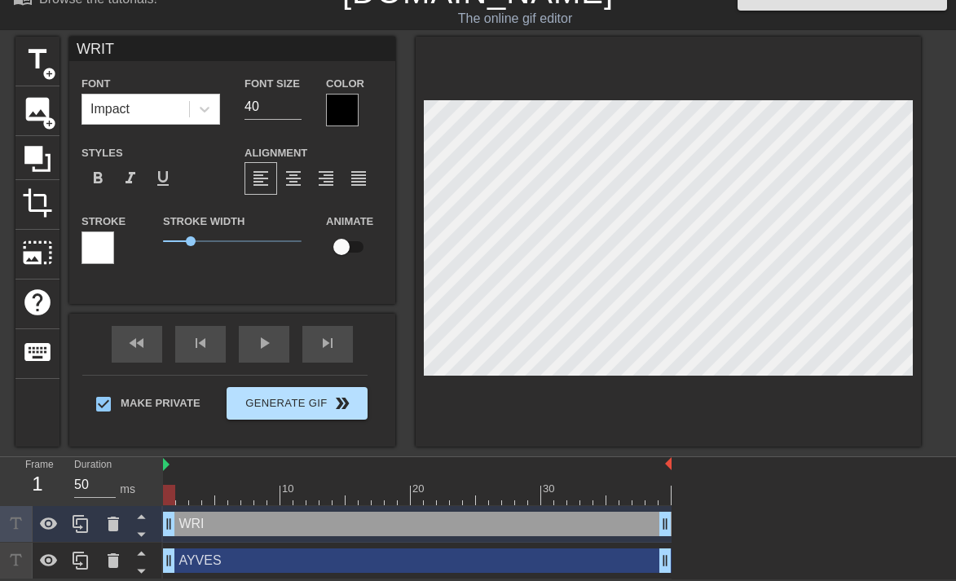
type textarea "WRITE"
type input "WRITER"
type textarea "WRITER"
type input "WRITER'"
type textarea "WRITER'"
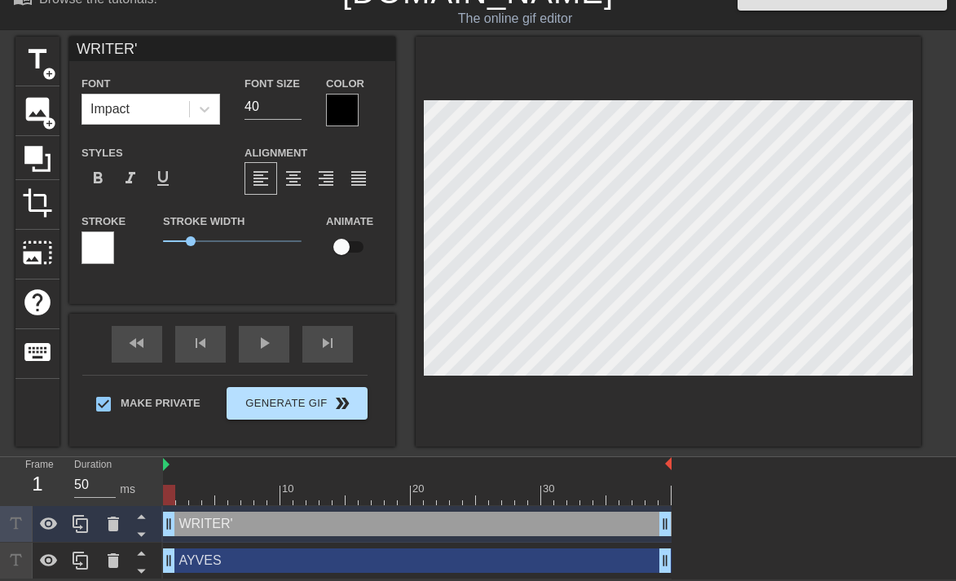
type input "WRITER'S"
type textarea "WRITER'S"
type input "WRITER'S"
type textarea "WRITER'S"
type input "WRITER'S B"
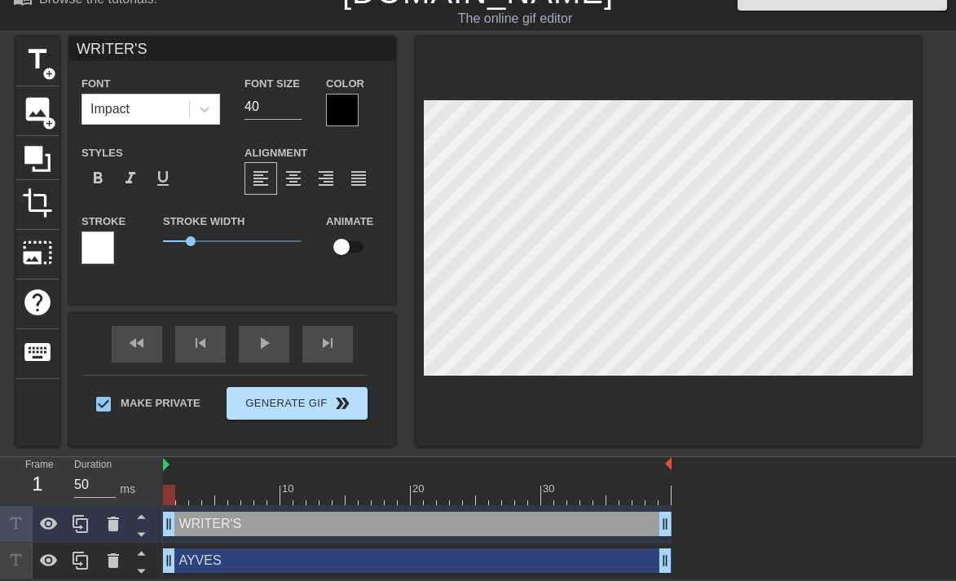
type textarea "WRITER'S B"
type input "WRITER'S BL"
type textarea "WRITER'S BL"
type input "WRITER'S BLO"
type textarea "WRITER'S BLO"
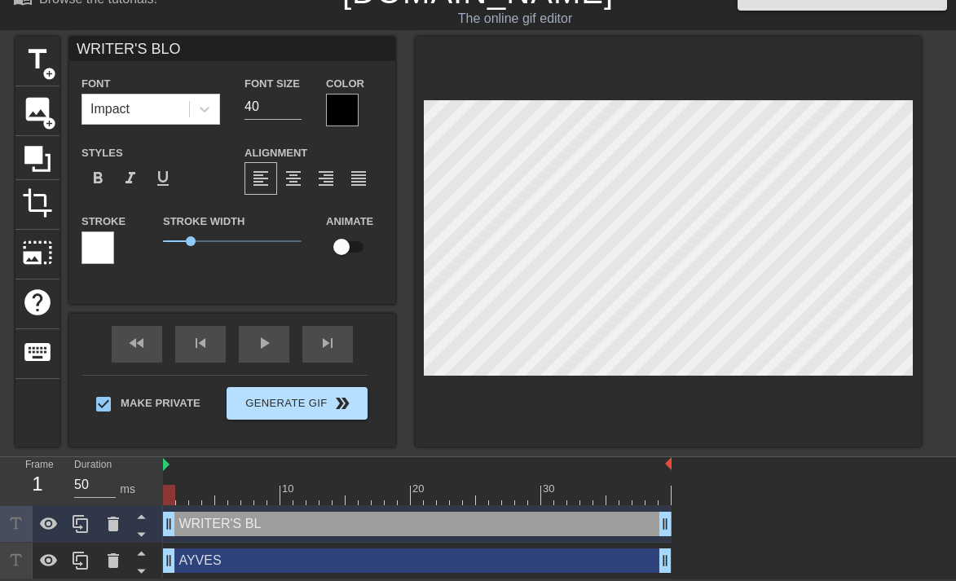
type input "WRITER'S BLOC"
type textarea "WRITER'S BLOC"
type input "WRITER'S BLOCK"
type textarea "WRITER'S BLOCK"
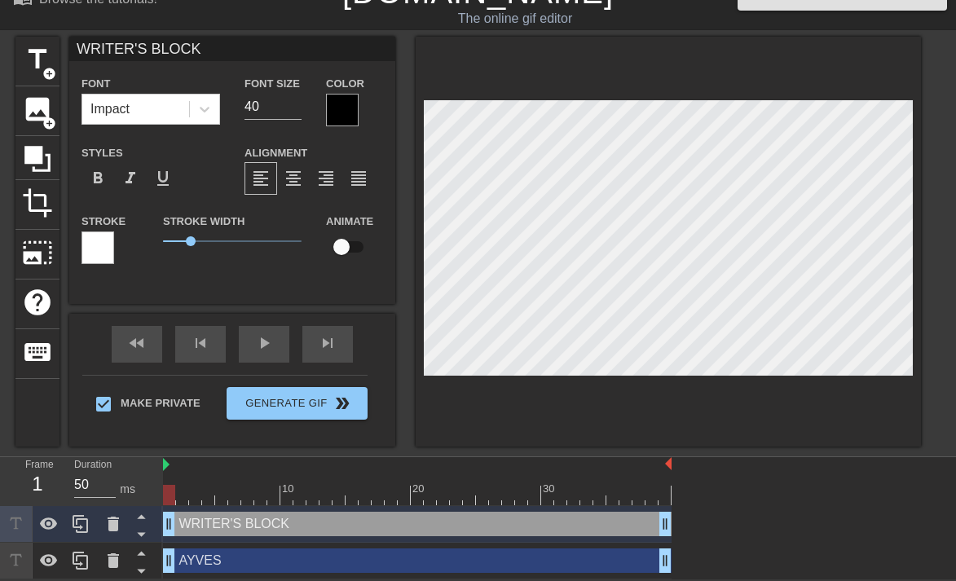
click at [338, 117] on div at bounding box center [342, 110] width 33 height 33
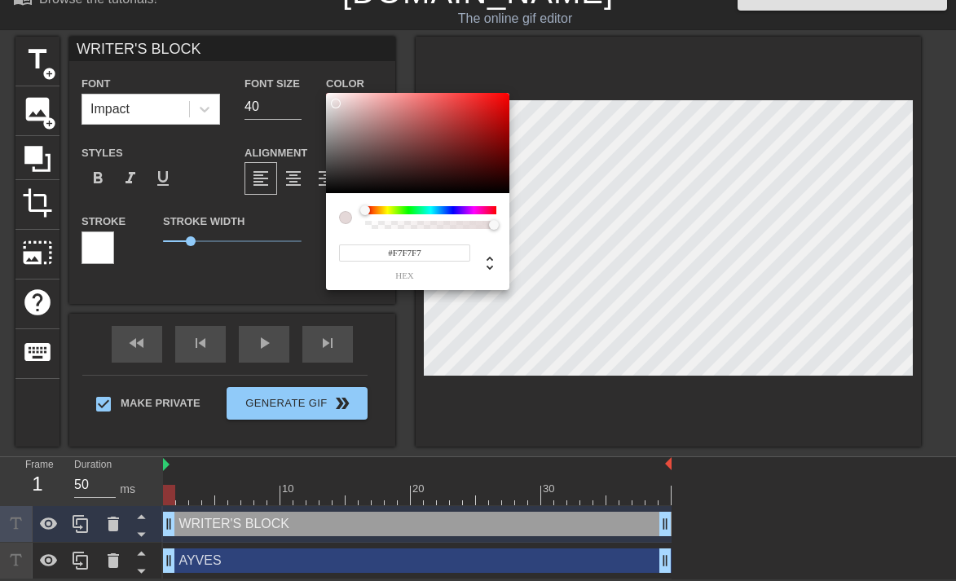
type input "#FFFFFF"
drag, startPoint x: 341, startPoint y: 161, endPoint x: 313, endPoint y: 64, distance: 100.9
click at [313, 64] on div "#FFFFFF hex" at bounding box center [478, 290] width 956 height 581
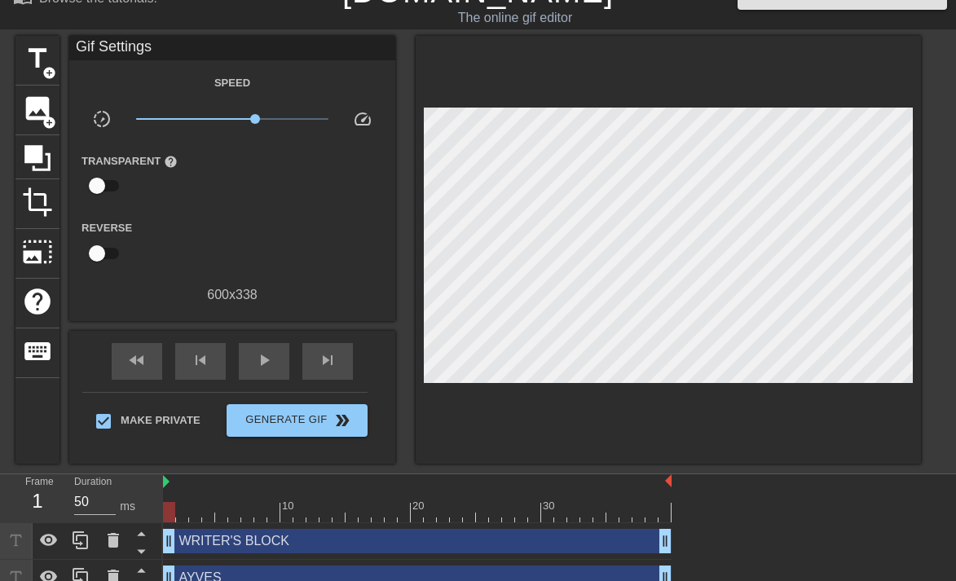
drag, startPoint x: 183, startPoint y: 240, endPoint x: 125, endPoint y: 233, distance: 58.2
click at [302, 534] on div "WRITER'S BLOCK drag_handle drag_handle" at bounding box center [417, 541] width 509 height 24
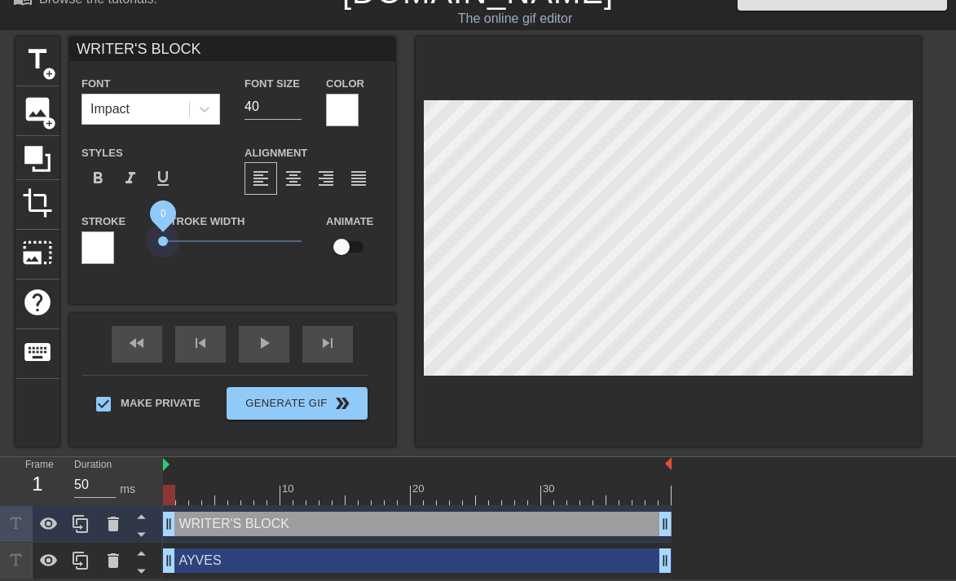
drag, startPoint x: 189, startPoint y: 242, endPoint x: 103, endPoint y: 242, distance: 85.6
click at [103, 242] on div "Stroke Stroke Width 0 Animate" at bounding box center [232, 245] width 326 height 68
click at [344, 244] on input "checkbox" at bounding box center [341, 246] width 93 height 31
checkbox input "true"
click at [232, 556] on div "AYVES drag_handle drag_handle" at bounding box center [417, 560] width 509 height 24
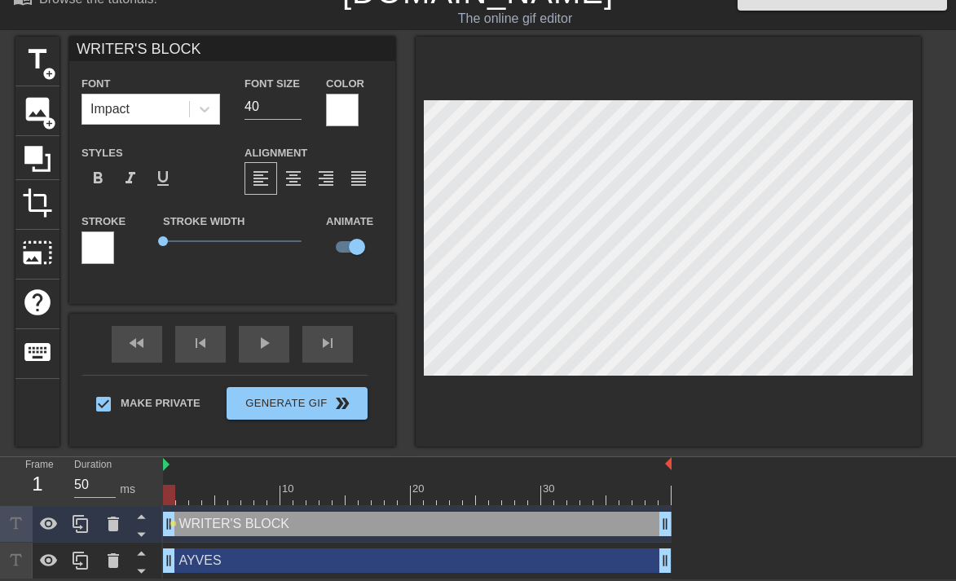
type input "AYVES"
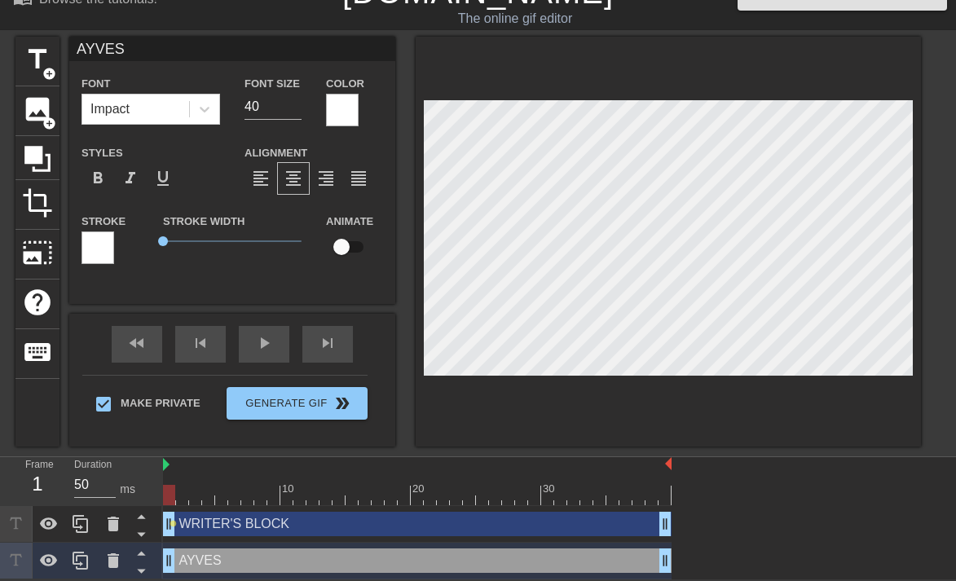
click at [350, 245] on input "checkbox" at bounding box center [341, 246] width 93 height 31
checkbox input "true"
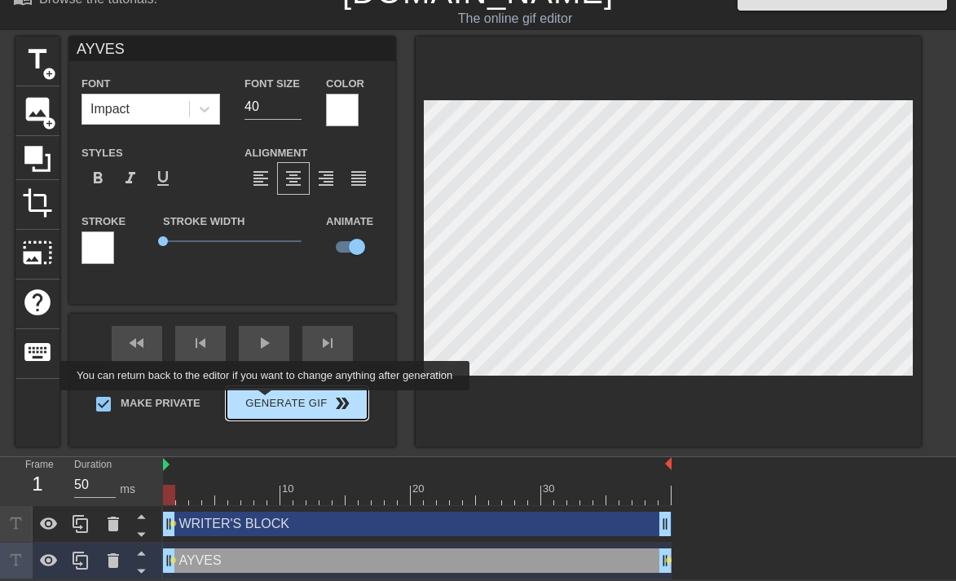
click at [275, 402] on div "Make Private Generate Gif double_arrow" at bounding box center [224, 407] width 285 height 64
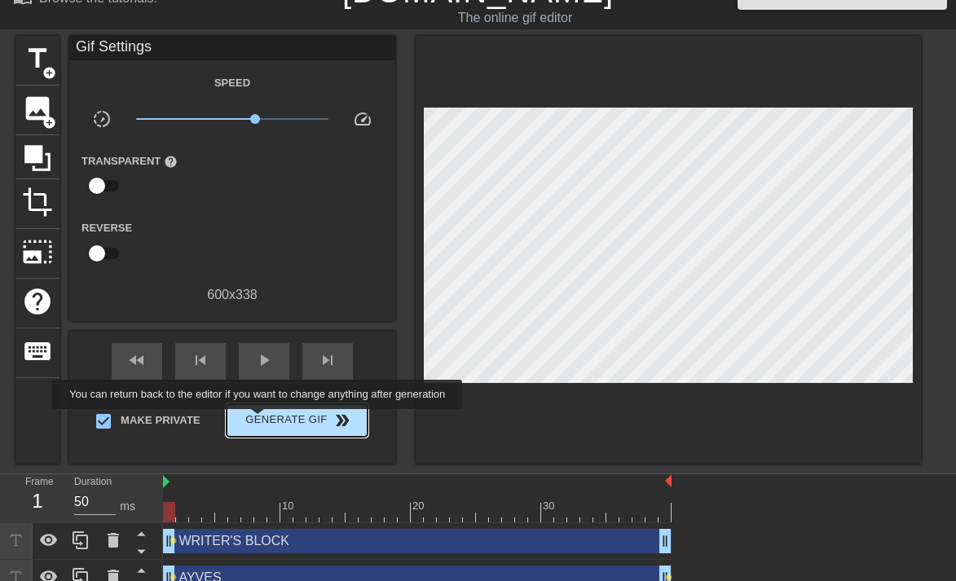
click at [268, 421] on span "Generate Gif double_arrow" at bounding box center [297, 421] width 128 height 20
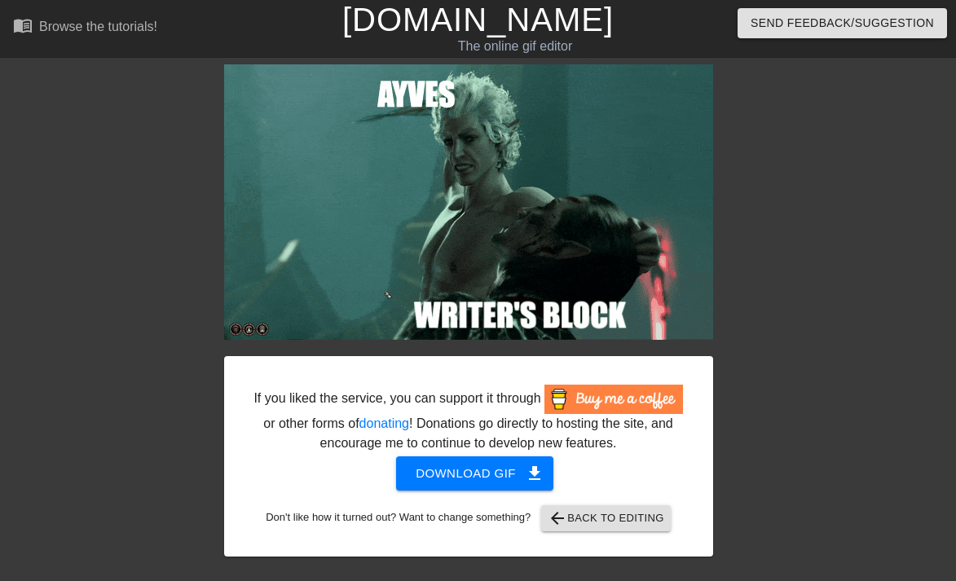
scroll to position [2, 0]
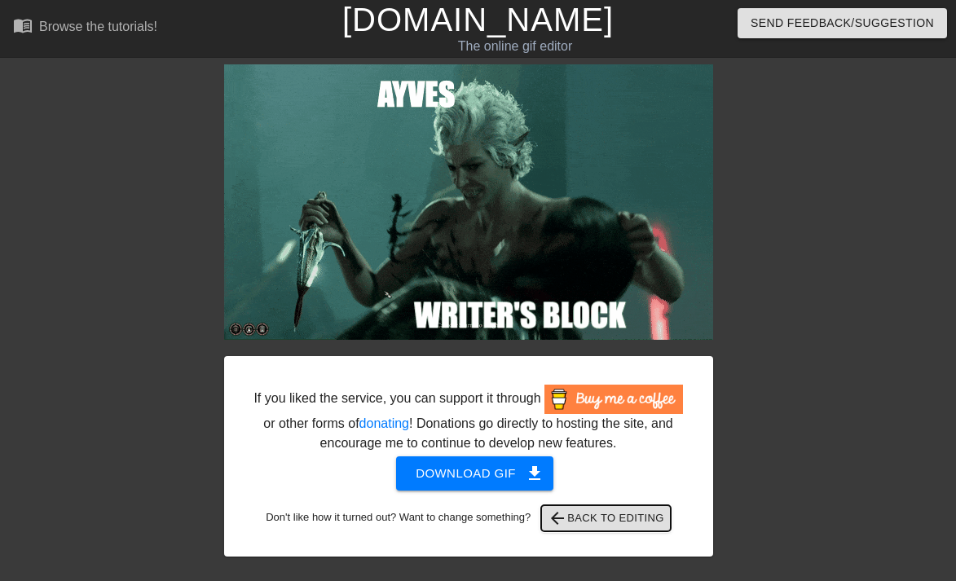
click at [634, 528] on span "arrow_back Back to Editing" at bounding box center [606, 519] width 117 height 20
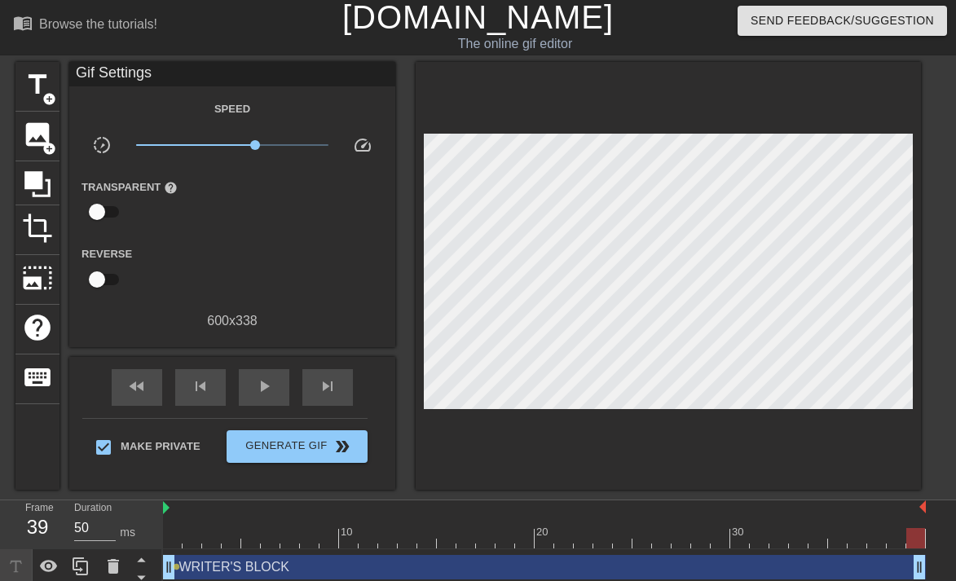
scroll to position [46, 0]
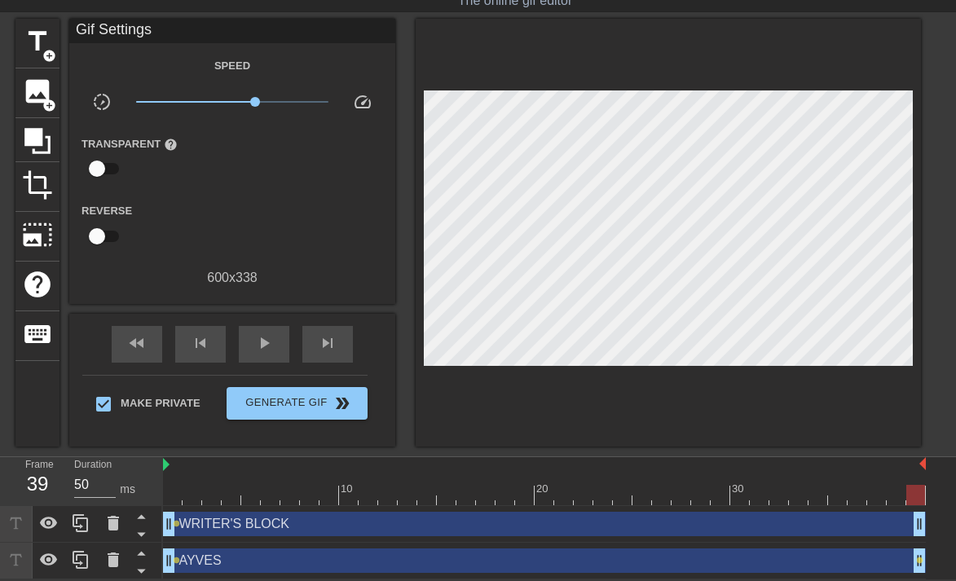
click at [705, 500] on div at bounding box center [915, 495] width 19 height 20
click at [705, 498] on div at bounding box center [915, 495] width 19 height 20
click at [705, 530] on div "WRITER'S BLOCK drag_handle drag_handle" at bounding box center [544, 524] width 763 height 24
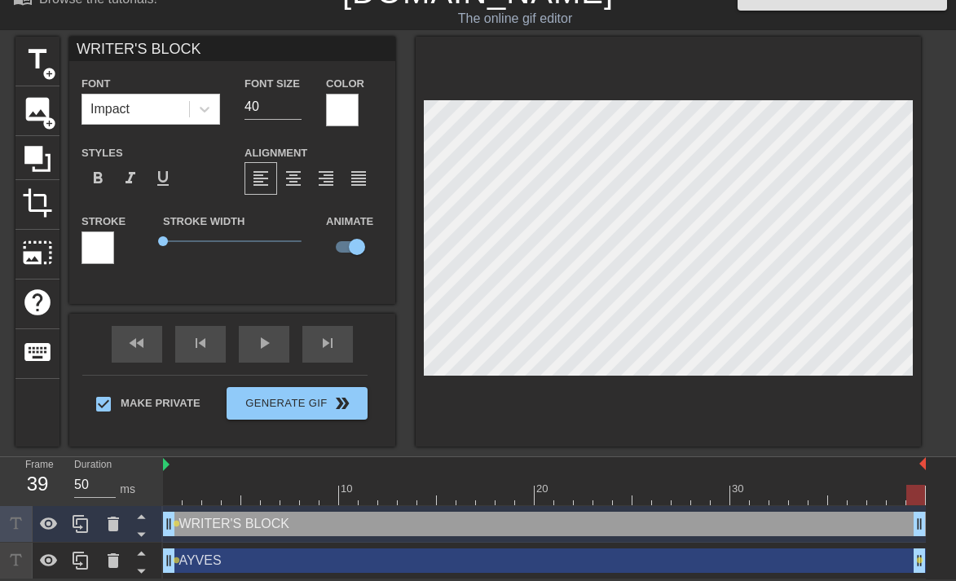
click at [705, 562] on div "AYVES drag_handle drag_handle" at bounding box center [544, 560] width 763 height 24
type input "AYVES"
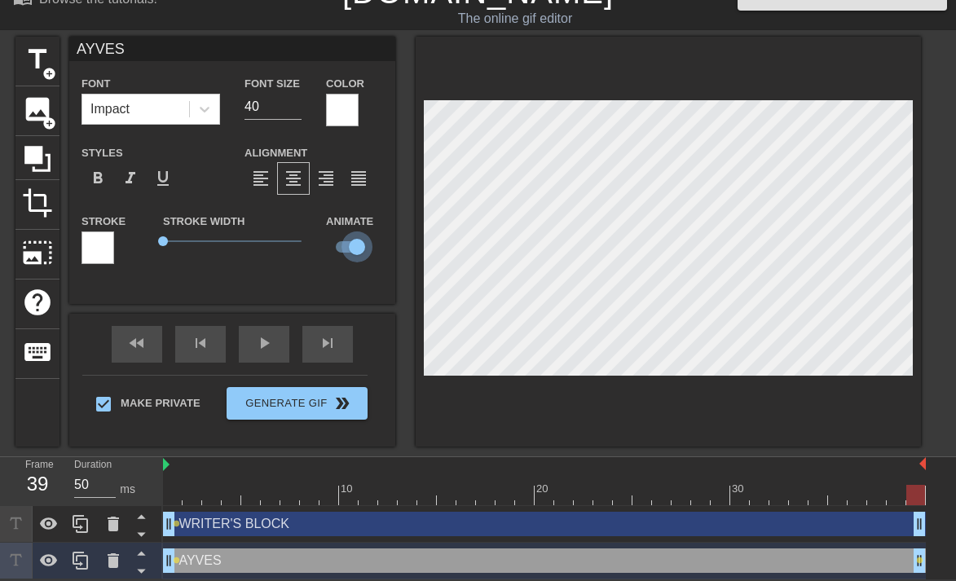
click at [354, 249] on input "checkbox" at bounding box center [356, 246] width 93 height 31
checkbox input "false"
click at [705, 517] on div "WRITER'S BLOCK drag_handle drag_handle" at bounding box center [544, 524] width 763 height 24
type input "WRITER'S BLOCK"
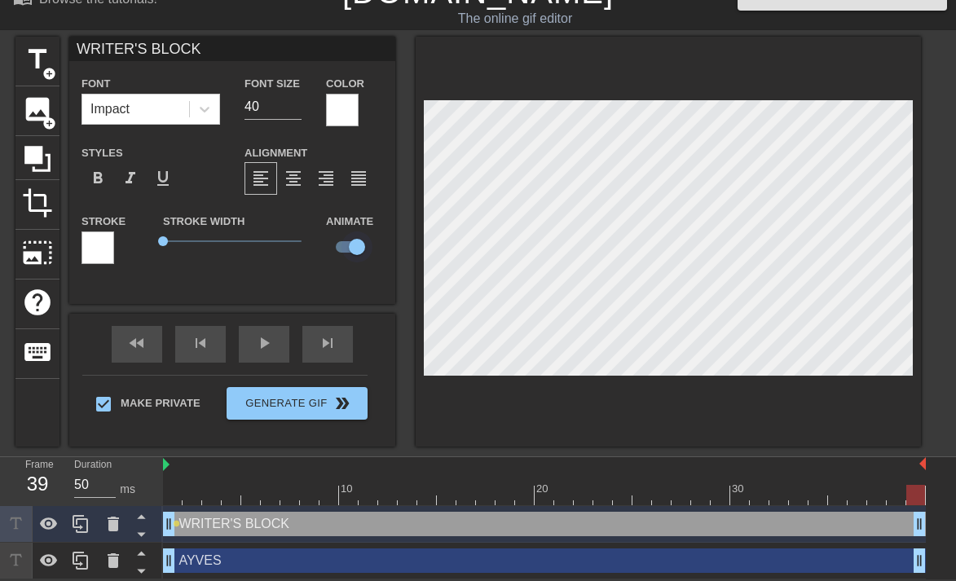
click at [354, 244] on input "checkbox" at bounding box center [356, 246] width 93 height 31
checkbox input "false"
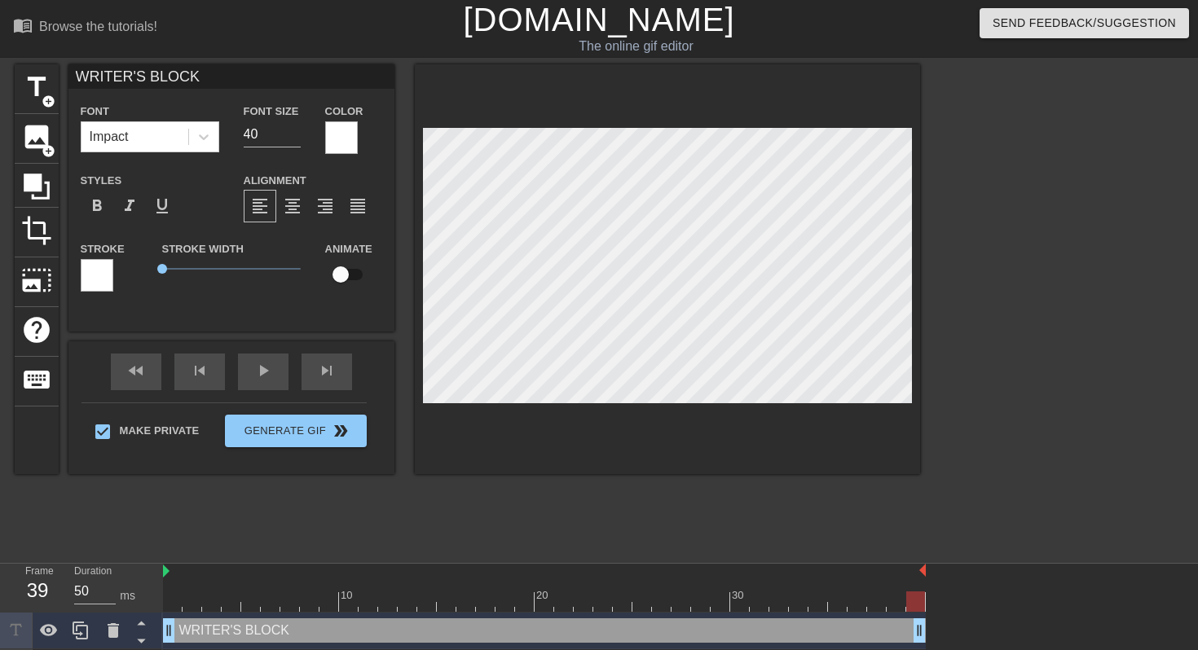
scroll to position [38, 0]
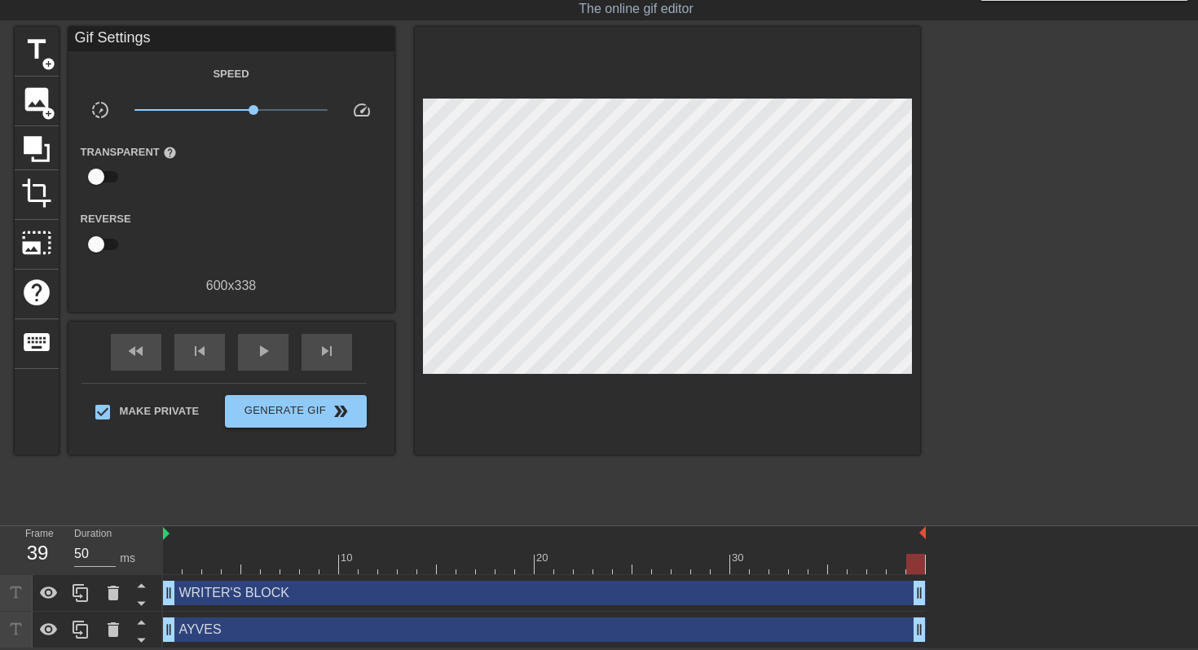
click at [705, 575] on div "WRITER'S BLOCK drag_handle drag_handle" at bounding box center [544, 593] width 763 height 37
click at [705, 570] on div at bounding box center [915, 564] width 19 height 20
drag, startPoint x: 917, startPoint y: 563, endPoint x: 984, endPoint y: 569, distance: 67.1
click at [705, 569] on div "10 20 30 WRITER'S BLOCK drag_handle drag_handle AYVES drag_handle drag_handle" at bounding box center [680, 587] width 1035 height 122
click at [705, 567] on div at bounding box center [915, 564] width 19 height 20
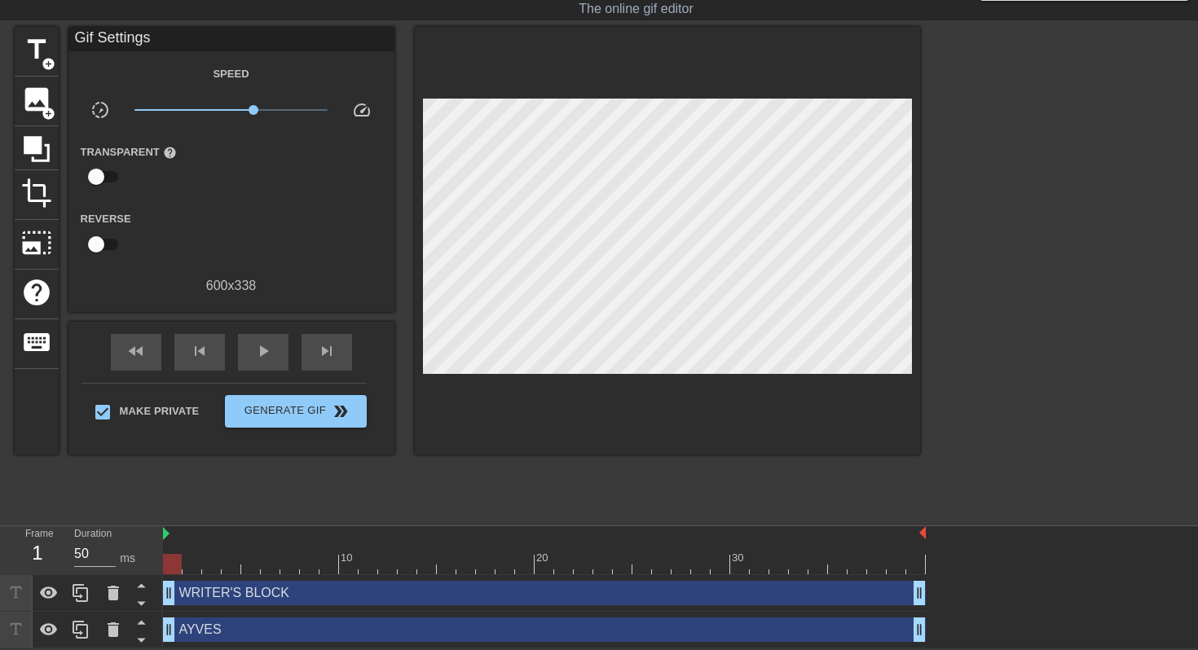
drag, startPoint x: 908, startPoint y: 566, endPoint x: 93, endPoint y: 456, distance: 822.2
click at [93, 456] on div "menu_book Browse the tutorials! [DOMAIN_NAME] The online gif editor Send Feedba…" at bounding box center [599, 306] width 1198 height 686
click at [258, 354] on span "play_arrow" at bounding box center [263, 351] width 20 height 20
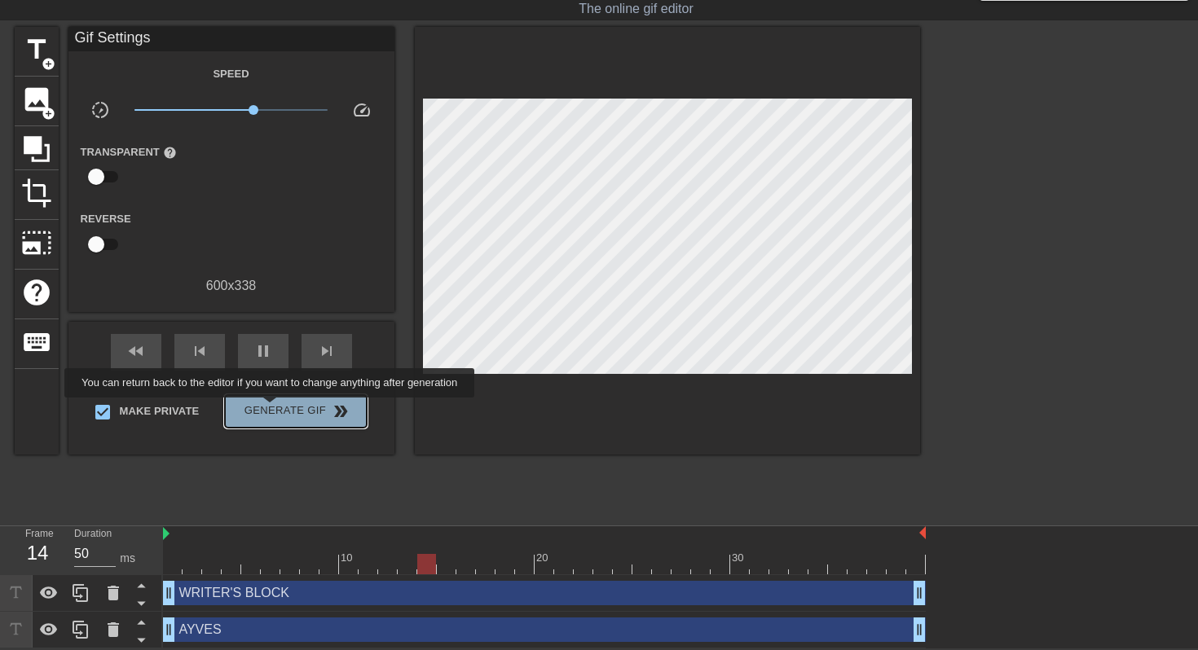
click at [280, 409] on span "Generate Gif double_arrow" at bounding box center [295, 412] width 128 height 20
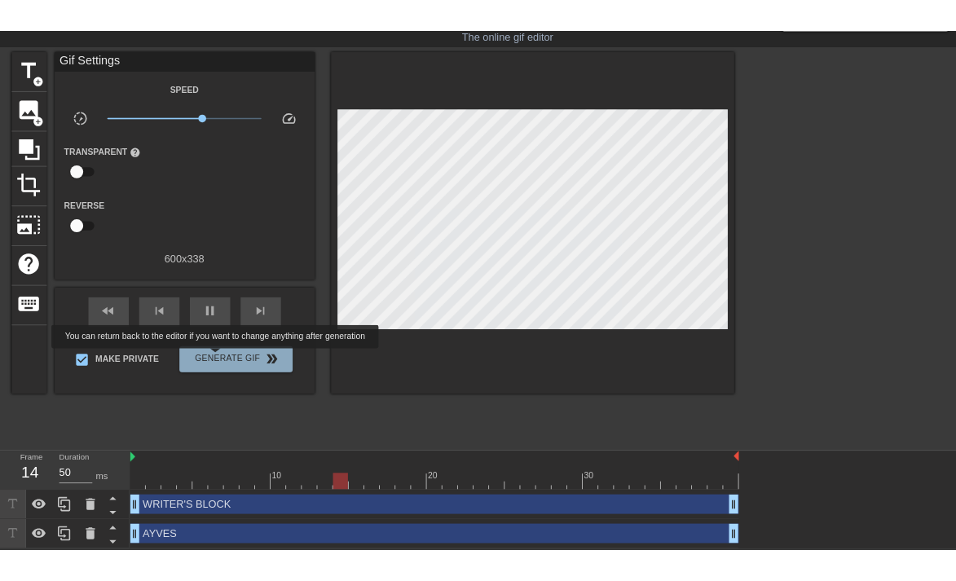
scroll to position [0, 0]
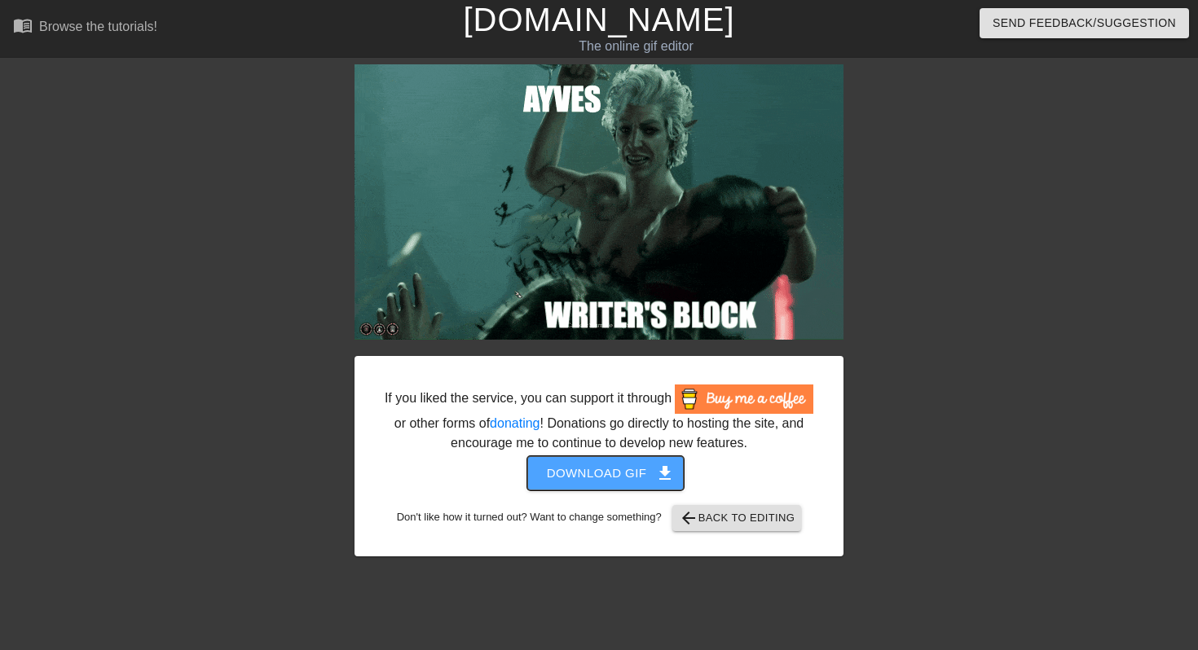
click at [580, 484] on span "Download gif get_app" at bounding box center [606, 473] width 118 height 21
